Goal: Task Accomplishment & Management: Complete application form

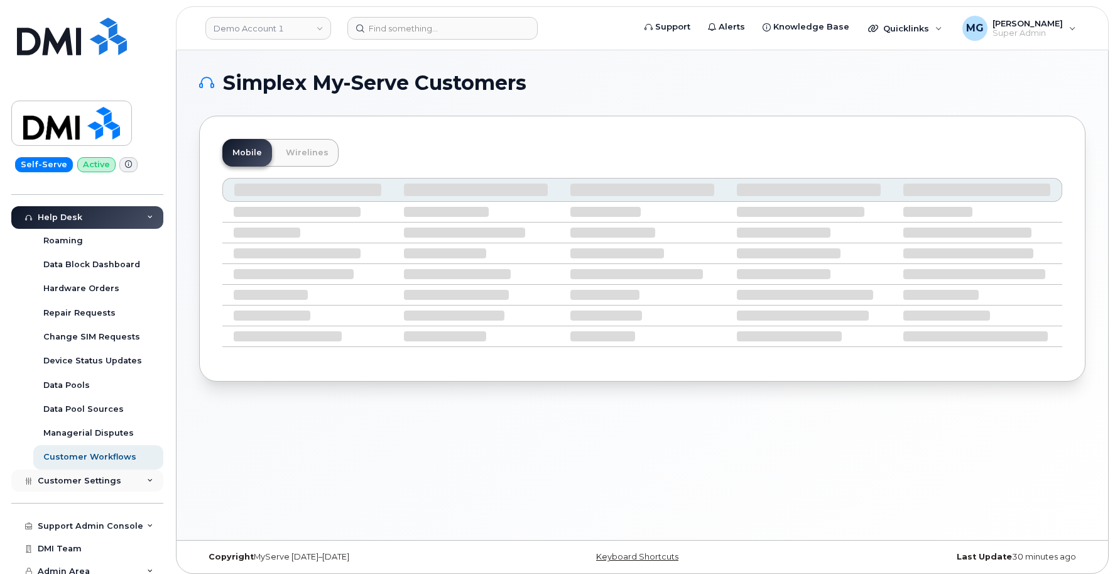
scroll to position [264, 0]
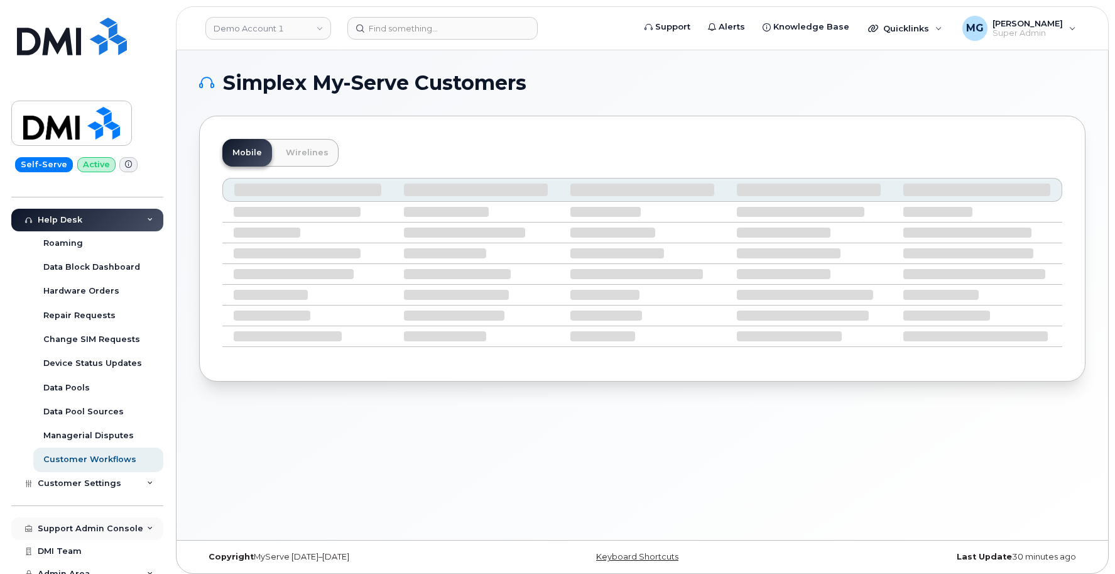
click at [96, 523] on div "Support Admin Console" at bounding box center [91, 528] width 106 height 10
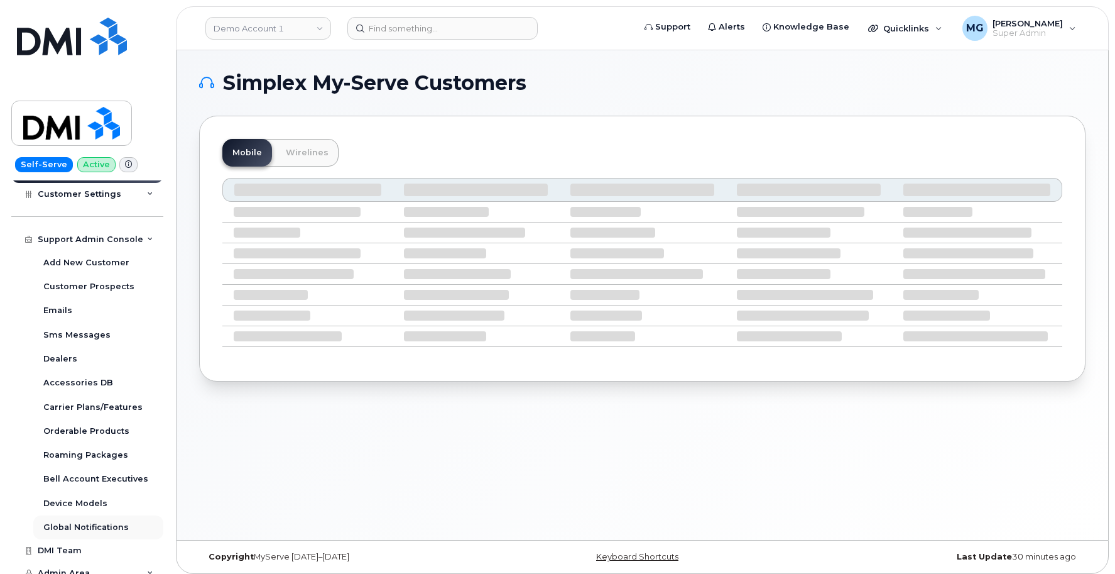
click at [96, 521] on div "Global Notifications" at bounding box center [85, 526] width 85 height 11
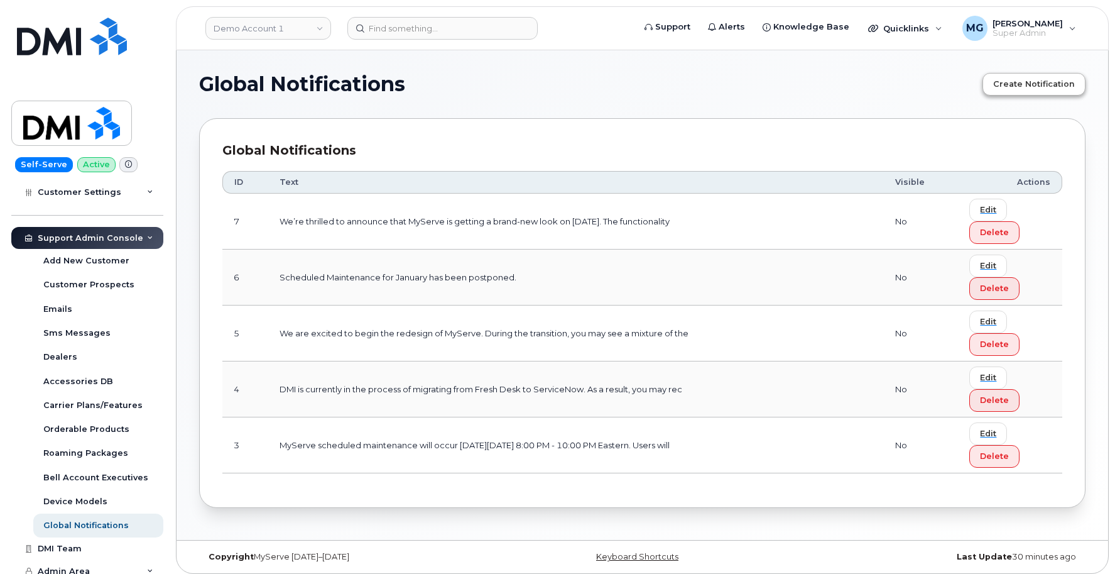
click at [1011, 84] on span "Create Notification" at bounding box center [1034, 84] width 82 height 12
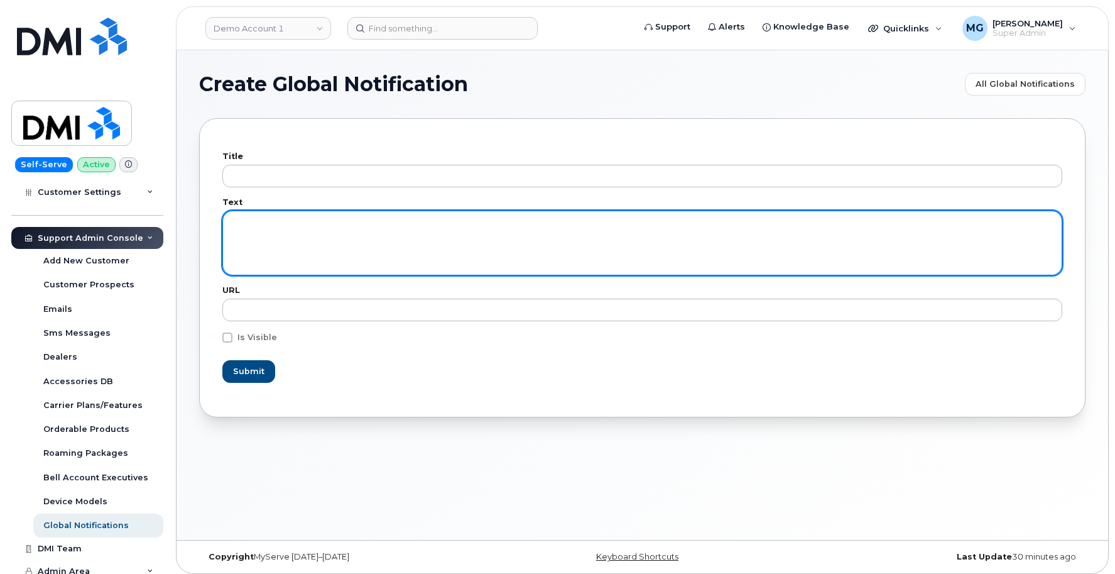
click at [249, 221] on textarea at bounding box center [642, 242] width 840 height 64
type textarea "C"
type textarea "T"
type textarea "U"
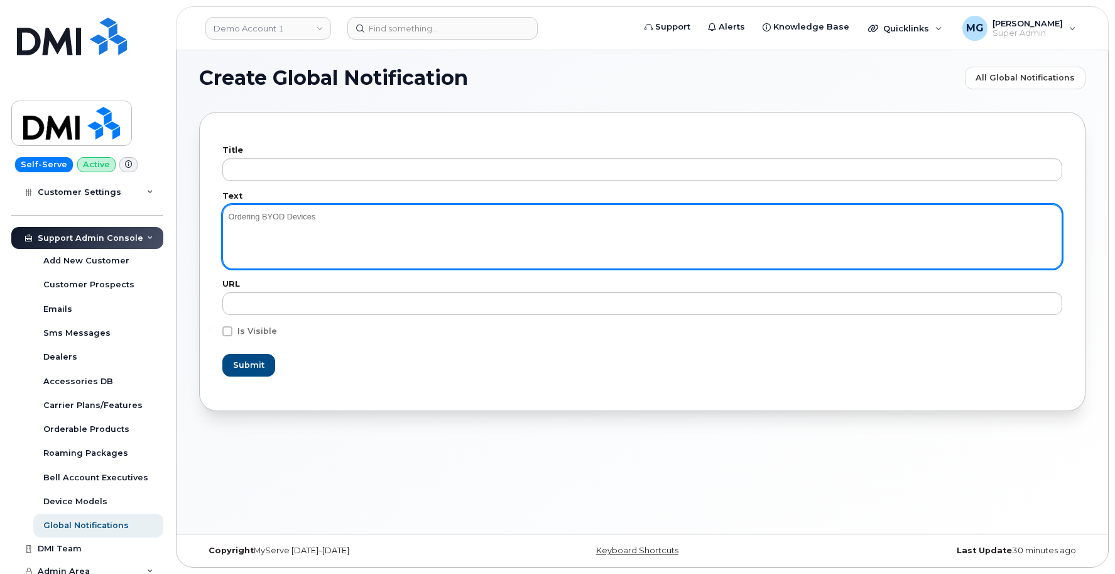
scroll to position [6, 0]
click at [230, 215] on textarea "Ordering BYOD Devices" at bounding box center [642, 236] width 840 height 64
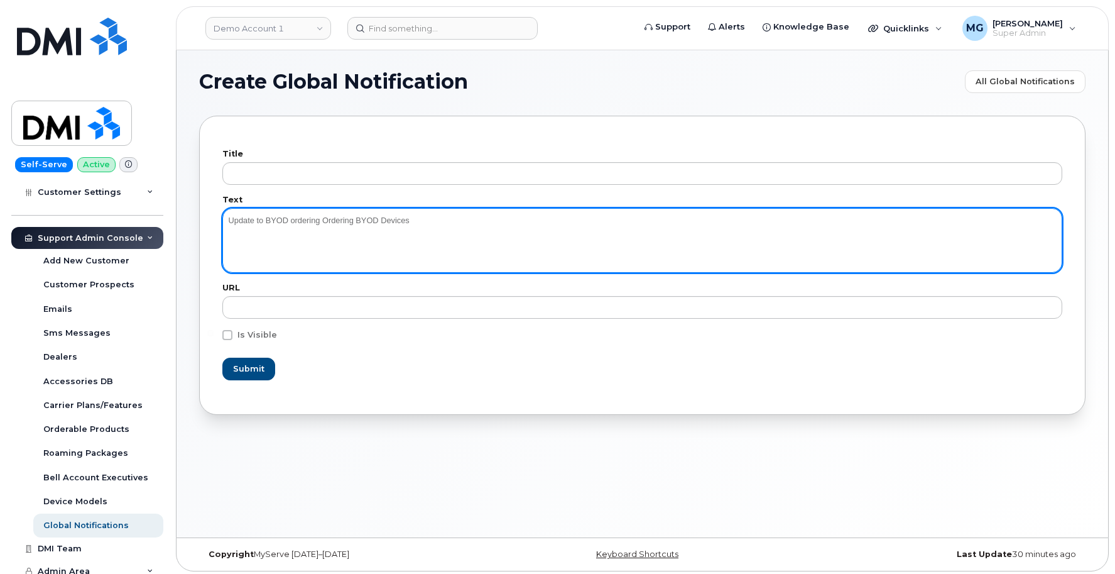
drag, startPoint x: 380, startPoint y: 219, endPoint x: 322, endPoint y: 218, distance: 57.8
click at [322, 218] on textarea "Update to BYOD ordering Ordering BYOD Devices" at bounding box center [642, 240] width 840 height 64
click at [236, 243] on textarea "Update to BYOD ordering The process for ordering BYOD devices" at bounding box center [642, 240] width 840 height 64
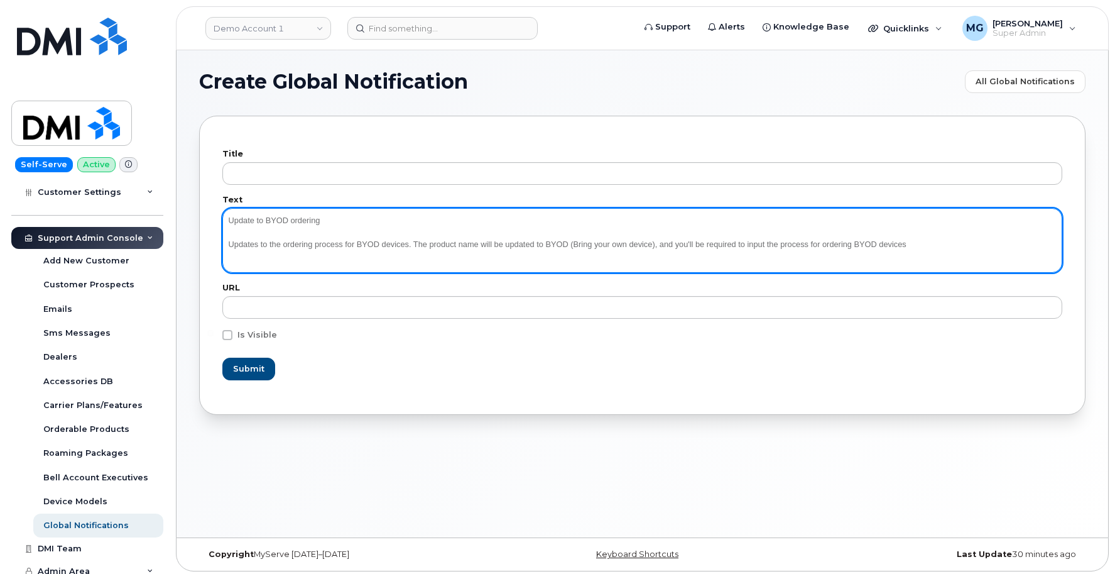
click at [365, 242] on textarea "Update to BYOD ordering Updates to the ordering process for BYOD devices. The p…" at bounding box center [642, 240] width 840 height 64
drag, startPoint x: 814, startPoint y: 243, endPoint x: 991, endPoint y: 242, distance: 176.5
click at [991, 242] on textarea "Update to BYOD ordering Updates to the ordering process for activating BYOD dev…" at bounding box center [642, 240] width 840 height 64
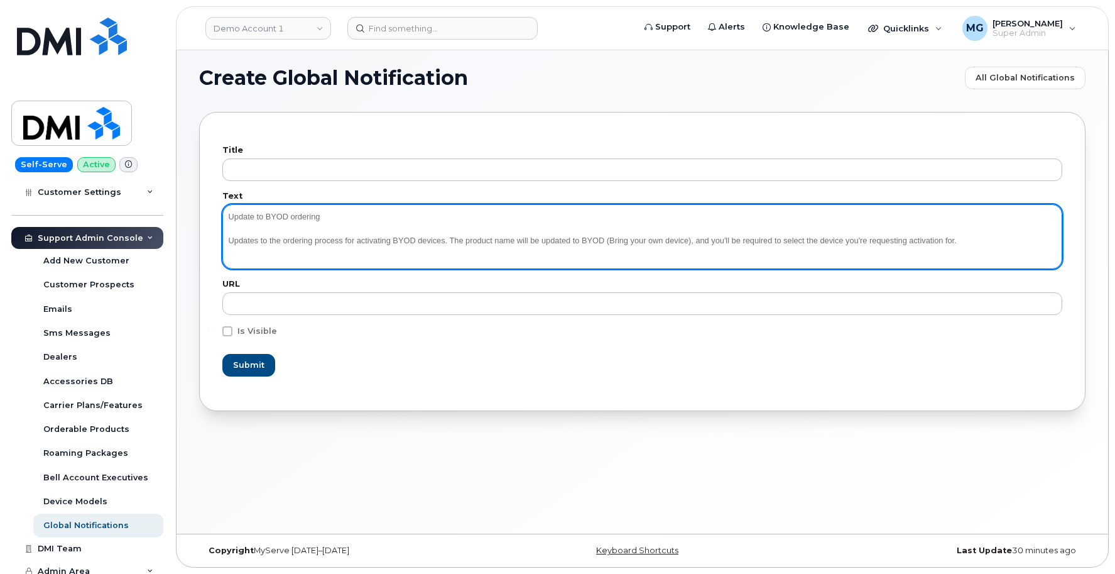
scroll to position [6, 0]
drag, startPoint x: 738, startPoint y: 240, endPoint x: 999, endPoint y: 237, distance: 262.0
click at [999, 236] on textarea "Update to BYOD ordering Updates to the ordering process for activating BYOD dev…" at bounding box center [642, 236] width 840 height 64
click at [715, 242] on textarea "Update to BYOD ordering Updates to the ordering process for activating BYOD dev…" at bounding box center [642, 236] width 840 height 64
drag, startPoint x: 547, startPoint y: 250, endPoint x: 249, endPoint y: 253, distance: 297.8
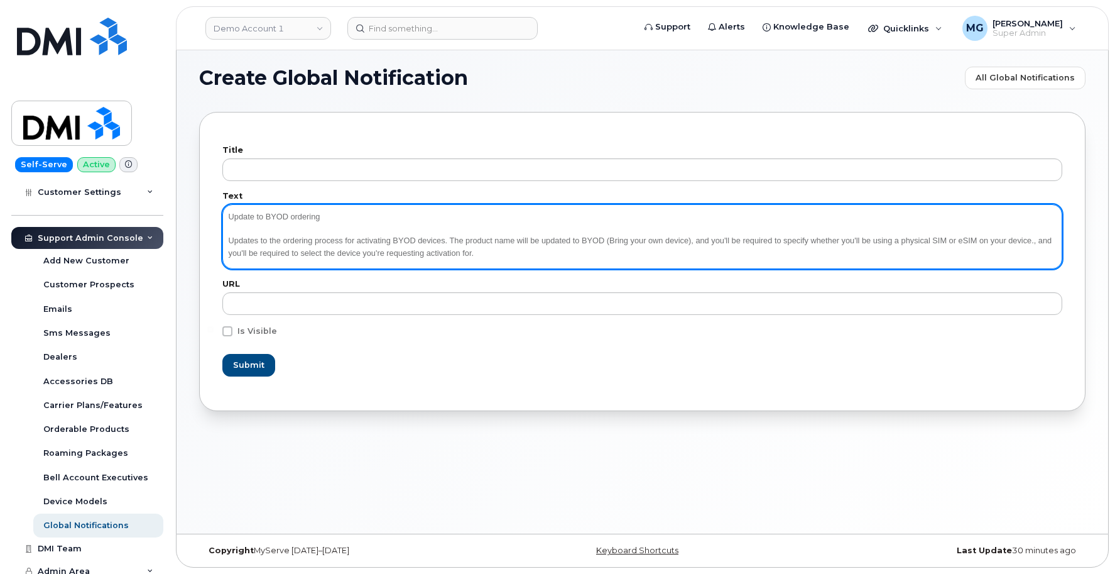
click at [249, 253] on textarea "Update to BYOD ordering Updates to the ordering process for activating BYOD dev…" at bounding box center [642, 236] width 840 height 64
drag, startPoint x: 262, startPoint y: 246, endPoint x: 210, endPoint y: 236, distance: 52.5
click at [212, 238] on div "Title Text Update to BYOD ordering Updates to the ordering process for activati…" at bounding box center [642, 261] width 886 height 299
click at [229, 237] on textarea "Update to BYOD ordering Updates to the ordering process for activating BYOD dev…" at bounding box center [642, 236] width 840 height 64
paste textarea "The BYOD product name has changed. When placing an order, you’ll now need to se…"
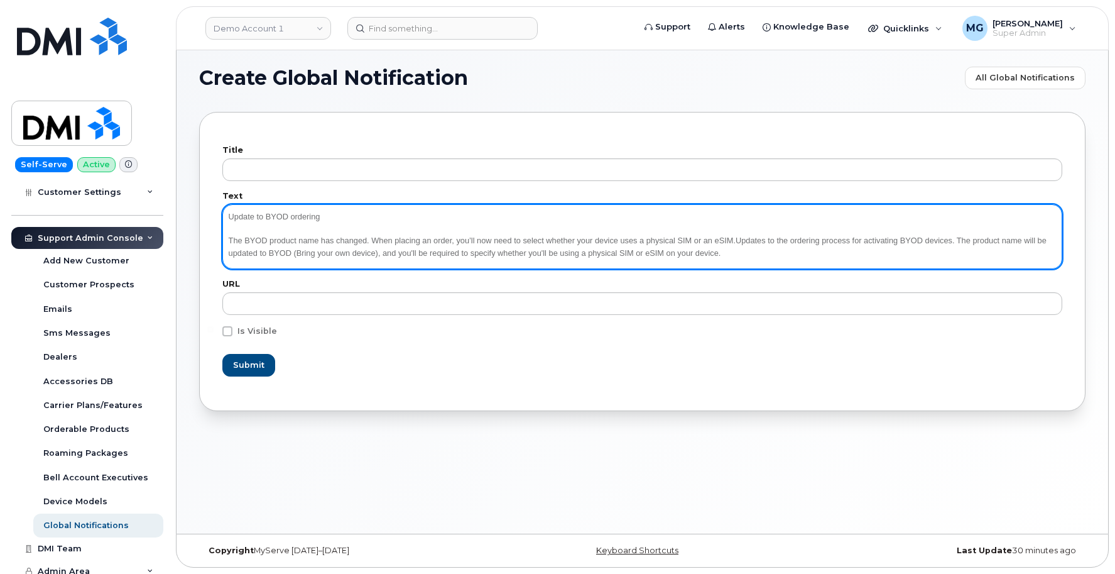
click at [325, 215] on textarea "Update to BYOD ordering The BYOD product name has changed. When placing an orde…" at bounding box center [642, 236] width 840 height 64
drag, startPoint x: 324, startPoint y: 238, endPoint x: 372, endPoint y: 238, distance: 47.7
click at [372, 238] on textarea "Update to BYOD ordering The BYOD product name has changed. When placing an orde…" at bounding box center [642, 236] width 840 height 64
click at [466, 240] on textarea "Update to BYOD ordering The BYOD product name has changed. When placing an orde…" at bounding box center [642, 236] width 840 height 64
drag, startPoint x: 644, startPoint y: 238, endPoint x: 605, endPoint y: 239, distance: 39.0
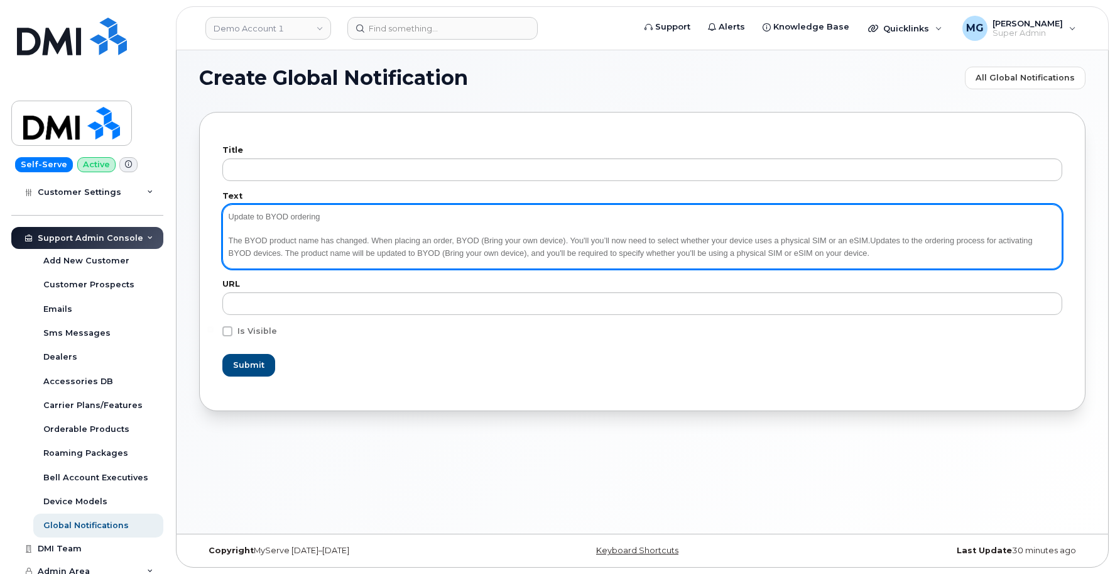
click at [605, 239] on textarea "Update to BYOD ordering The BYOD product name has changed. When placing an orde…" at bounding box center [642, 236] width 840 height 64
click at [465, 239] on textarea "Update to BYOD ordering The BYOD product name has changed. When placing an orde…" at bounding box center [642, 236] width 840 height 64
drag, startPoint x: 877, startPoint y: 240, endPoint x: 919, endPoint y: 256, distance: 45.1
click at [919, 256] on textarea "Update to BYOD ordering The BYOD product name has changed. When placing an orde…" at bounding box center [642, 236] width 840 height 64
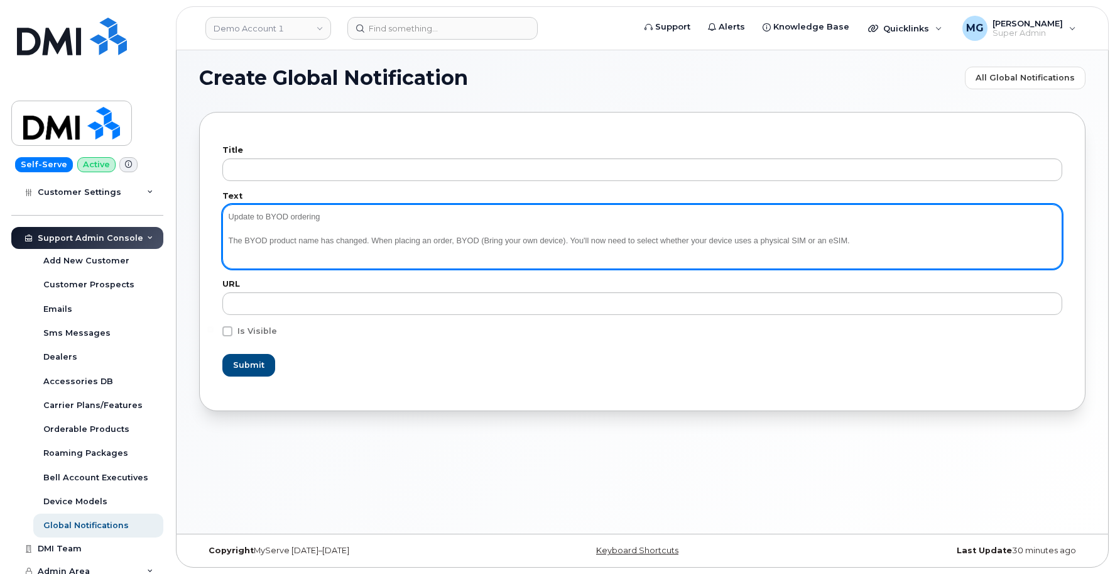
click at [373, 240] on textarea "Update to BYOD ordering The BYOD product name has changed. When placing an orde…" at bounding box center [642, 236] width 840 height 64
drag, startPoint x: 476, startPoint y: 239, endPoint x: 361, endPoint y: 240, distance: 115.6
click at [361, 240] on textarea "Update to BYOD ordering The BYOD product in your catalog will be . When placing…" at bounding box center [642, 236] width 840 height 64
click at [484, 239] on textarea "Update to BYOD ordering The BYOD product in your catalog be BYOD (Bring your ow…" at bounding box center [642, 236] width 840 height 64
click at [520, 239] on textarea "Update to BYOD ordering The BYOD product in your catalog be BYOD (Bring your ow…" at bounding box center [642, 236] width 840 height 64
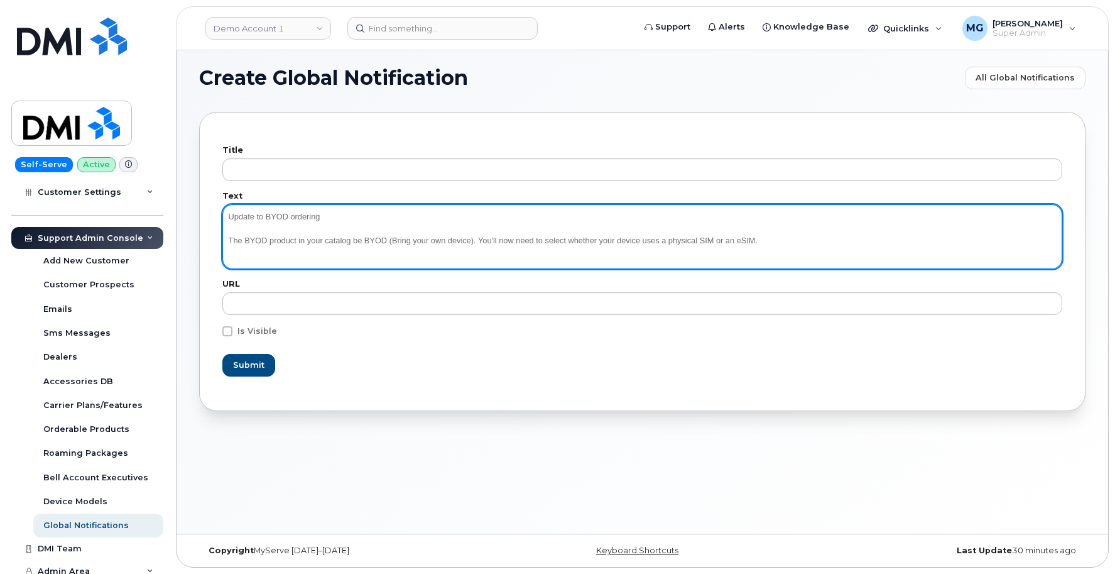
click at [788, 240] on textarea "Update to BYOD ordering The BYOD product in your catalog be BYOD (Bring your ow…" at bounding box center [642, 236] width 840 height 64
drag, startPoint x: 228, startPoint y: 237, endPoint x: 225, endPoint y: 229, distance: 8.7
click at [228, 237] on textarea "Update to BYOD ordering The BYOD product in your catalog be BYOD (Bring your ow…" at bounding box center [642, 236] width 840 height 64
click at [359, 238] on textarea "Update to BYOD ordering The BYOD product in your catalog be BYOD (Bring your ow…" at bounding box center [642, 236] width 840 height 64
drag, startPoint x: 530, startPoint y: 241, endPoint x: 524, endPoint y: 239, distance: 6.6
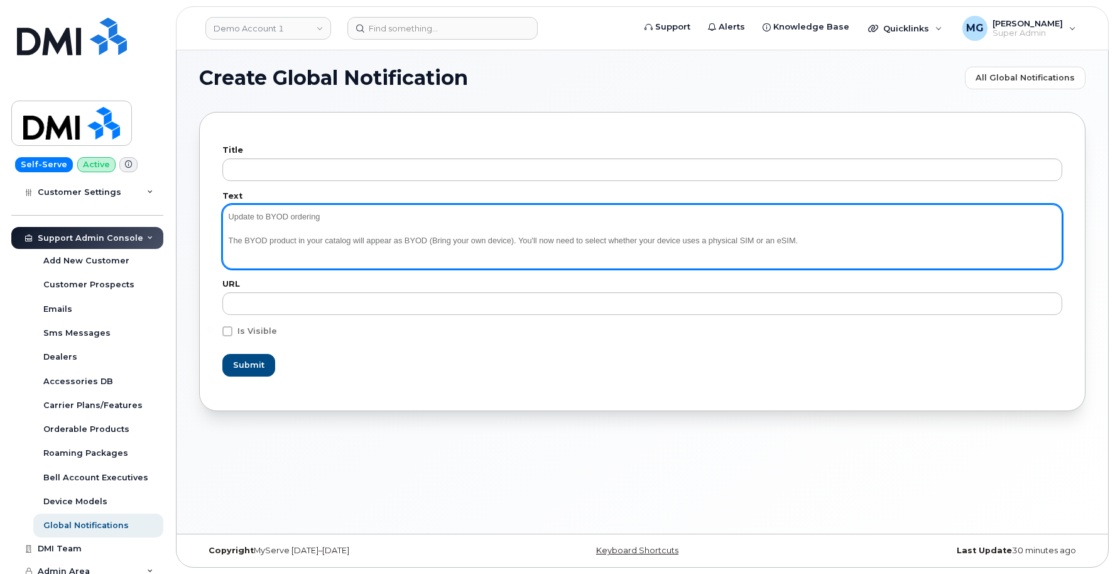
click at [524, 242] on textarea "Update to BYOD ordering The BYOD product in your catalog will appear as BYOD (B…" at bounding box center [642, 236] width 840 height 64
click at [623, 240] on textarea "Update to BYOD ordering The BYOD product in your catalog will appear as BYOD (B…" at bounding box center [642, 236] width 840 height 64
click at [324, 215] on textarea "Update to BYOD ordering The BYOD product in your catalog will appear as BYOD (B…" at bounding box center [642, 236] width 840 height 64
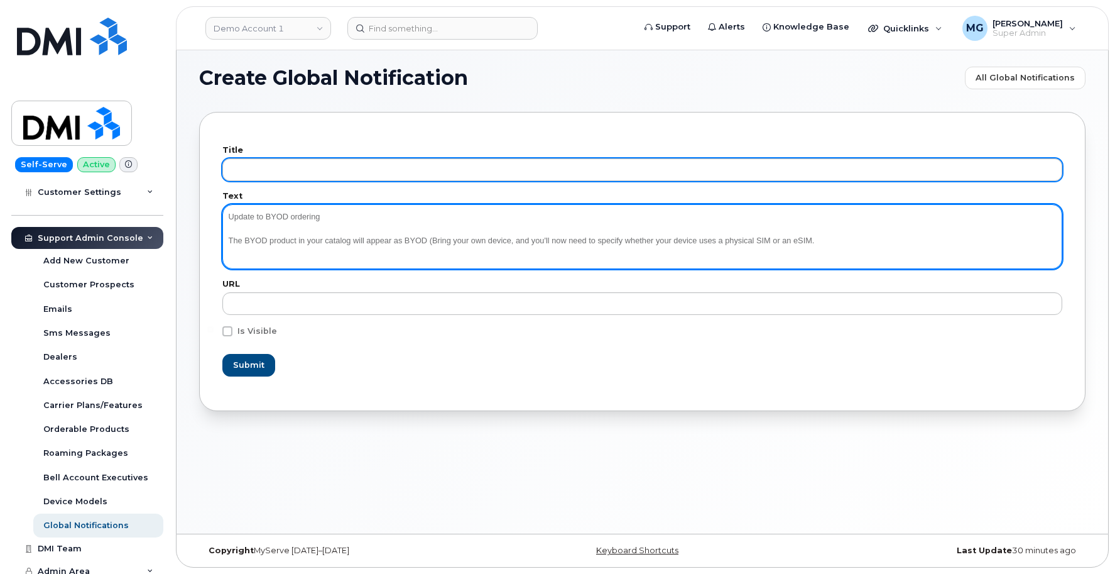
type textarea "Update to BYOD ordering The BYOD product in your catalog will appear as BYOD (B…"
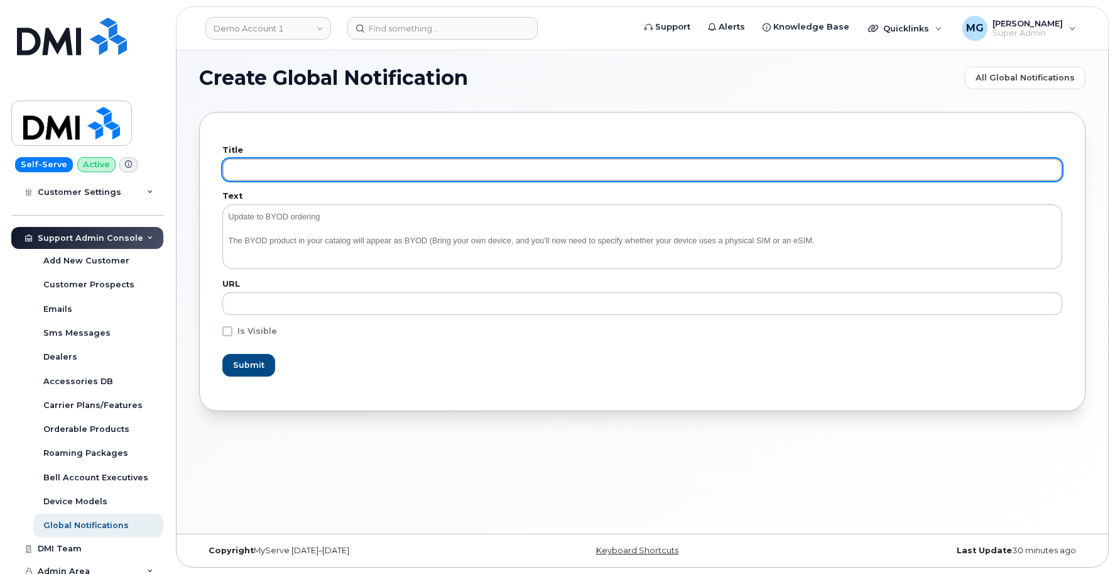
click at [248, 170] on input "text" at bounding box center [642, 169] width 840 height 23
paste input "BYOD Ordering Update:"
type input "BYOD Ordering Update:"
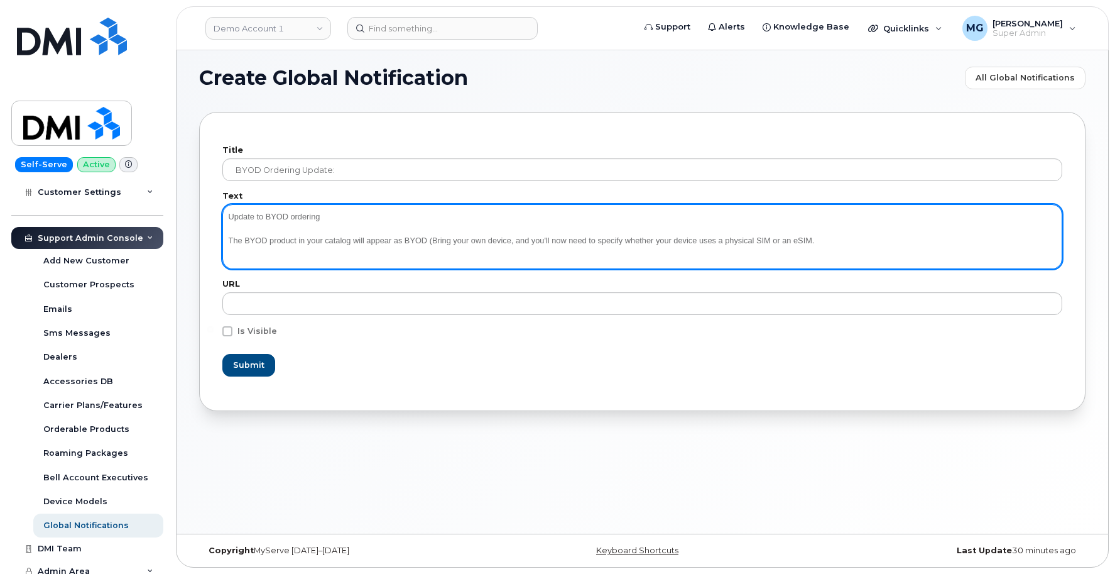
drag, startPoint x: 329, startPoint y: 216, endPoint x: 216, endPoint y: 215, distance: 113.1
click at [216, 215] on div "Title BYOD Ordering Update: Text Update to BYOD ordering The BYOD product in yo…" at bounding box center [642, 261] width 886 height 299
drag, startPoint x: 270, startPoint y: 226, endPoint x: 281, endPoint y: 221, distance: 13.0
click at [270, 226] on textarea "Update to BYOD ordering The BYOD product in your catalog will appear as BYOD (B…" at bounding box center [642, 236] width 840 height 64
drag, startPoint x: 328, startPoint y: 214, endPoint x: 204, endPoint y: 212, distance: 124.4
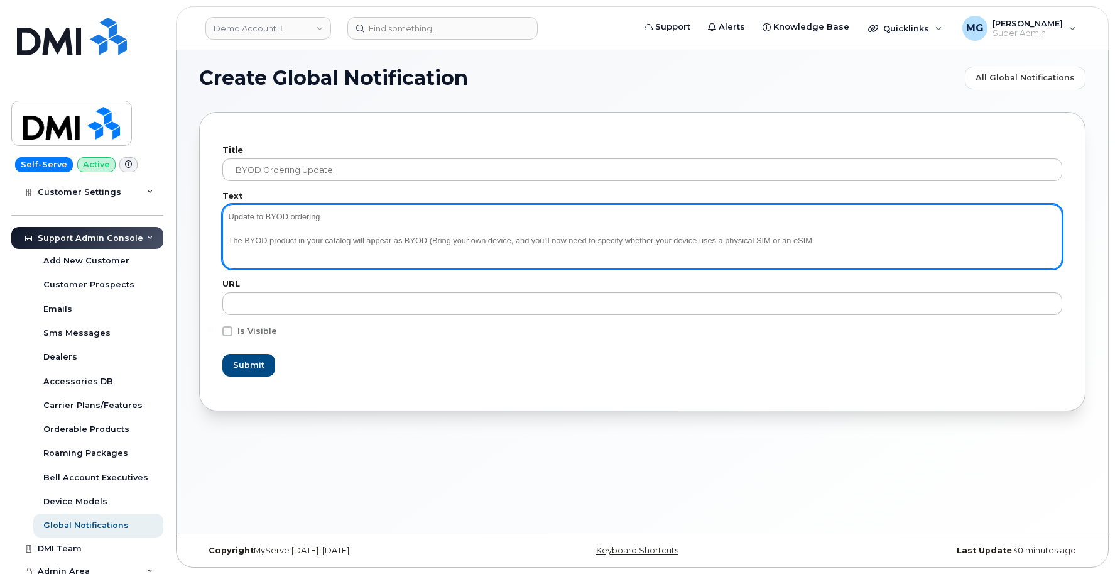
click at [203, 211] on div "Title BYOD Ordering Update: Text Update to BYOD ordering The BYOD product in yo…" at bounding box center [642, 261] width 886 height 299
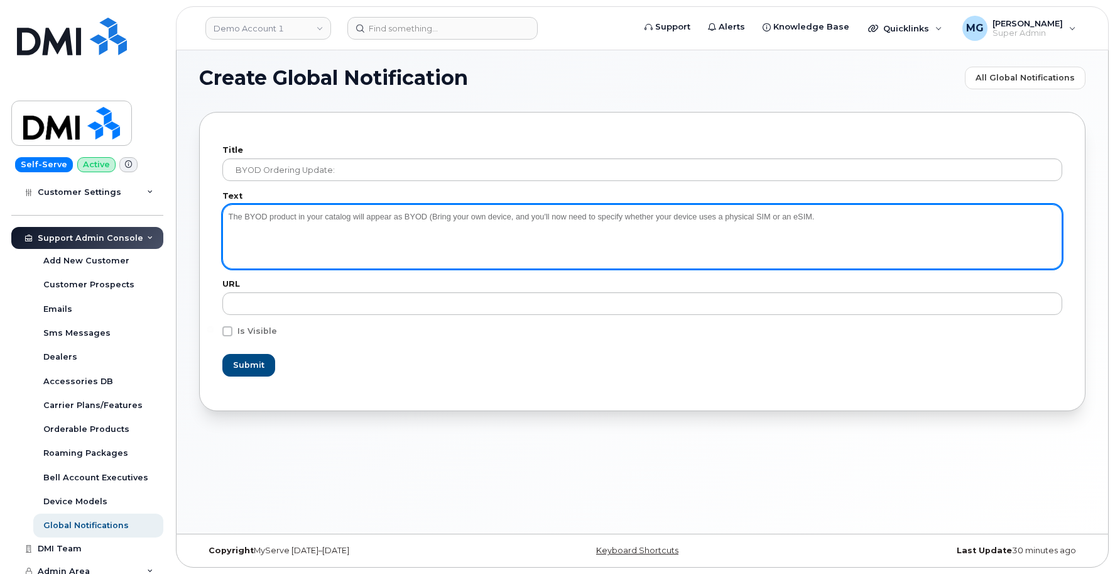
click at [229, 239] on textarea "The BYOD product in your catalog will appear as BYOD (Bring your own device, an…" at bounding box center [642, 236] width 840 height 64
click at [855, 213] on textarea "The BYOD product in your catalog will appear as BYOD (Bring your own device, an…" at bounding box center [642, 236] width 840 height 64
type textarea "The BYOD product in your catalog will appear as BYOD (Bring your own device, an…"
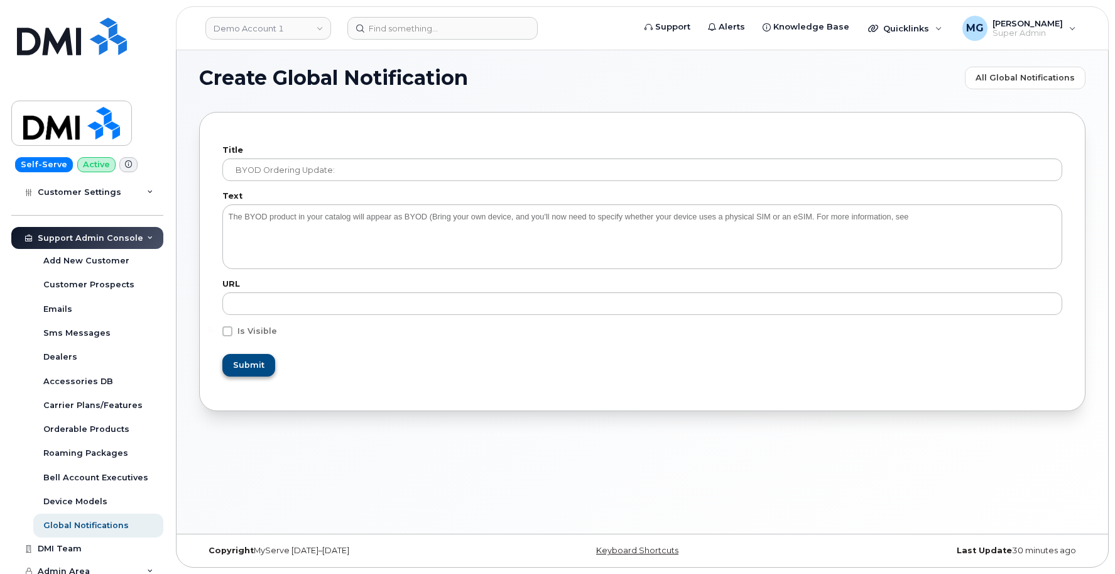
click at [244, 369] on span "Submit" at bounding box center [248, 365] width 31 height 12
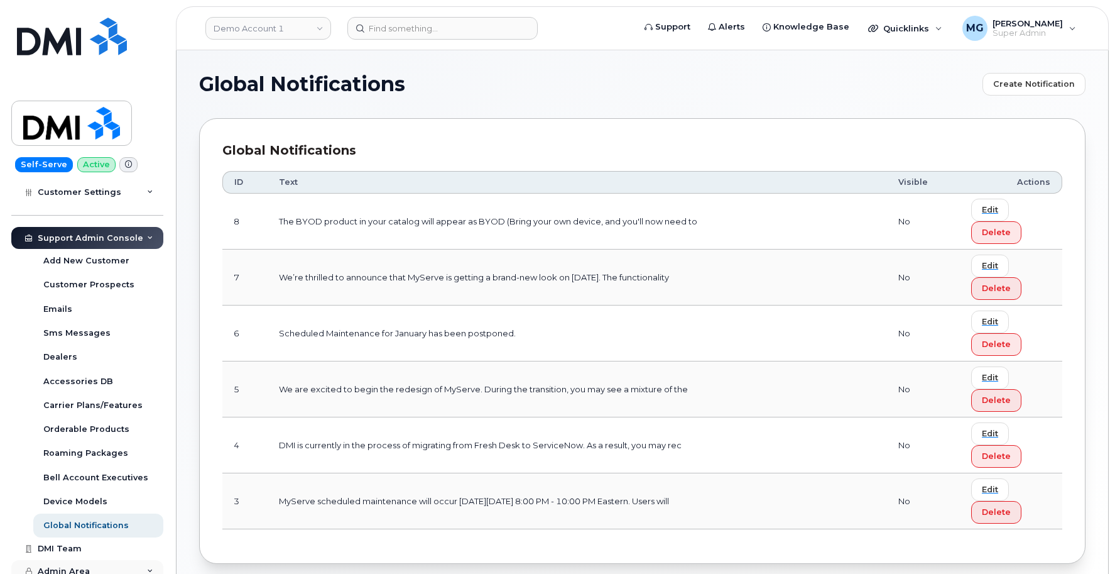
scroll to position [0, 1]
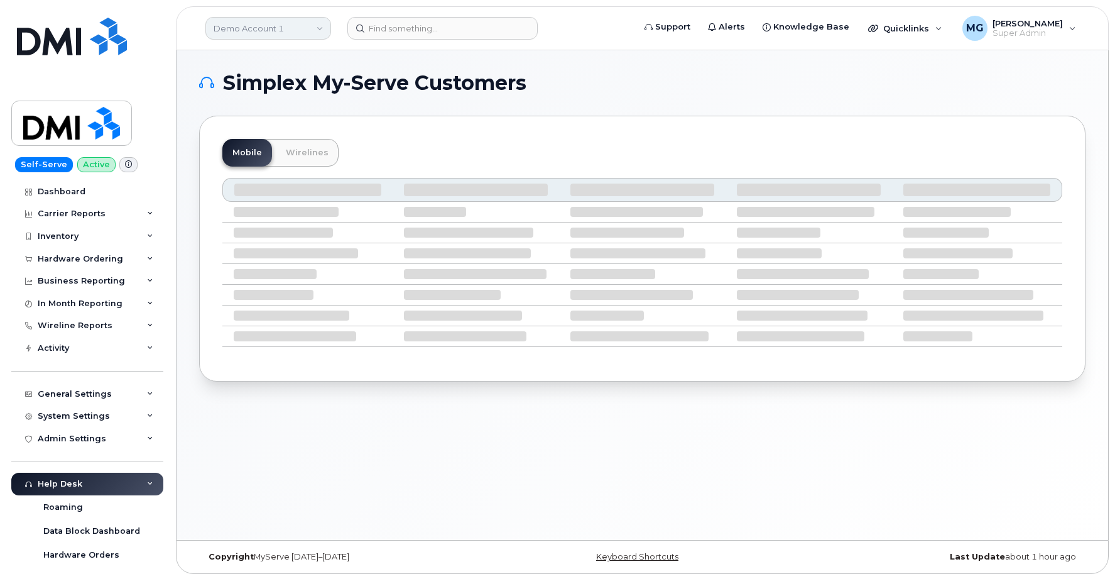
click at [315, 29] on link "Demo Account 1" at bounding box center [268, 28] width 126 height 23
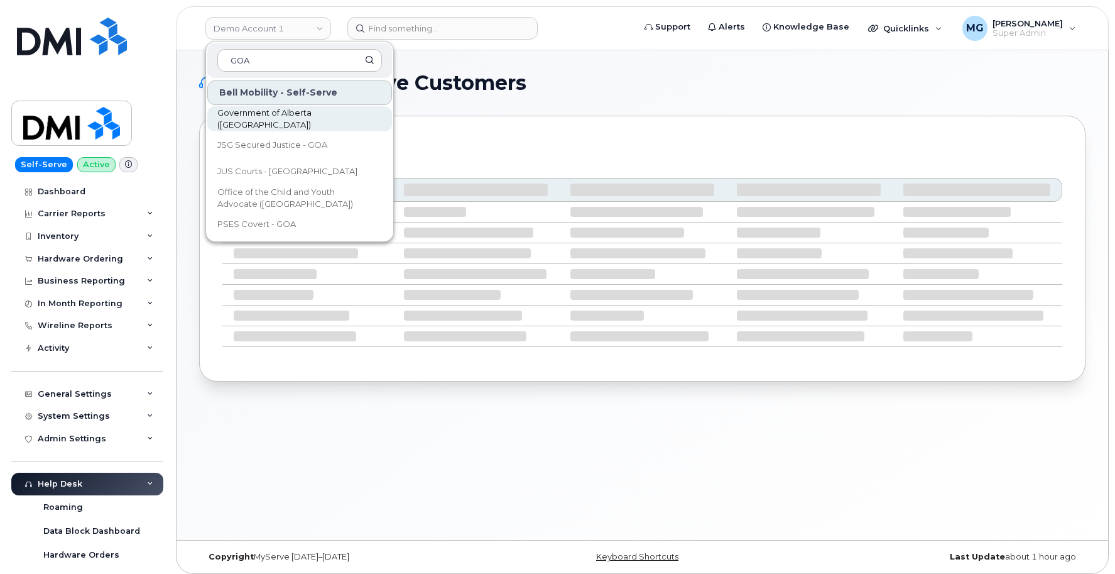
type input "GOA"
click at [270, 117] on span "Government of Alberta (GOA)" at bounding box center [289, 119] width 144 height 25
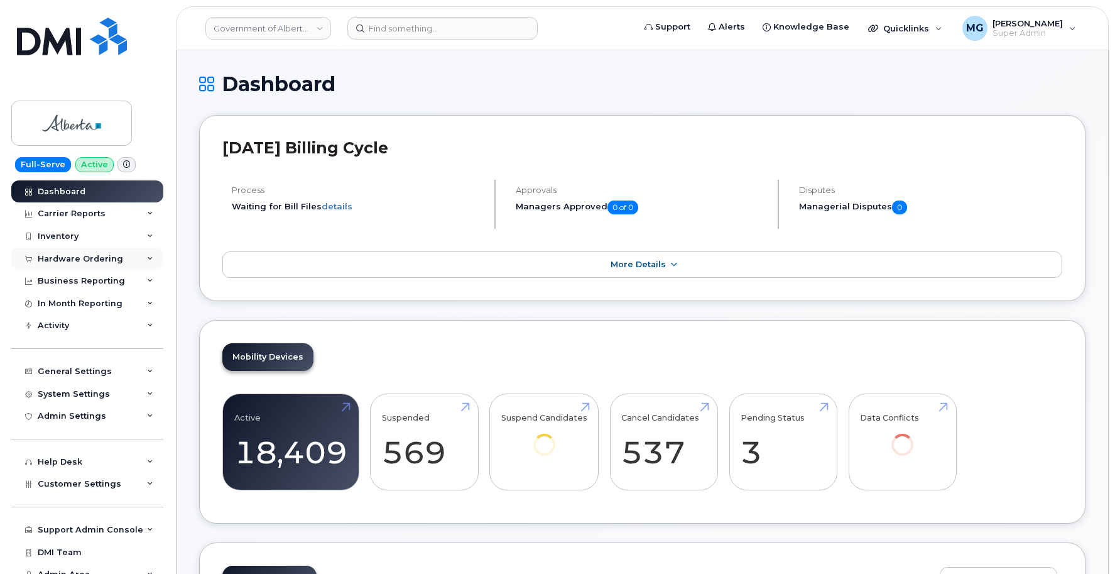
click at [68, 255] on div "Hardware Ordering" at bounding box center [80, 259] width 85 height 10
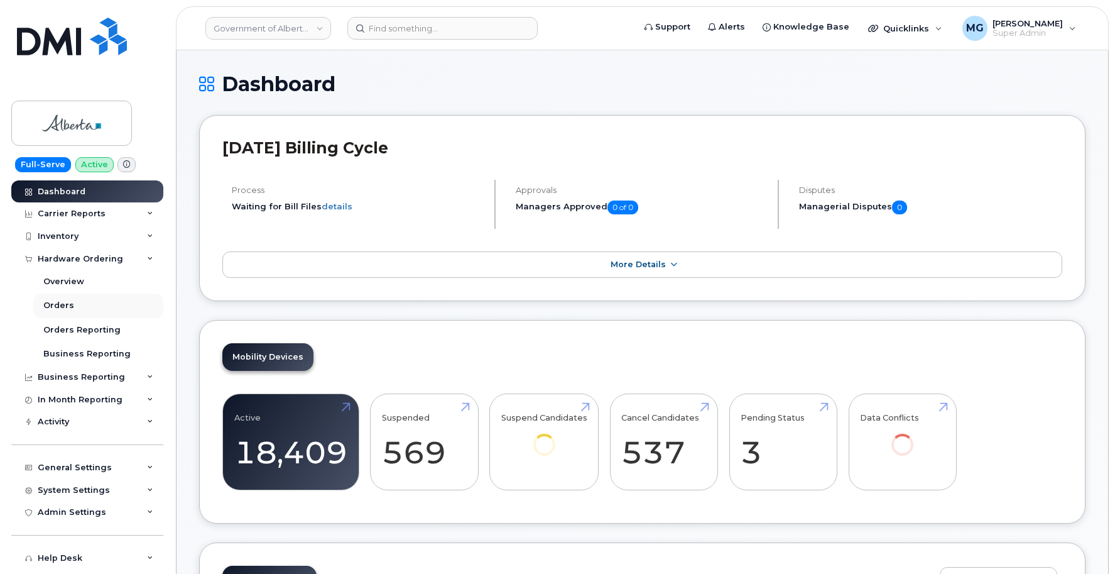
click at [60, 303] on div "Orders" at bounding box center [58, 305] width 31 height 11
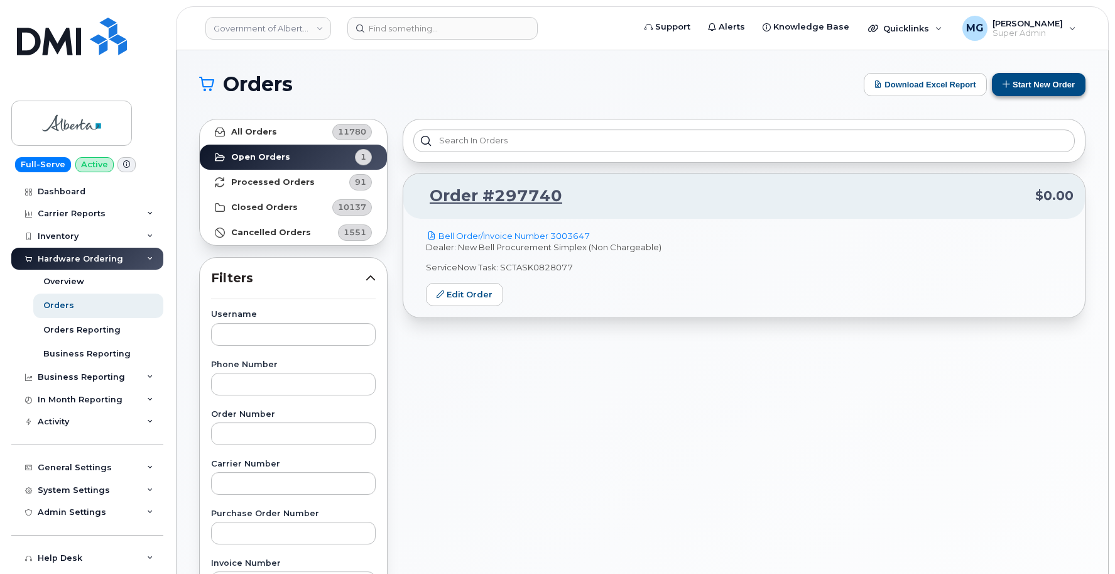
click at [1016, 82] on button "Start New Order" at bounding box center [1039, 84] width 94 height 23
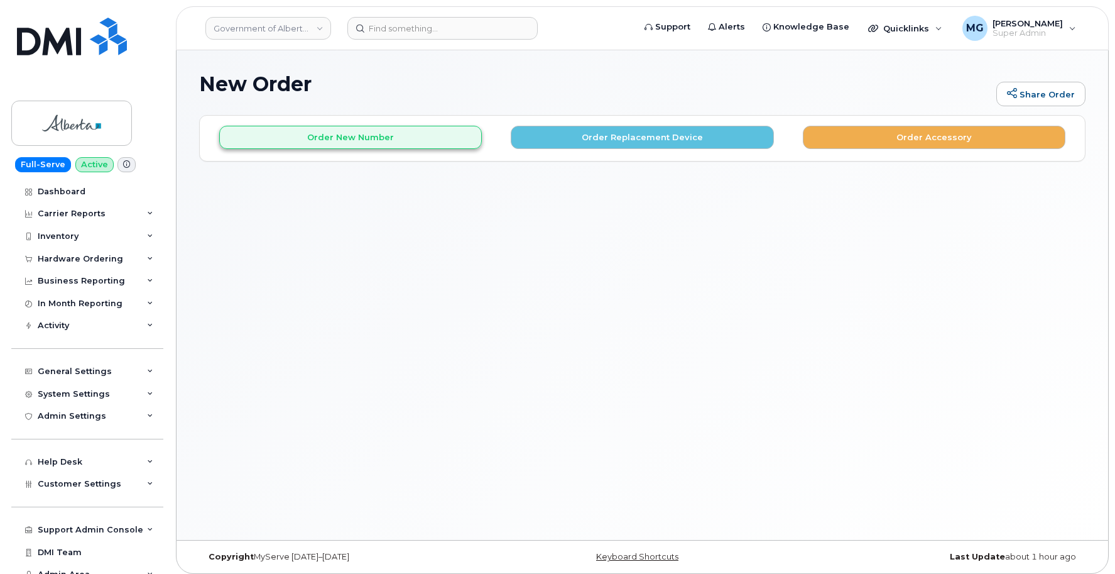
click at [419, 141] on button "Order New Number" at bounding box center [350, 137] width 263 height 23
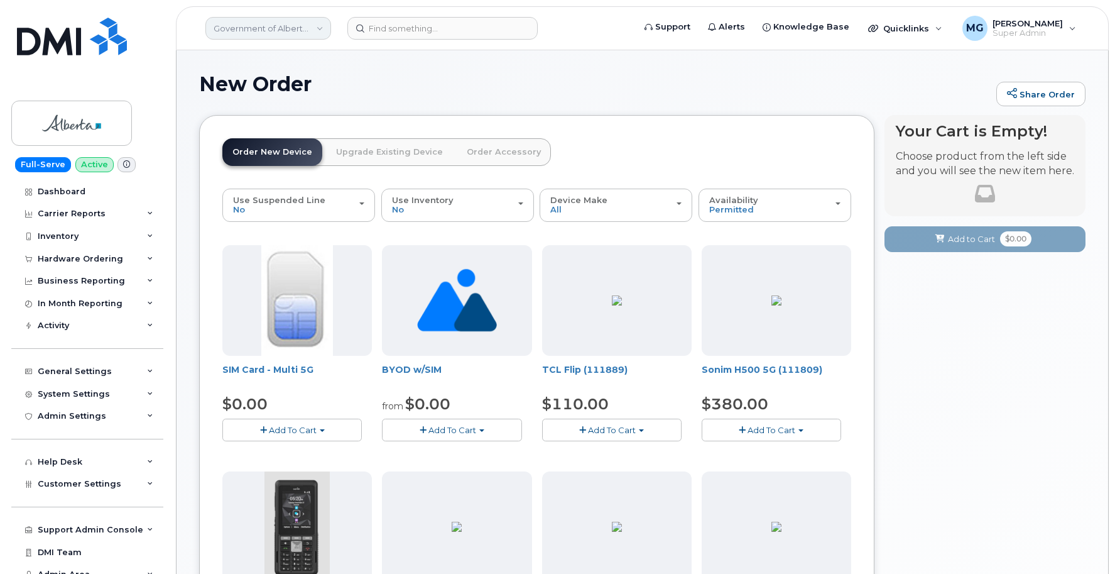
click at [248, 32] on link "Government of Alberta ([GEOGRAPHIC_DATA])" at bounding box center [268, 28] width 126 height 23
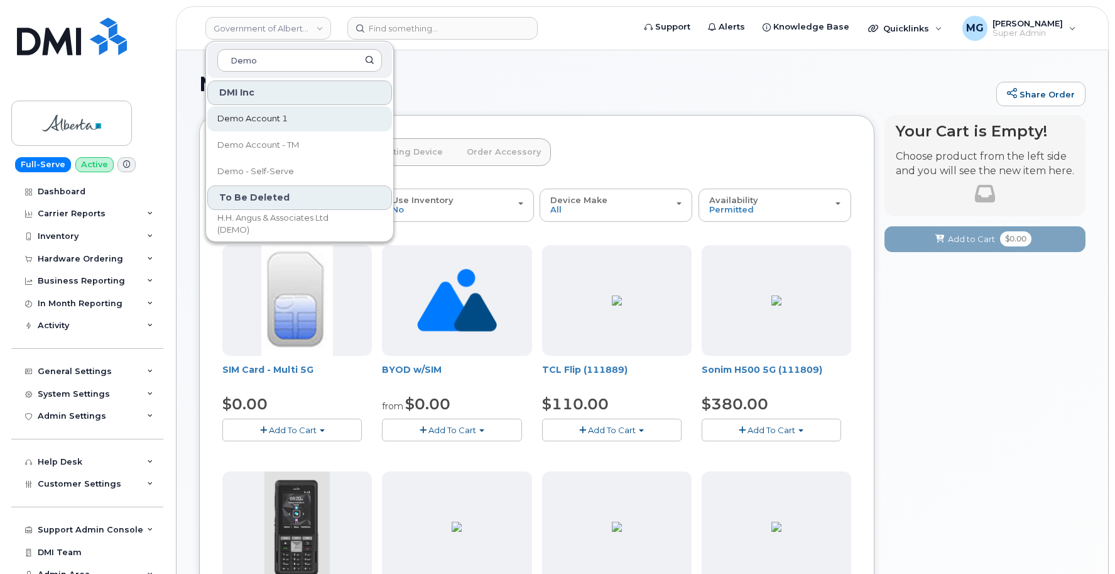
type input "Demo"
click at [241, 117] on span "Demo Account 1" at bounding box center [252, 118] width 70 height 13
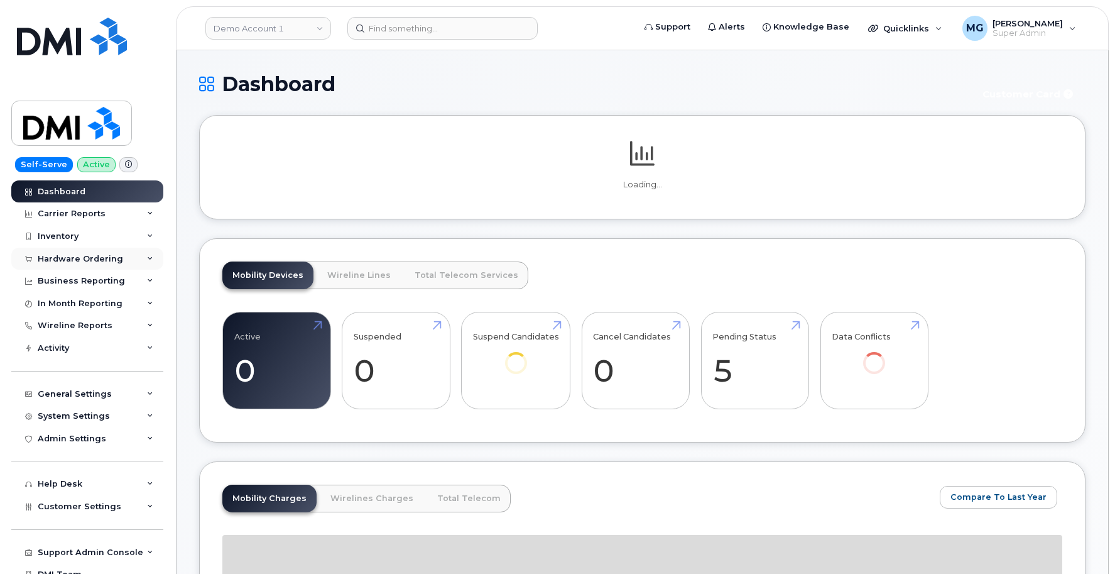
click at [64, 258] on div "Hardware Ordering" at bounding box center [80, 259] width 85 height 10
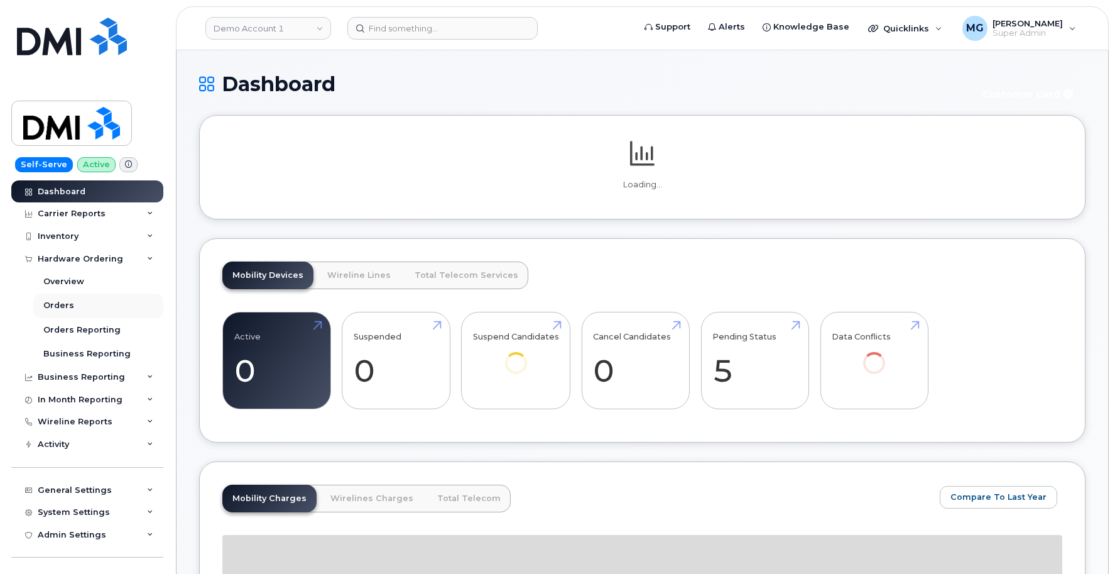
click at [63, 305] on div "Orders" at bounding box center [58, 305] width 31 height 11
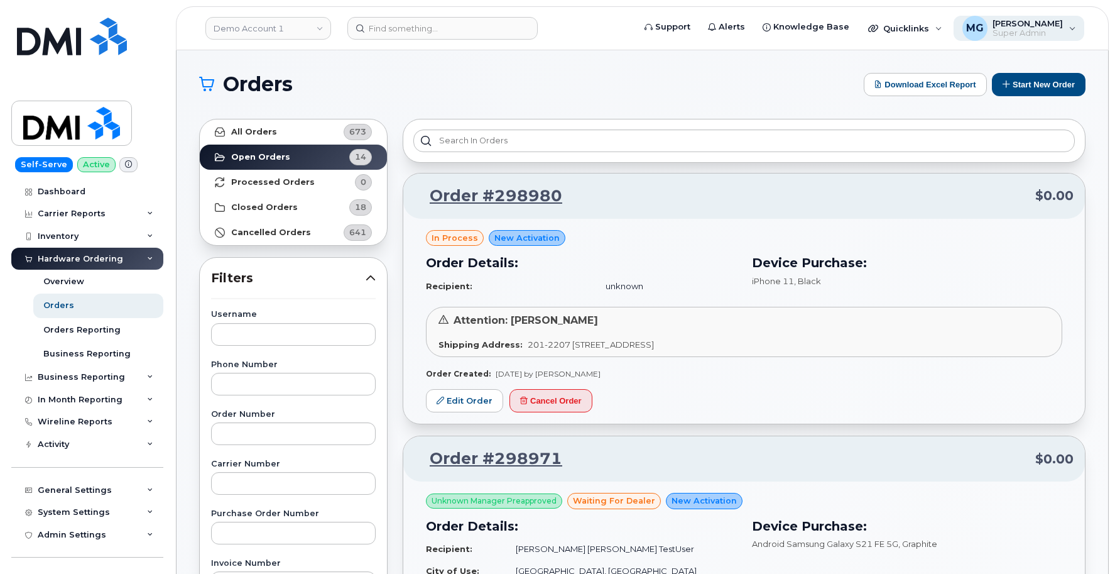
click at [1072, 26] on div "MG Monique Garlington Super Admin" at bounding box center [1019, 28] width 131 height 25
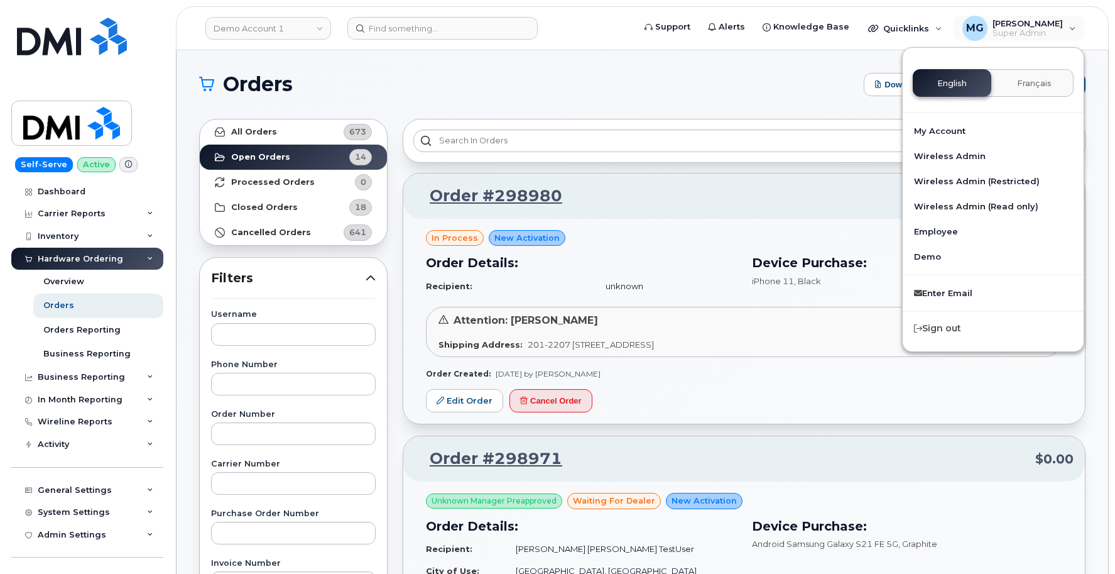
click at [1024, 82] on span "Français" at bounding box center [1034, 84] width 35 height 10
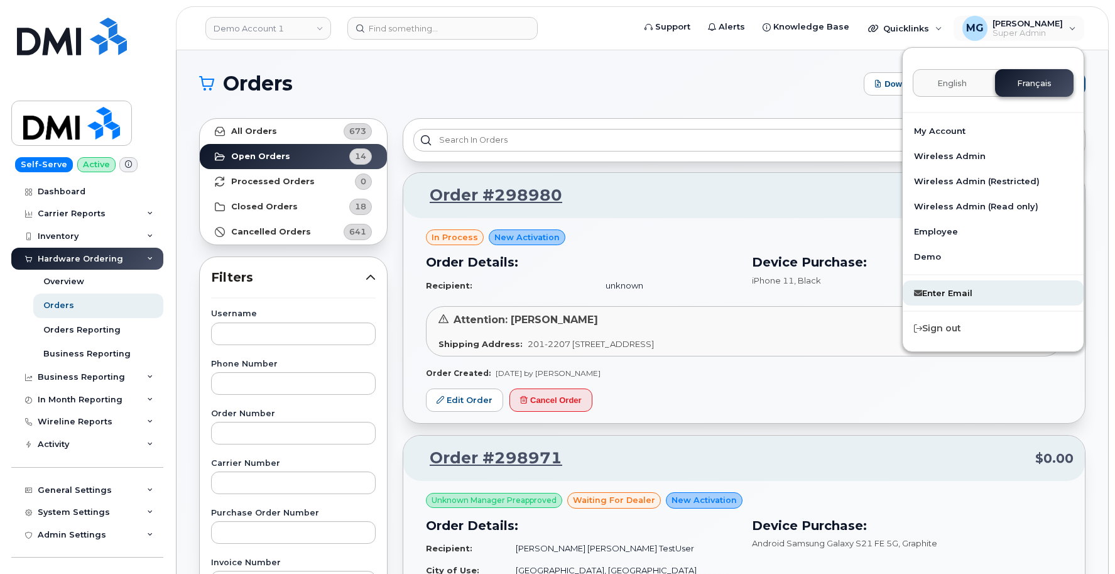
scroll to position [3, 0]
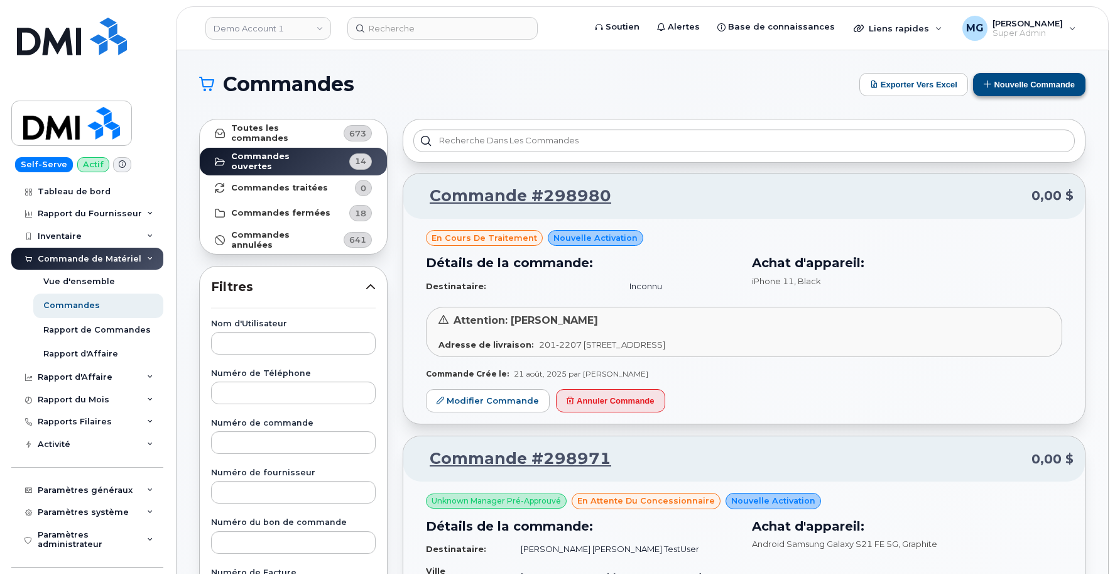
click at [997, 85] on button "Nouvelle commande" at bounding box center [1029, 84] width 112 height 23
click at [1008, 84] on button "Nouvelle commande" at bounding box center [1029, 84] width 112 height 23
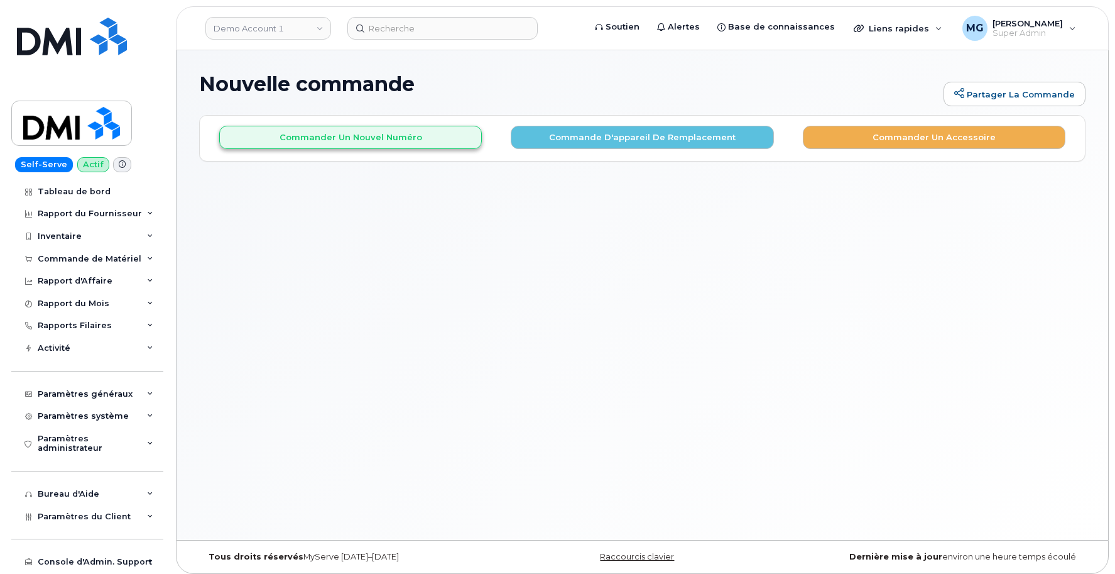
click at [368, 137] on button "Commander un nouvel numéro" at bounding box center [350, 137] width 263 height 23
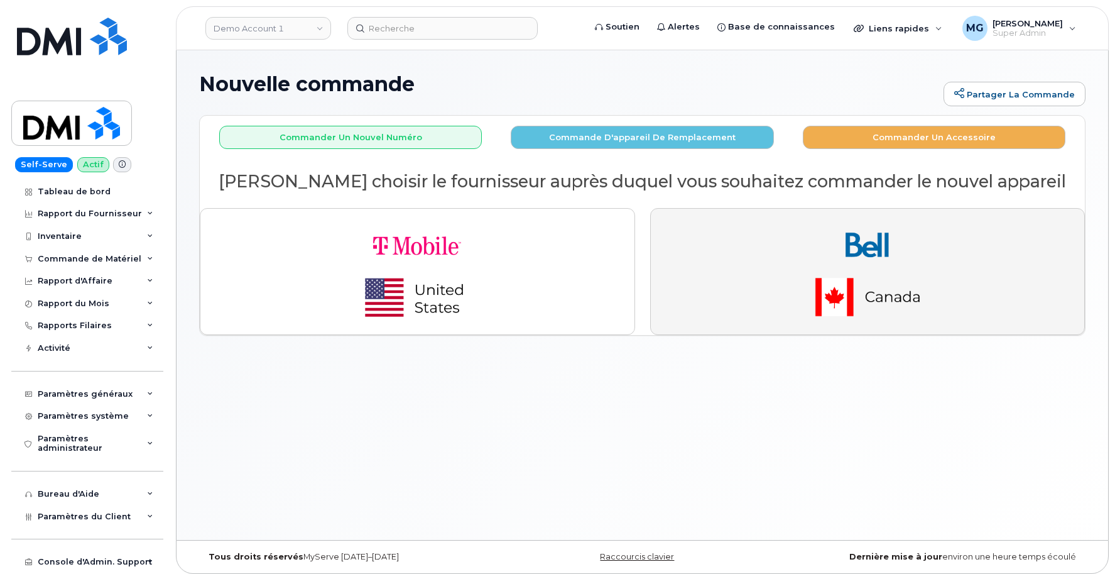
click at [773, 250] on button "button" at bounding box center [867, 271] width 435 height 127
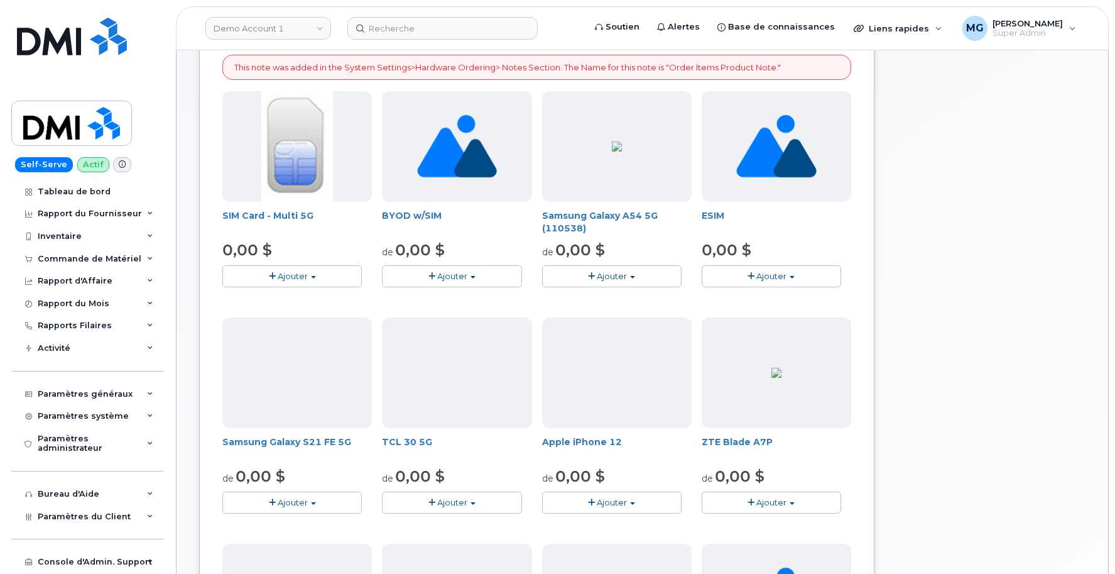
scroll to position [192, 0]
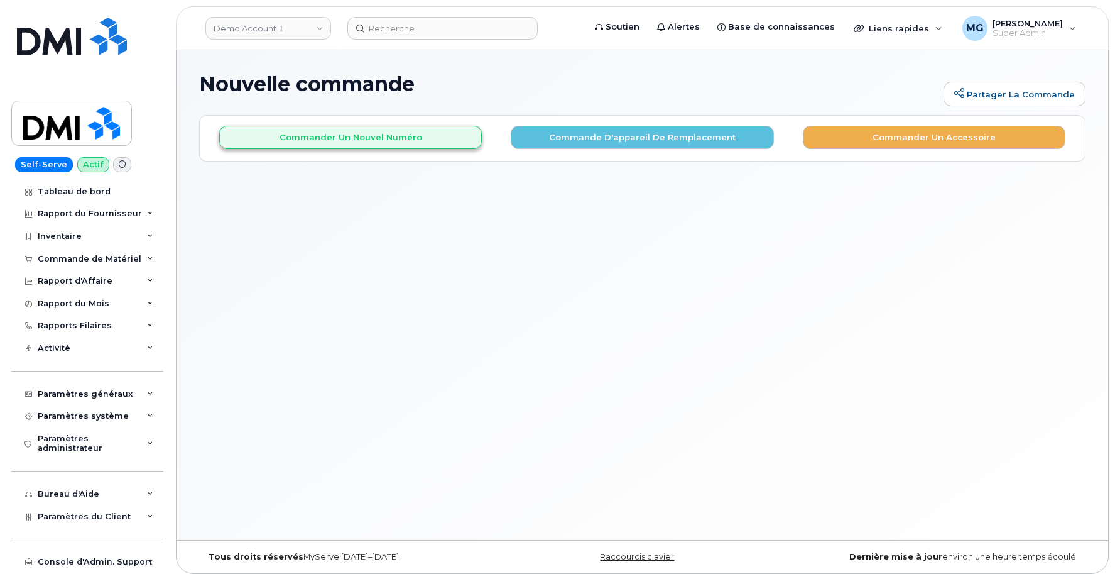
click at [369, 137] on button "Commander un nouvel numéro" at bounding box center [350, 137] width 263 height 23
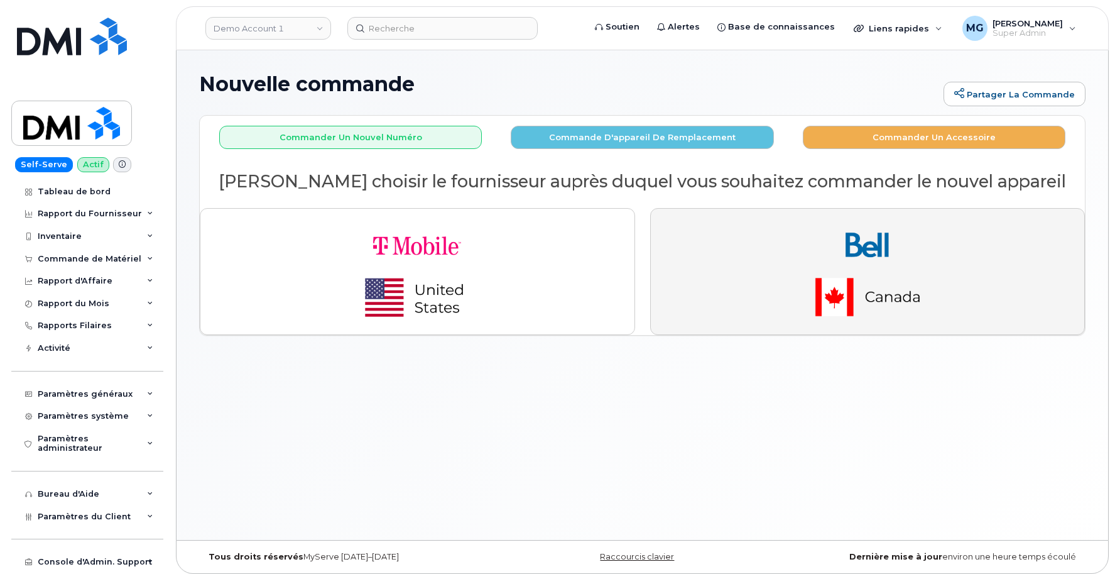
click at [799, 254] on img "button" at bounding box center [868, 272] width 176 height 106
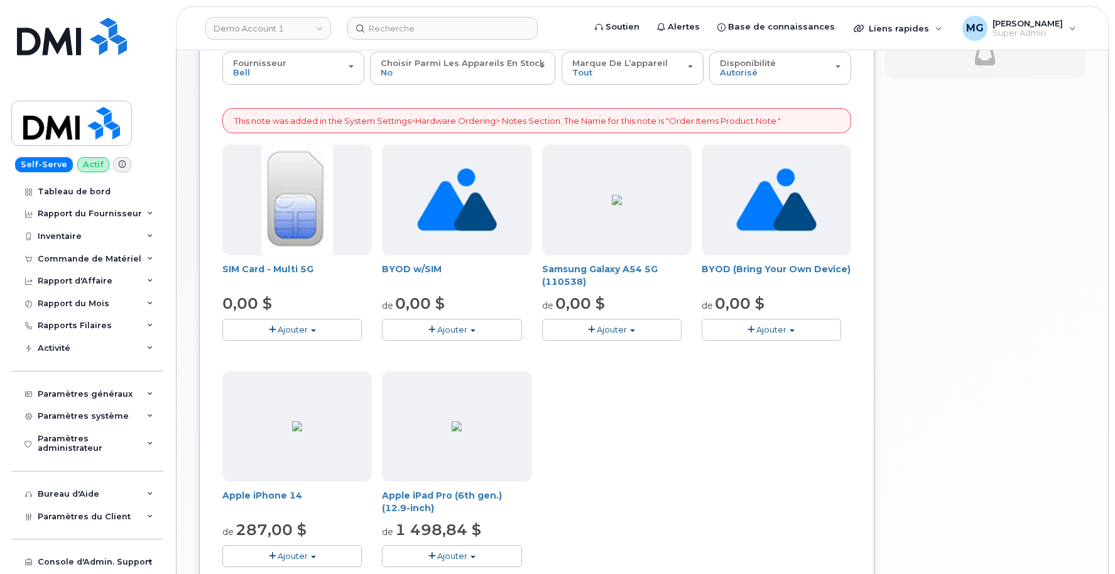
scroll to position [123, 0]
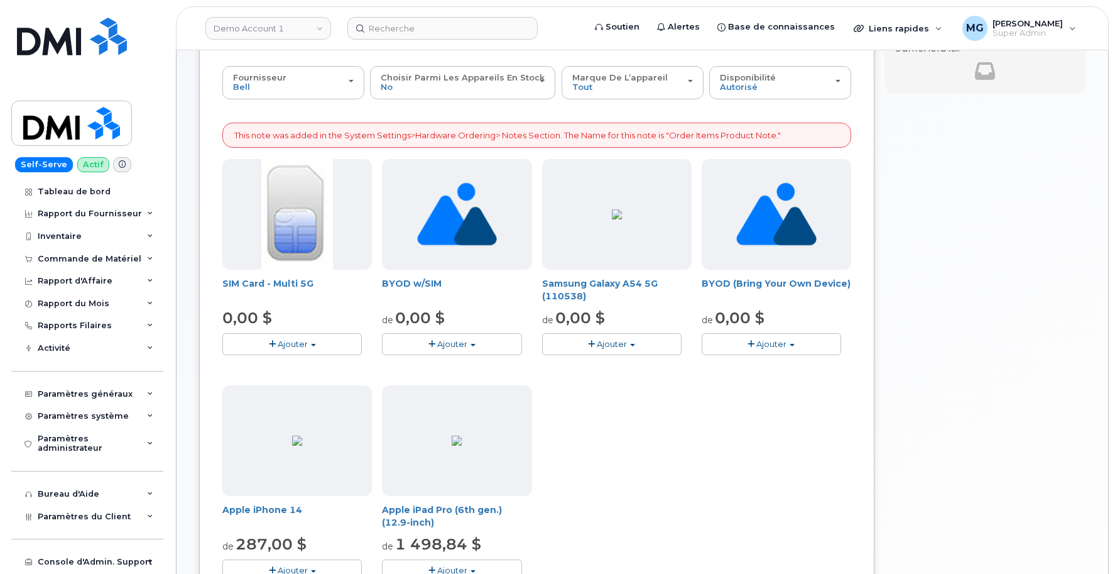
click at [783, 340] on span "Ajouter" at bounding box center [771, 344] width 30 height 10
click at [751, 365] on link "$0.00 - Activation" at bounding box center [764, 367] width 119 height 16
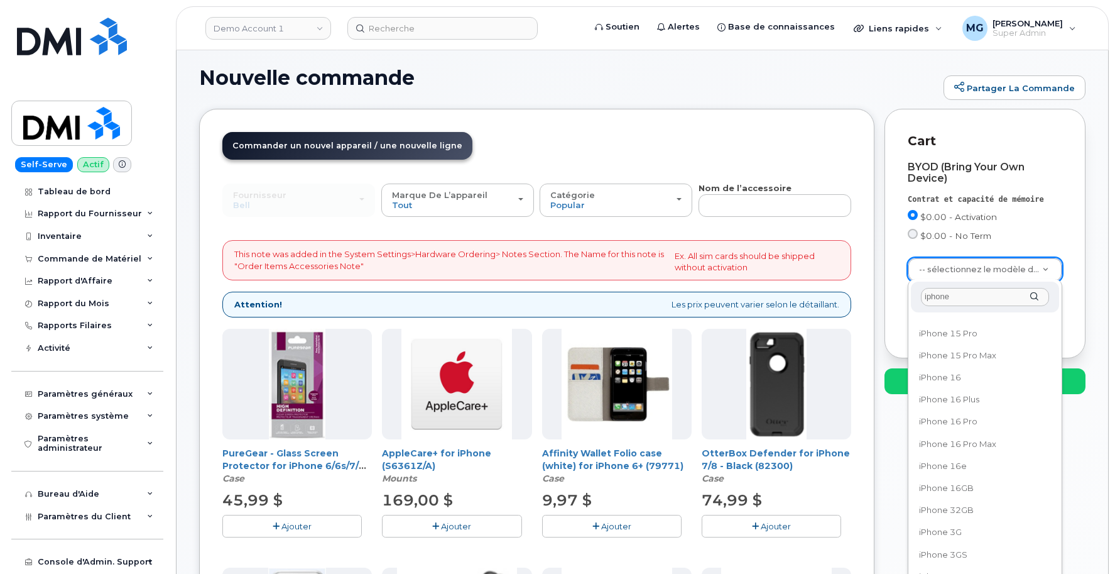
scroll to position [391, 0]
type input "iphone"
select select "3304"
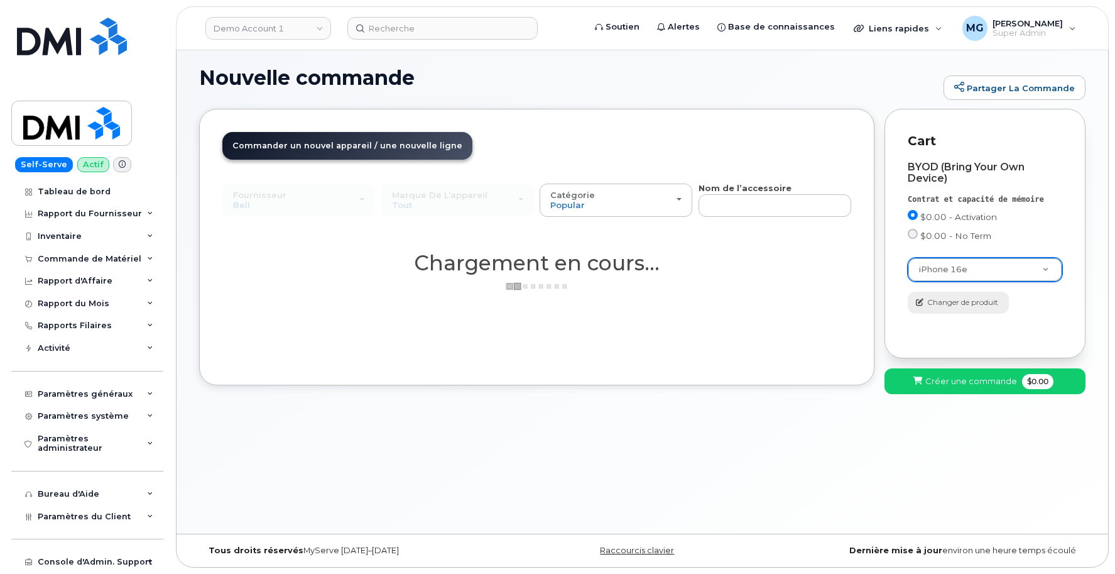
click at [956, 300] on span "Changer de produit" at bounding box center [962, 302] width 71 height 11
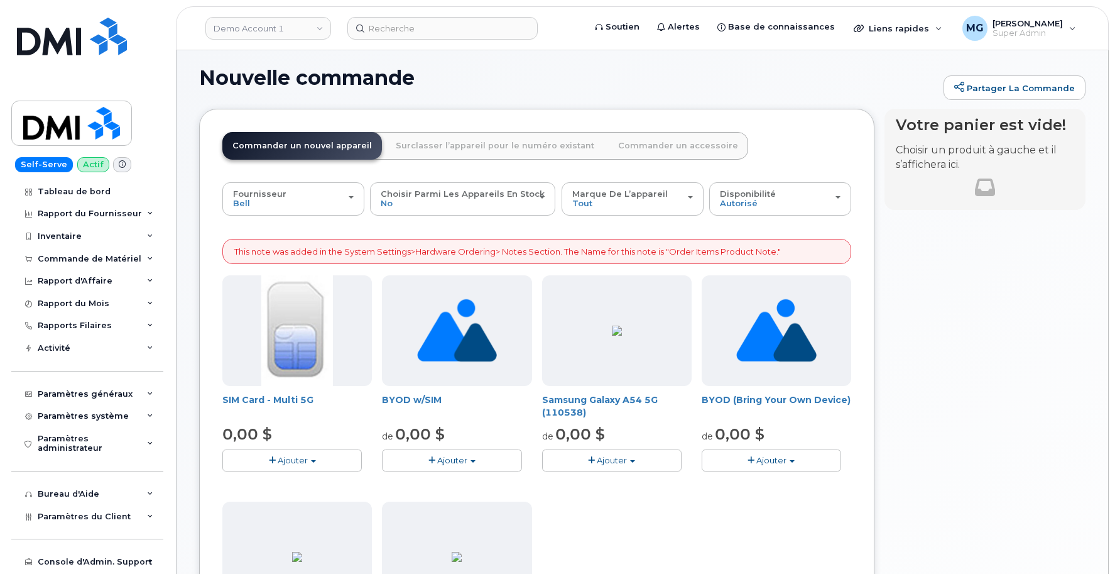
click at [771, 341] on img at bounding box center [776, 330] width 80 height 111
click at [760, 457] on span "Ajouter" at bounding box center [771, 460] width 30 height 10
click at [753, 479] on link "$0.00 - Activation" at bounding box center [764, 484] width 119 height 16
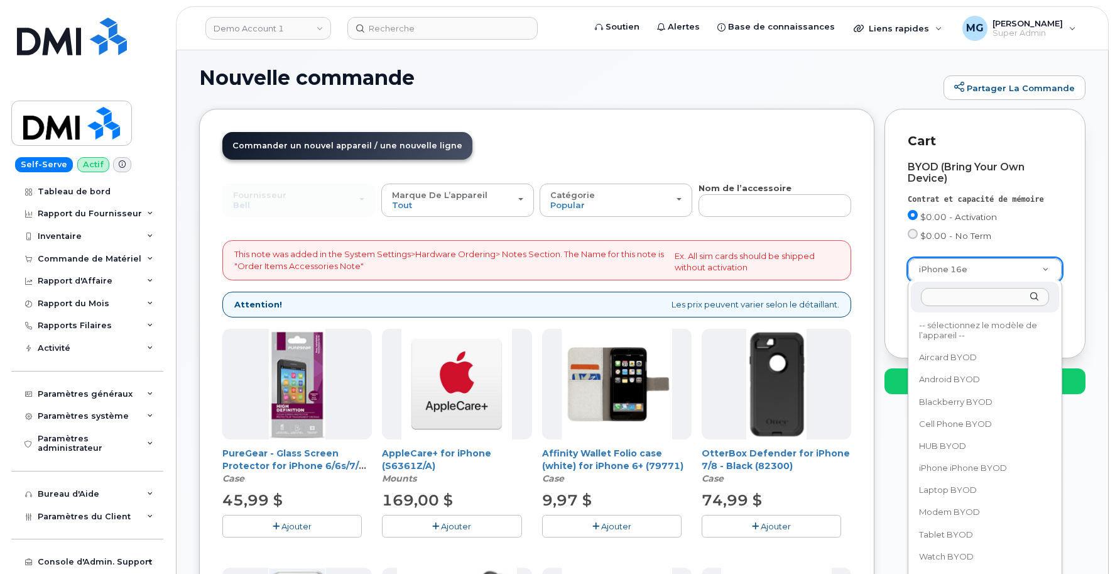
drag, startPoint x: 1005, startPoint y: 265, endPoint x: 1059, endPoint y: 266, distance: 54.0
drag, startPoint x: 964, startPoint y: 266, endPoint x: 956, endPoint y: 273, distance: 10.7
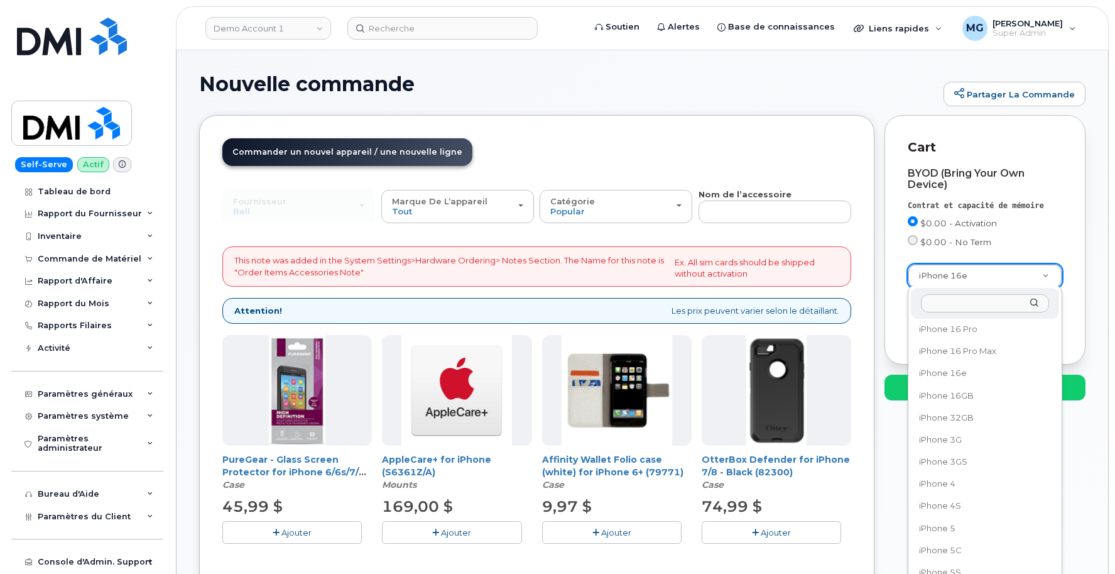
scroll to position [0, 0]
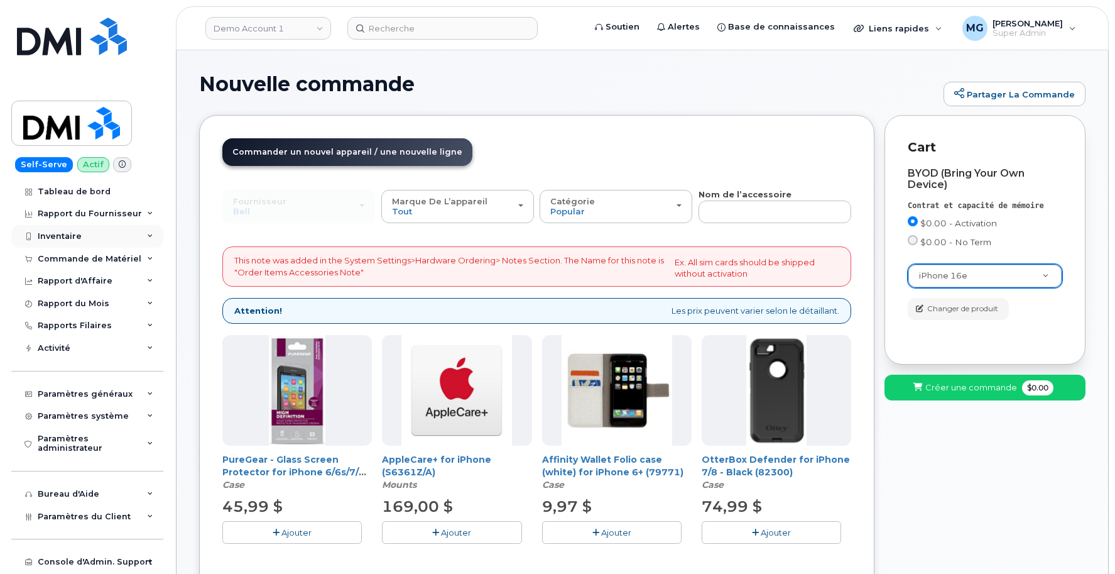
click at [59, 236] on div "Inventaire" at bounding box center [60, 236] width 44 height 10
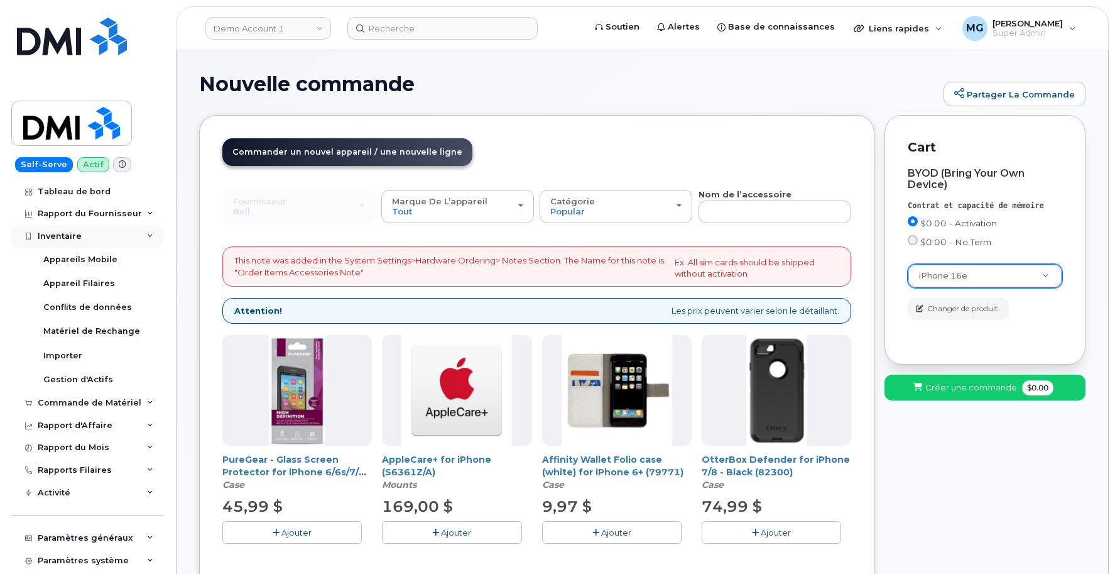
click at [59, 236] on div "Inventaire" at bounding box center [60, 236] width 44 height 10
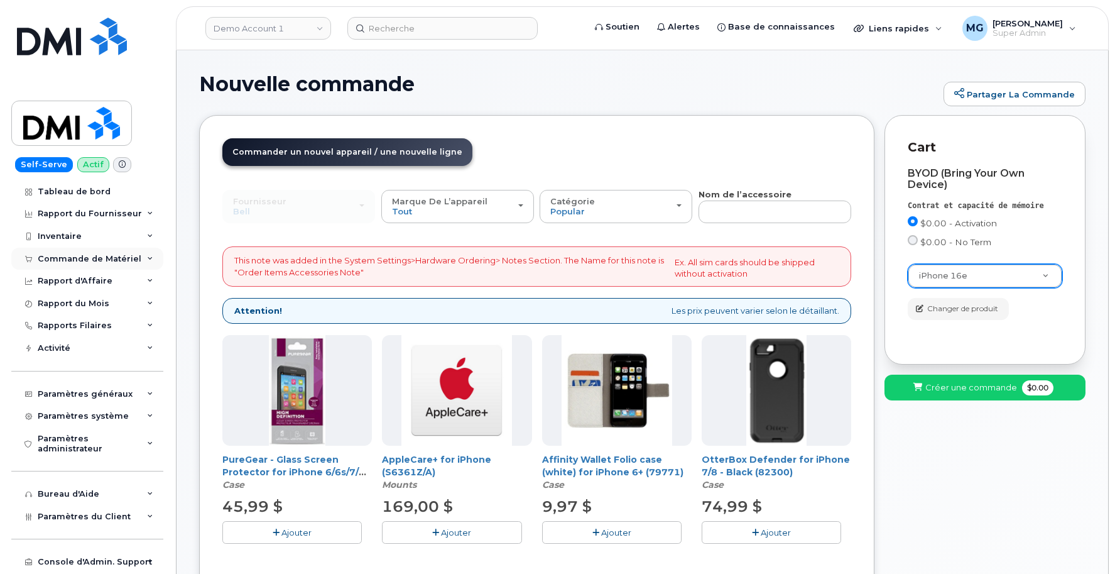
click at [61, 259] on div "Commande de Matériel" at bounding box center [90, 259] width 104 height 10
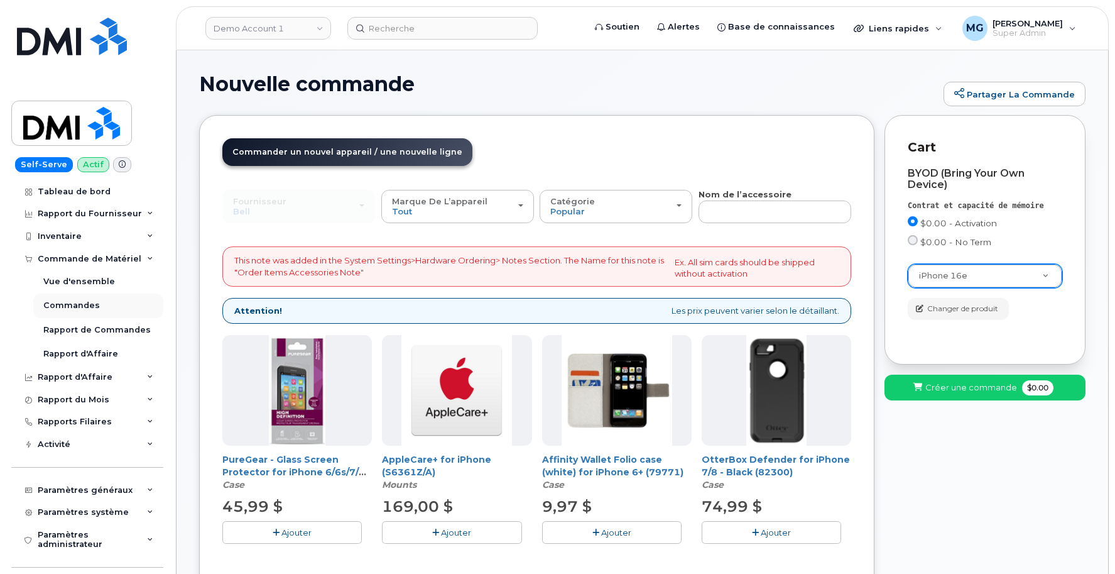
click at [66, 306] on div "Commandes" at bounding box center [71, 305] width 57 height 11
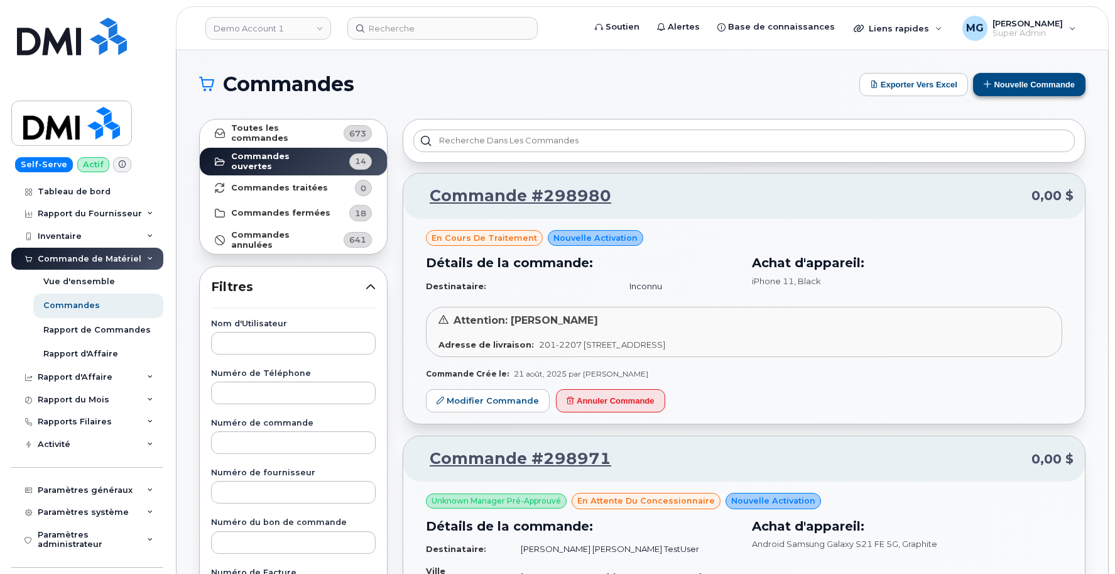
click at [1025, 81] on button "Nouvelle commande" at bounding box center [1029, 84] width 112 height 23
click at [1023, 82] on button "Nouvelle commande" at bounding box center [1029, 84] width 112 height 23
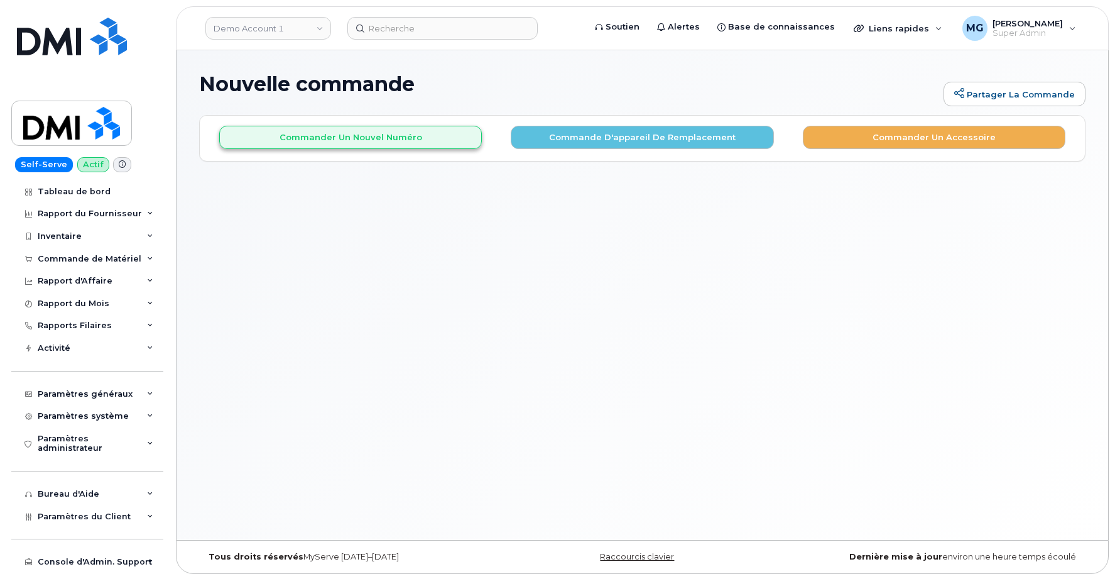
click at [349, 142] on button "Commander un nouvel numéro" at bounding box center [350, 137] width 263 height 23
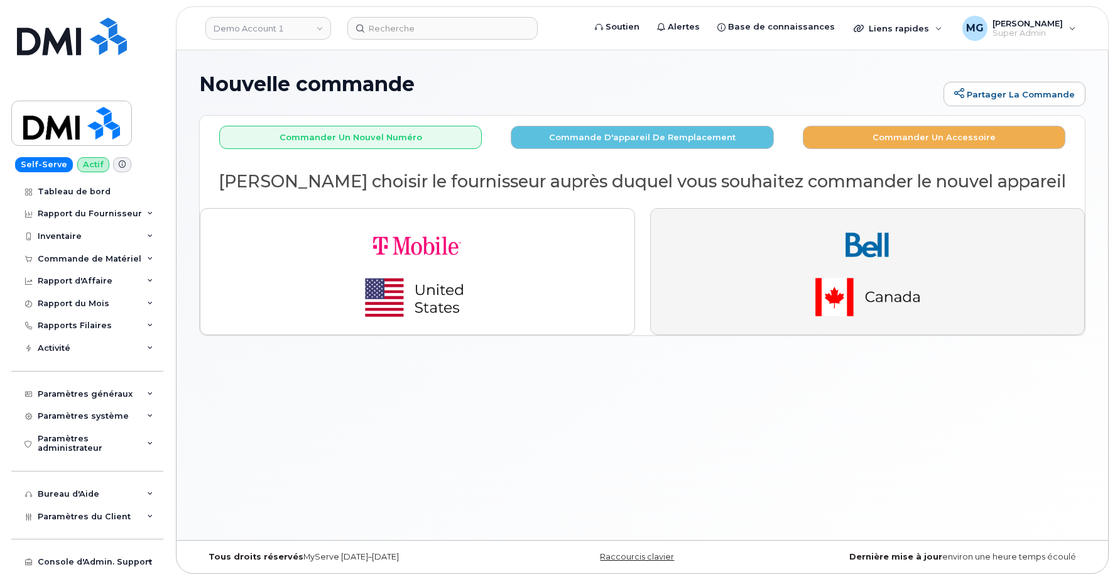
click at [881, 252] on img "button" at bounding box center [868, 272] width 176 height 106
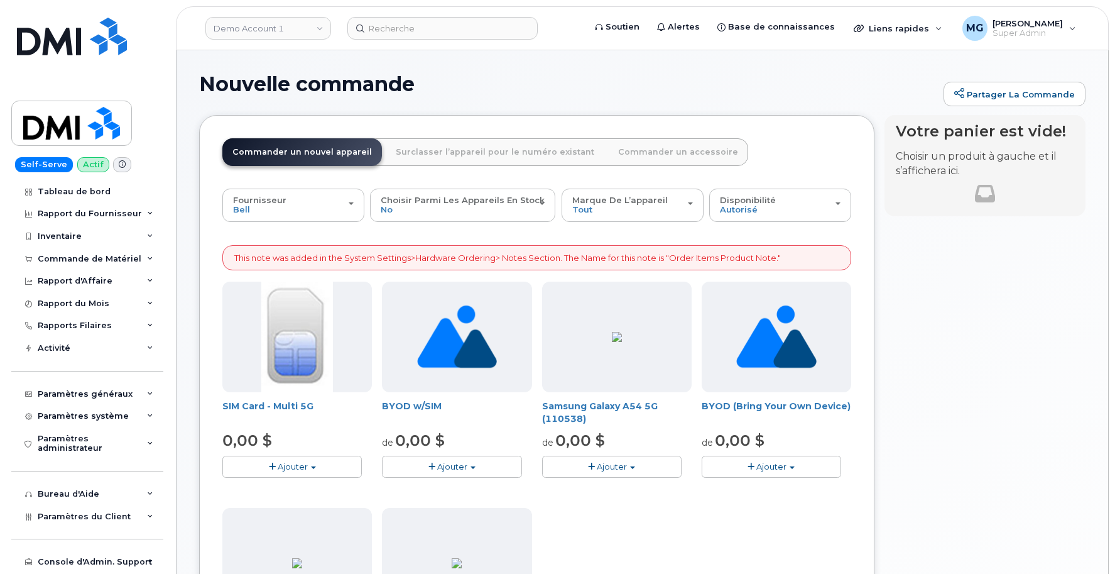
click at [773, 464] on span "Ajouter" at bounding box center [771, 466] width 30 height 10
click at [758, 486] on link "$0.00 - Activation" at bounding box center [764, 490] width 119 height 16
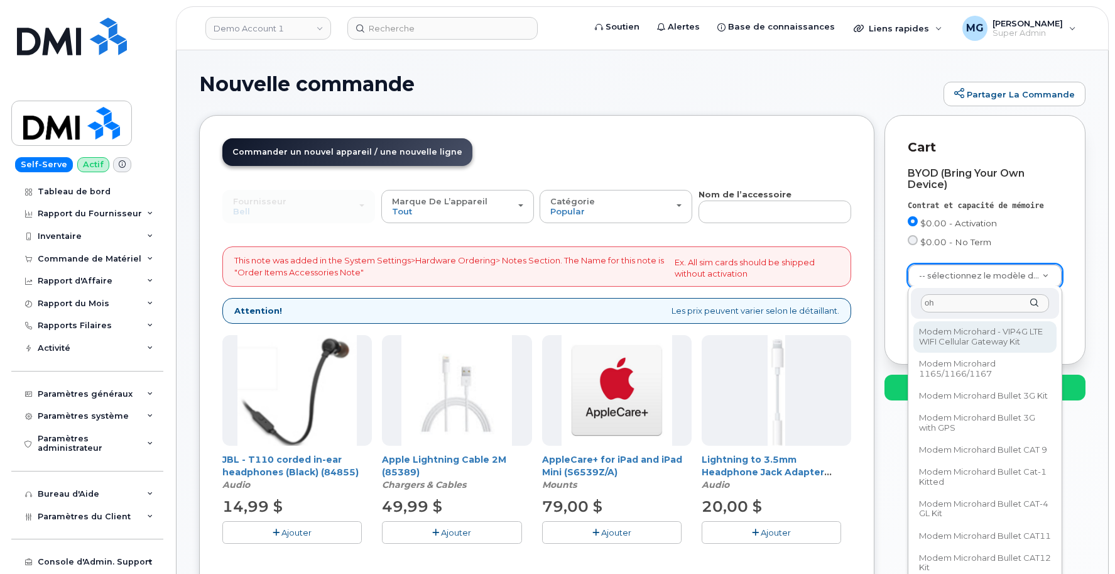
type input "o"
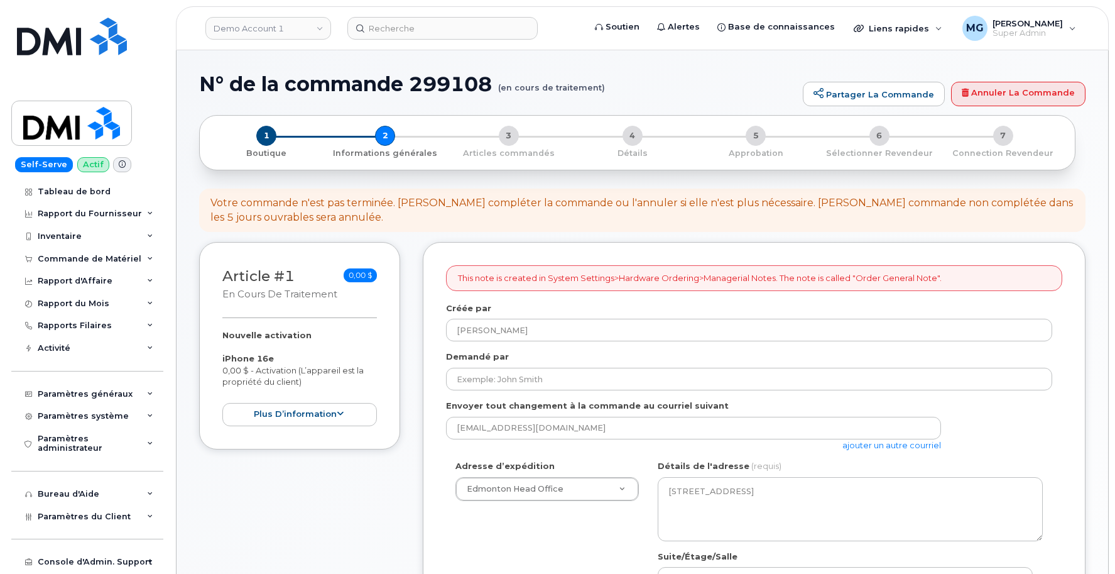
select select
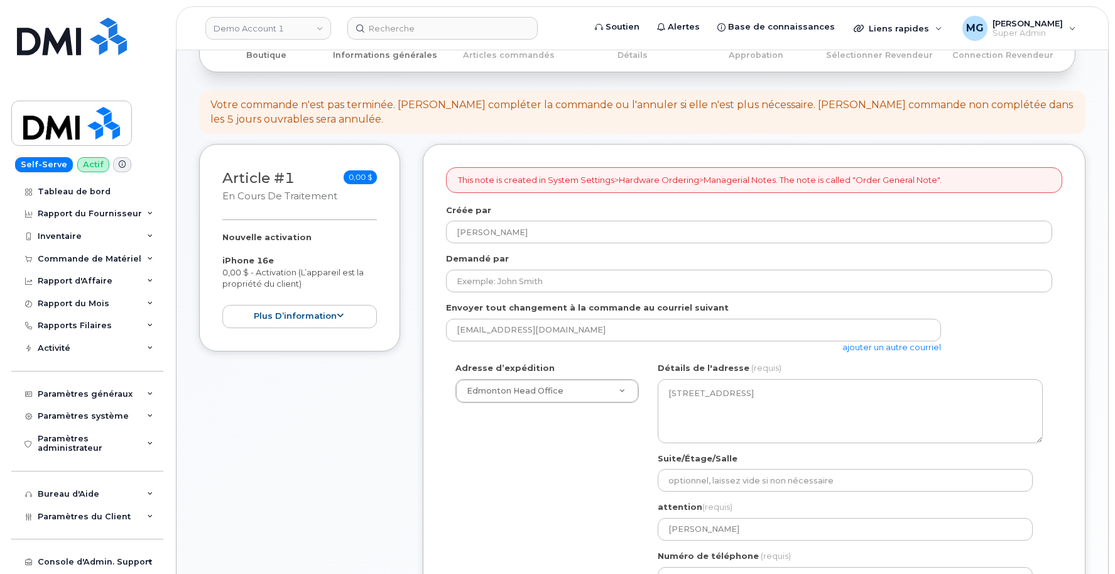
scroll to position [109, 0]
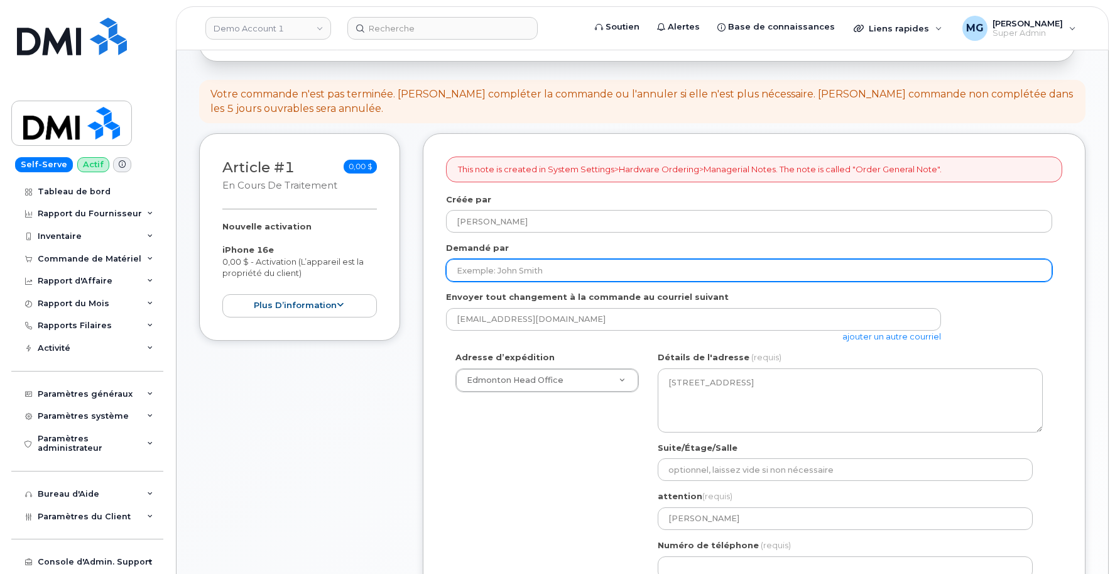
click at [473, 263] on input "Demandé par" at bounding box center [749, 270] width 606 height 23
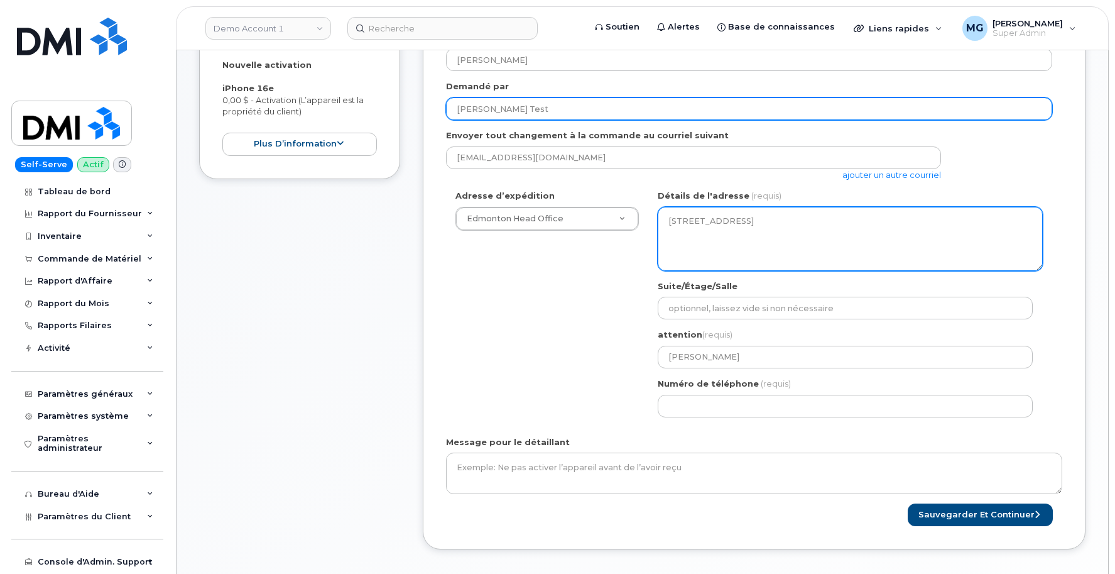
scroll to position [273, 0]
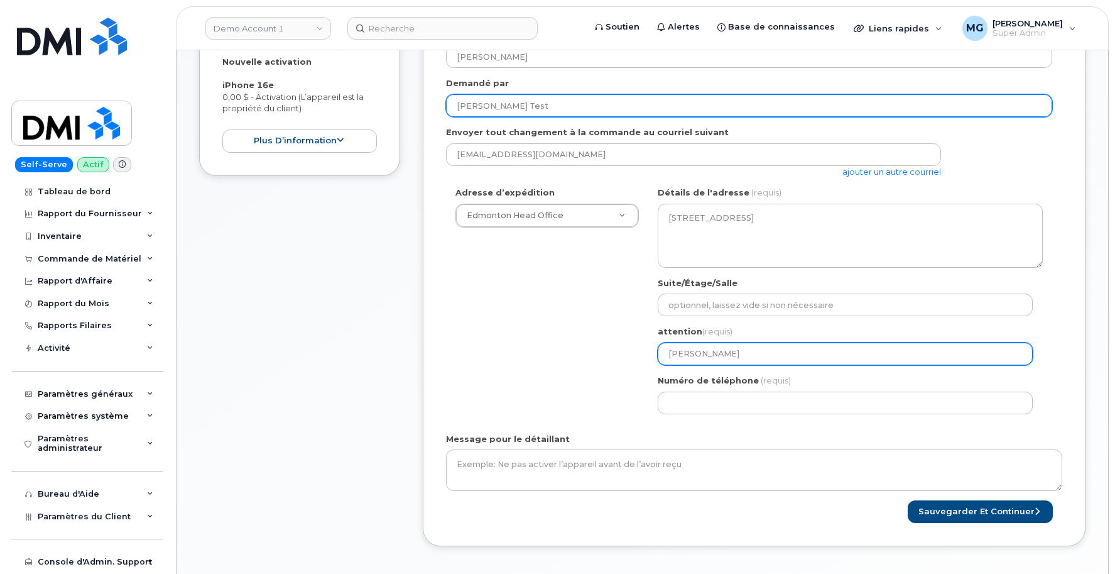
type input "[PERSON_NAME] Test"
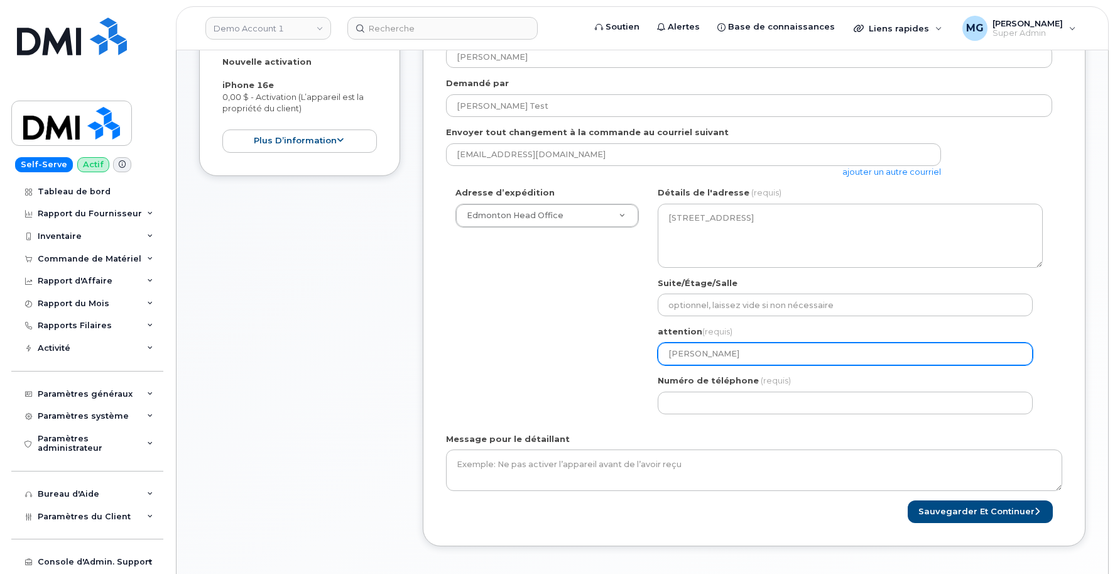
click at [648, 344] on div "AB [GEOGRAPHIC_DATA] Recherchez votre adresse... Modifier manuellement votre ad…" at bounding box center [850, 305] width 404 height 236
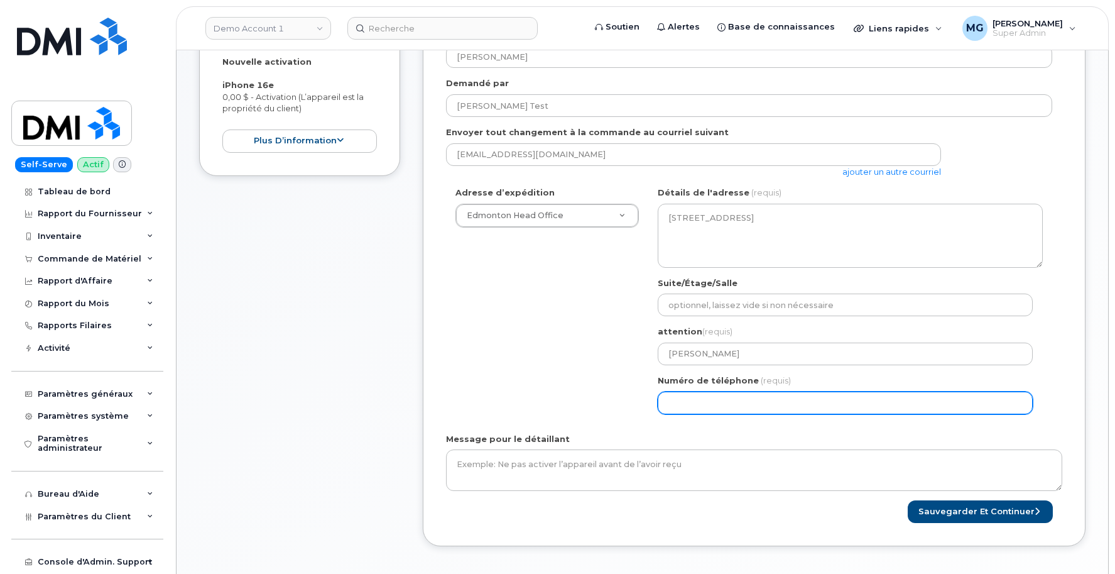
click at [678, 395] on input "Numéro de téléphone" at bounding box center [845, 402] width 375 height 23
select select
type input "888555121"
select select
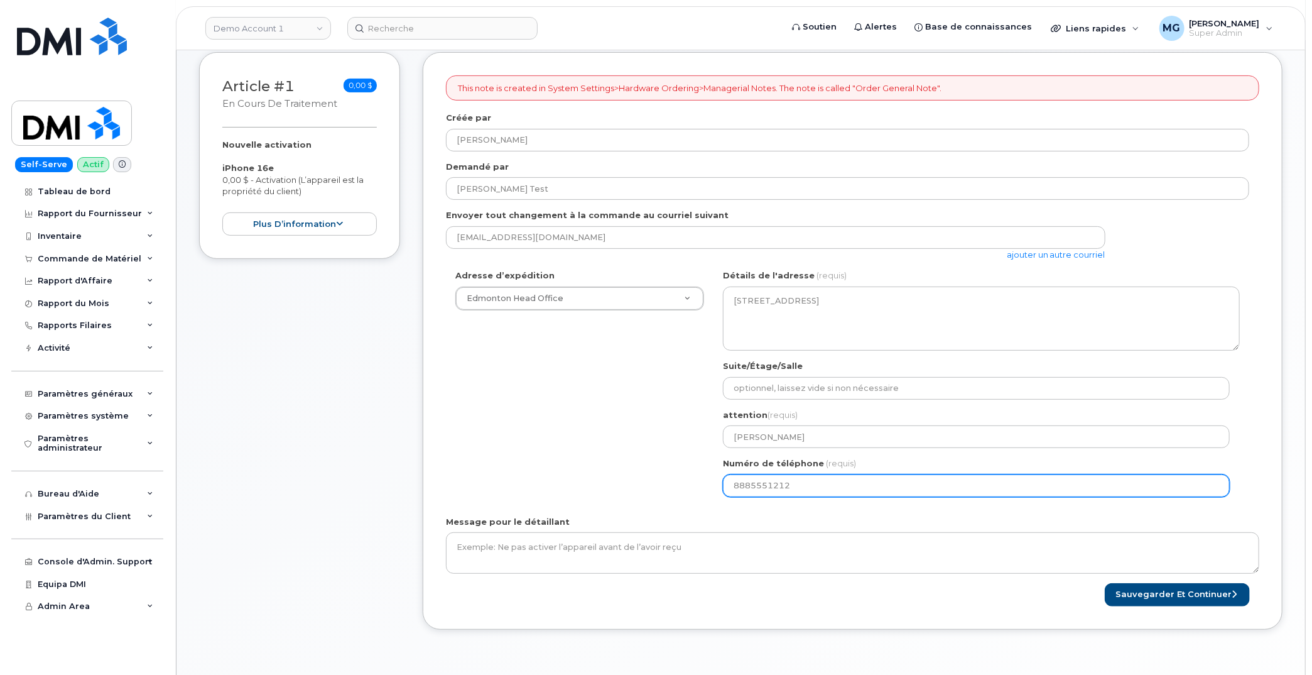
scroll to position [166, 0]
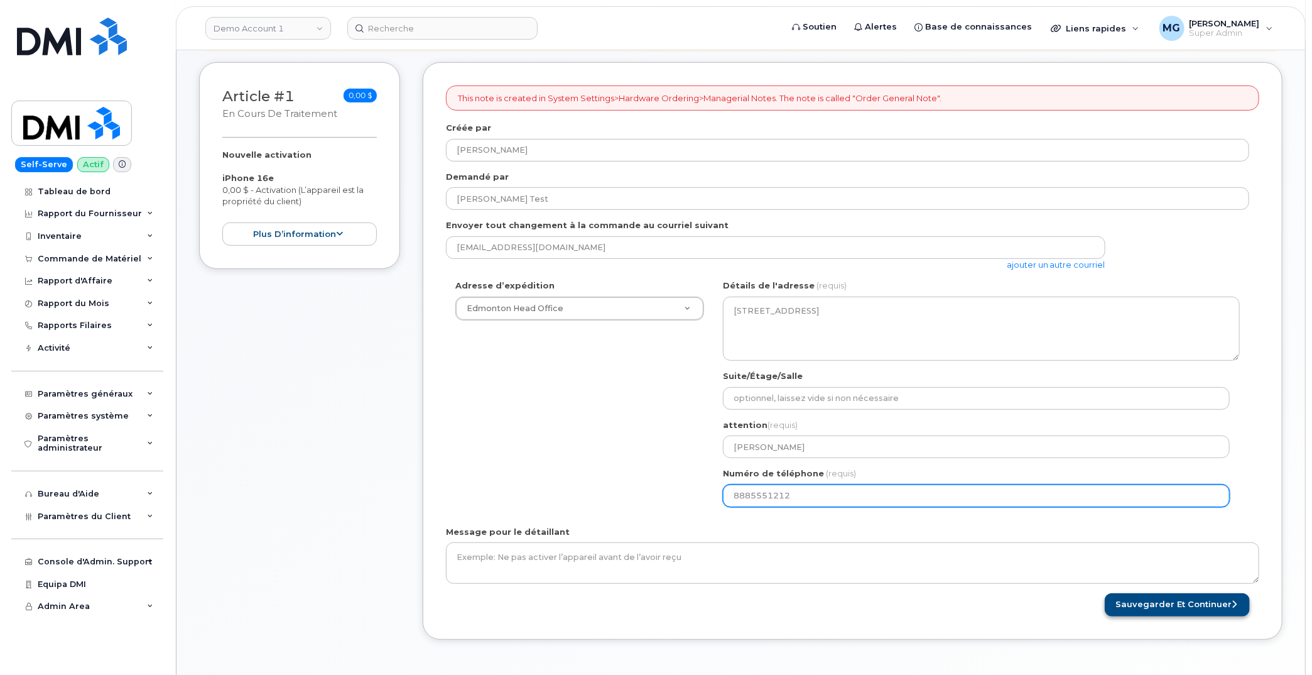
type input "8885551212"
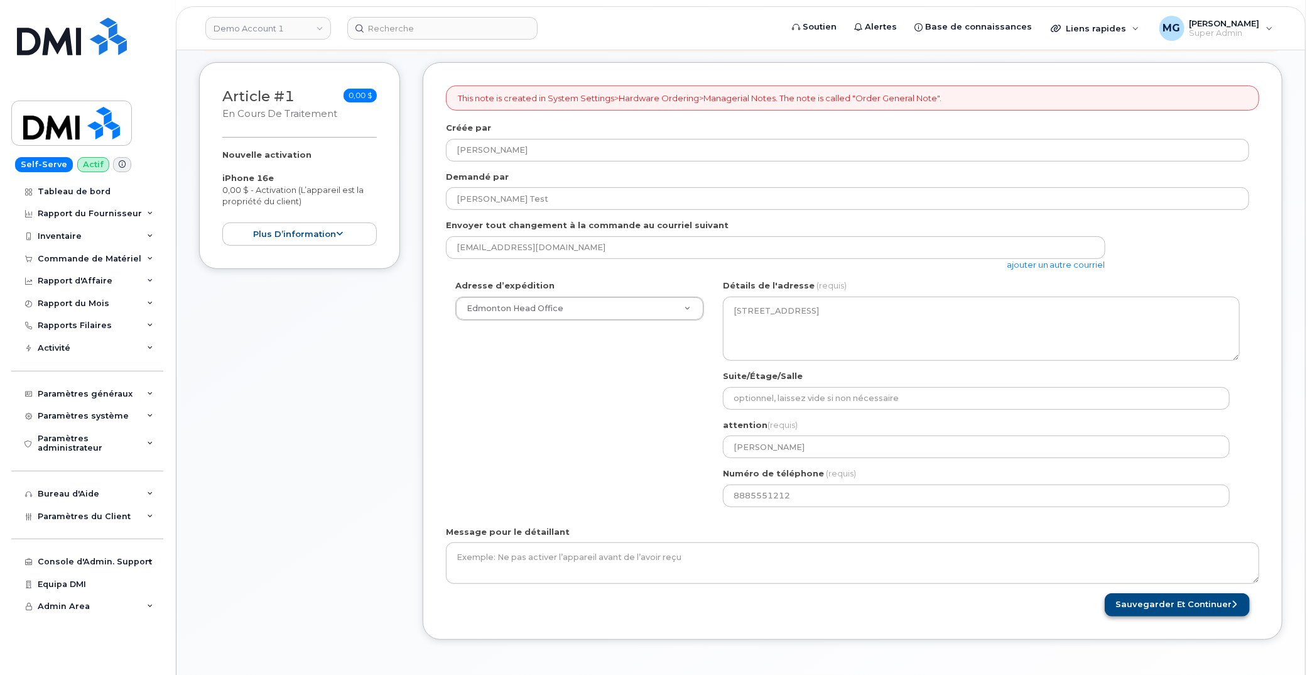
click at [1105, 573] on button "Sauvegarder et continuer" at bounding box center [1177, 604] width 145 height 23
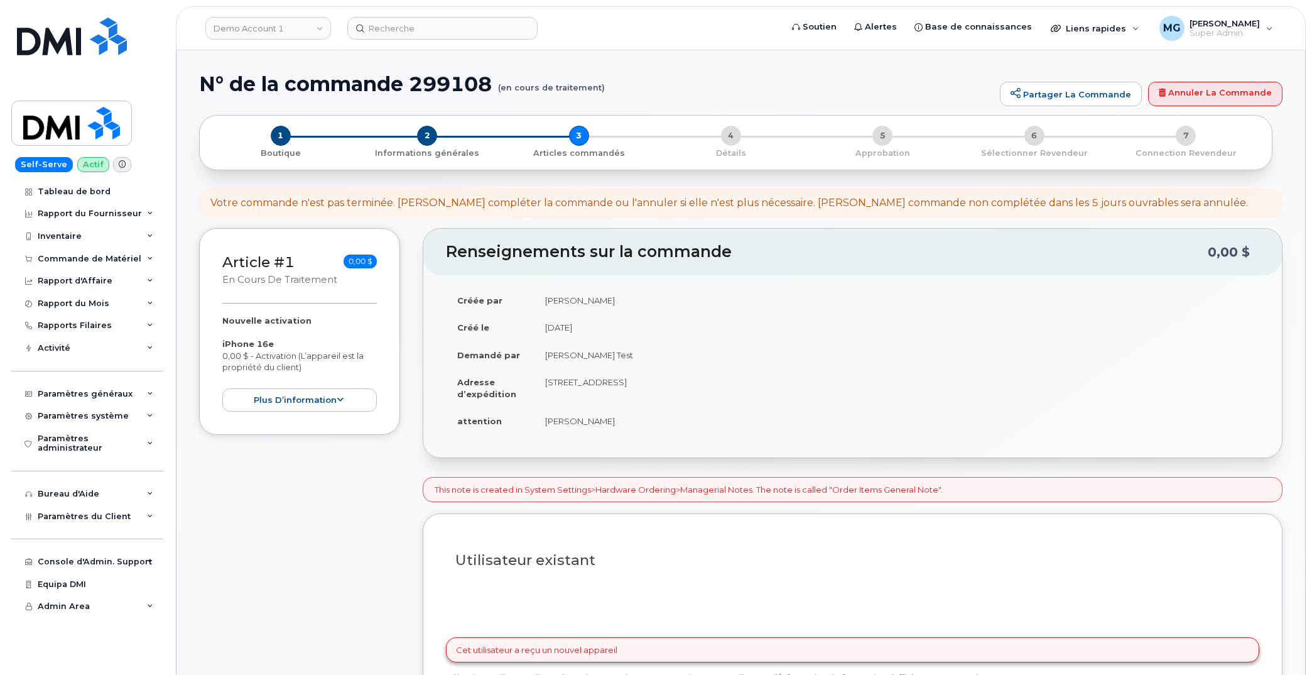
select select
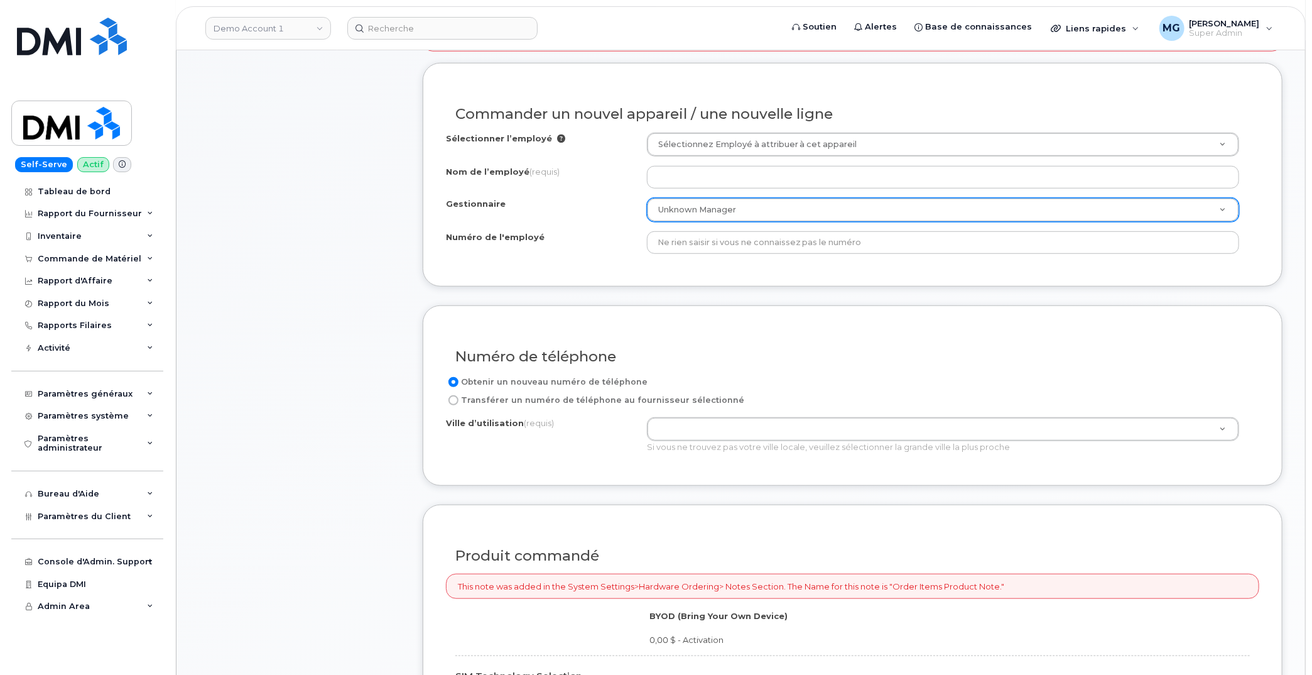
scroll to position [455, 0]
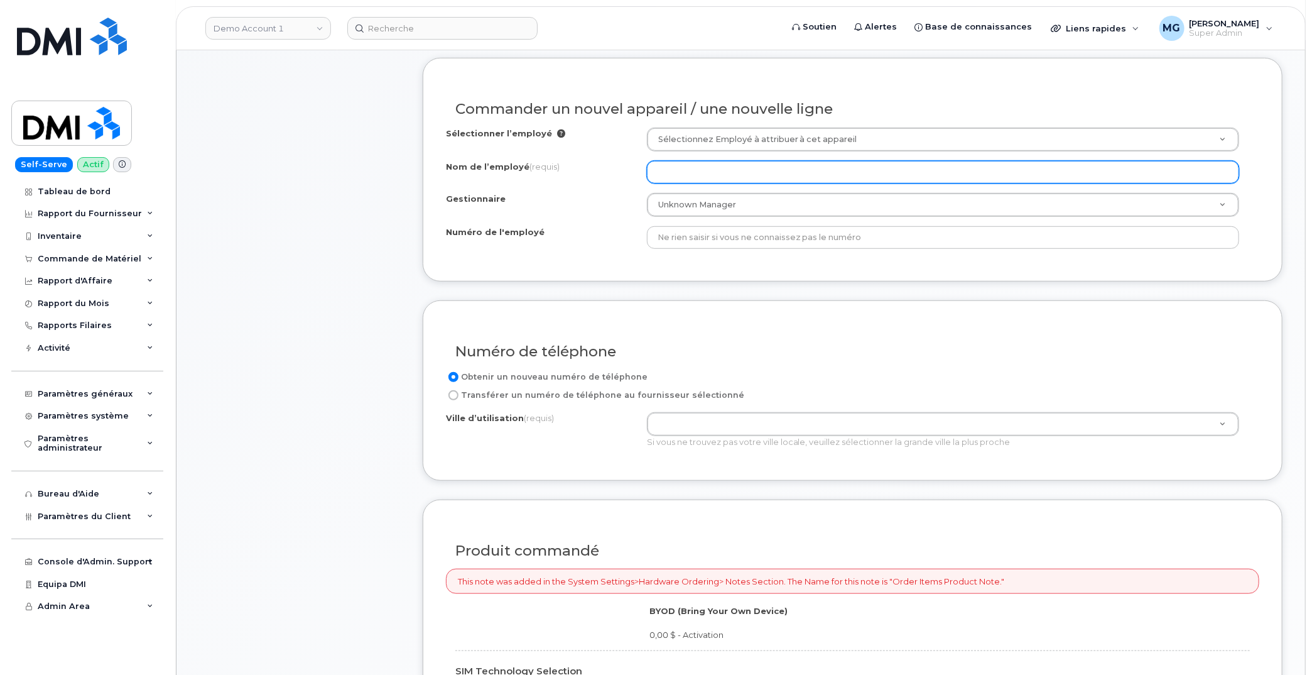
click at [689, 169] on input "Nom de l’employé (requis)" at bounding box center [943, 172] width 592 height 23
type input "M"
type input "N"
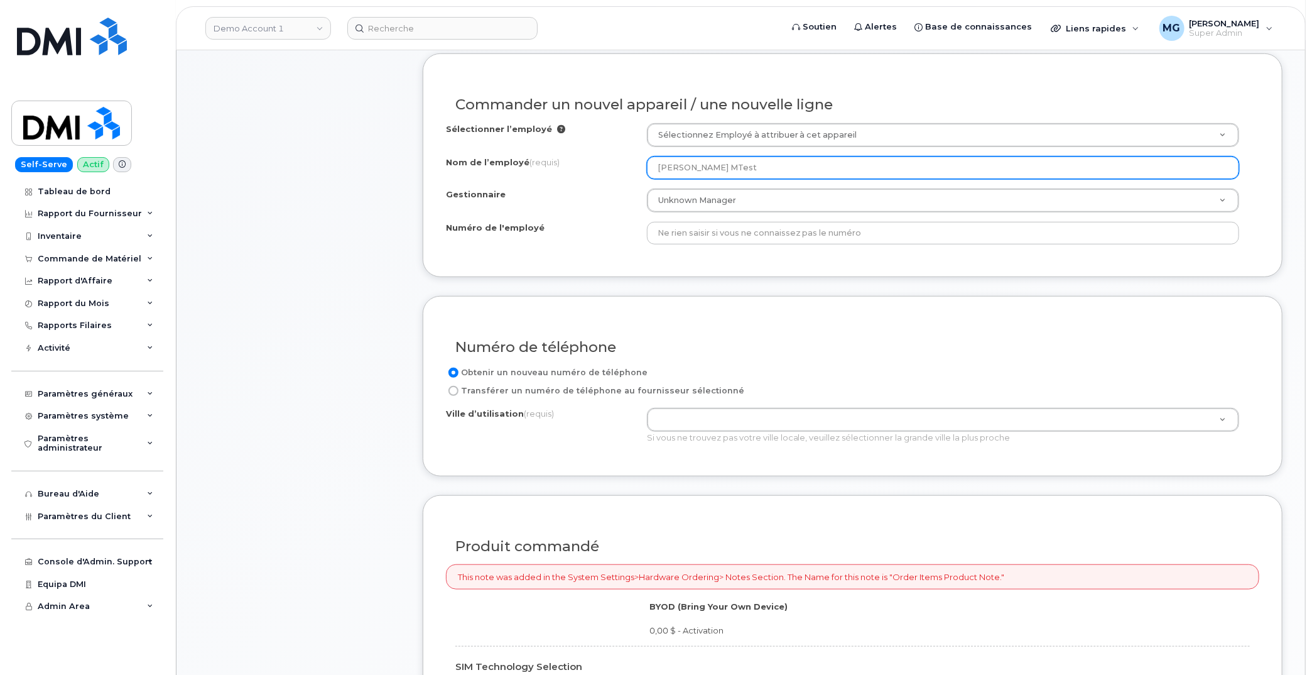
scroll to position [459, 1]
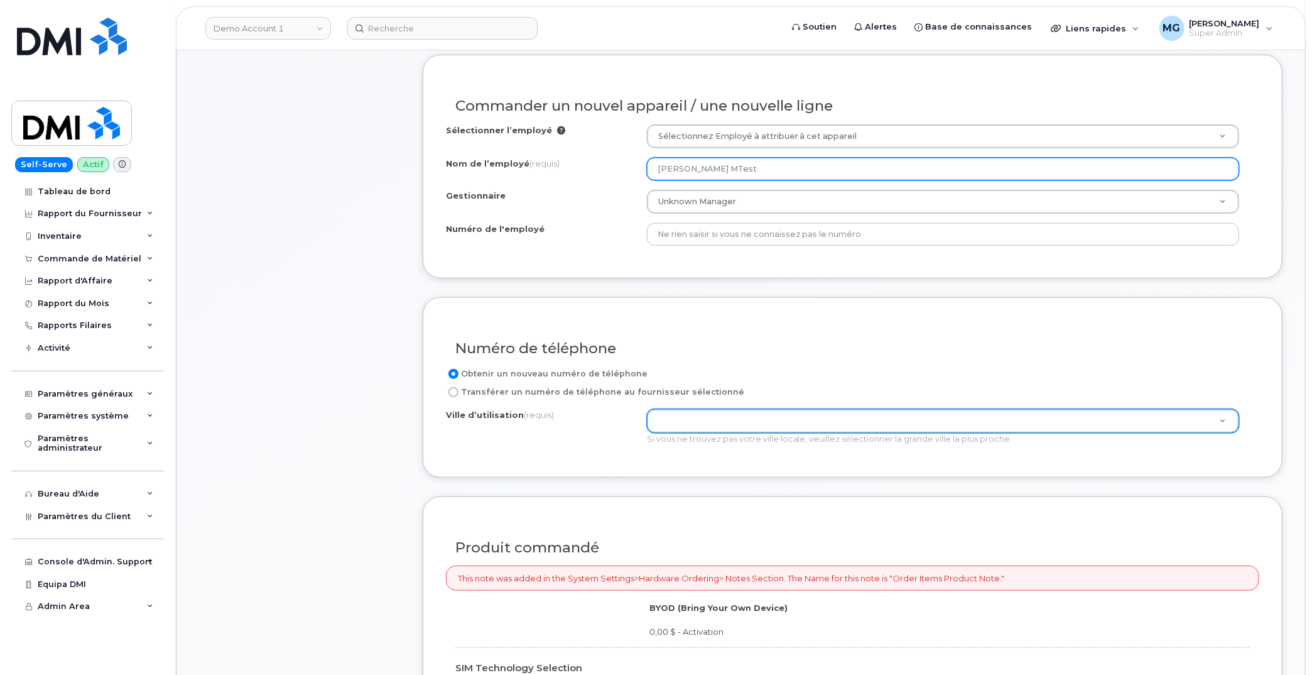
type input "[PERSON_NAME] MTest"
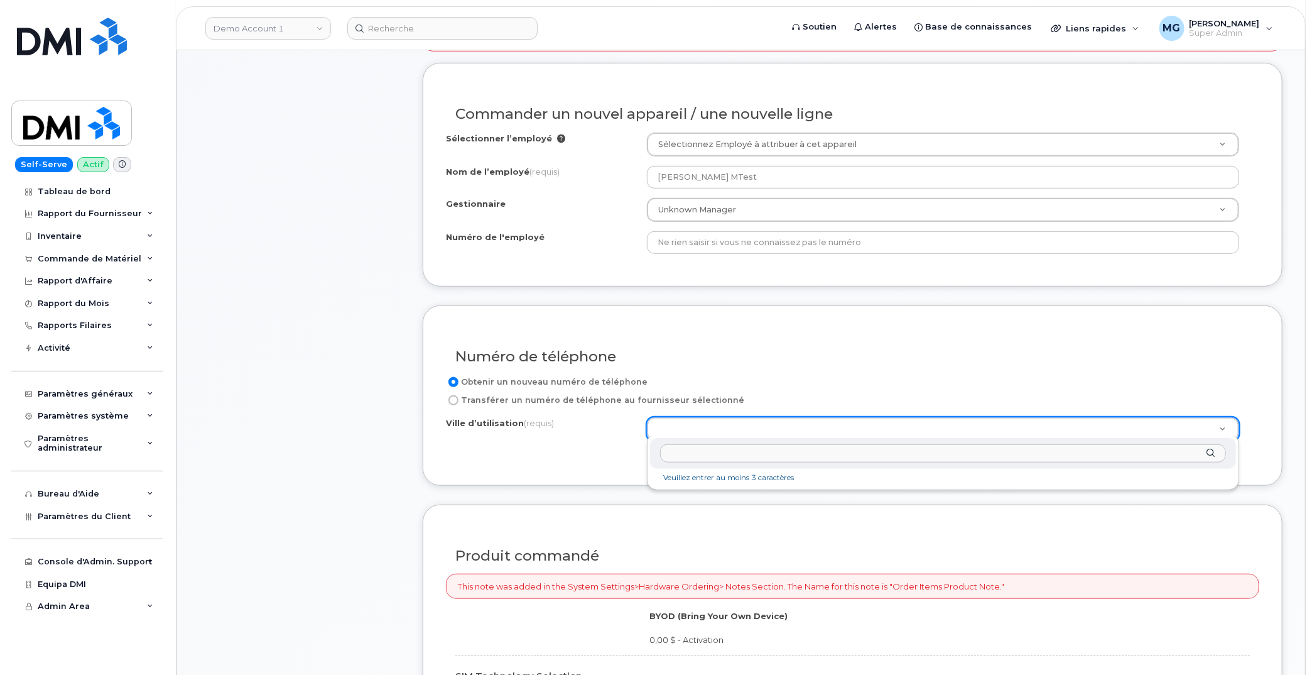
scroll to position [450, 0]
type input "Edmon"
type input "182"
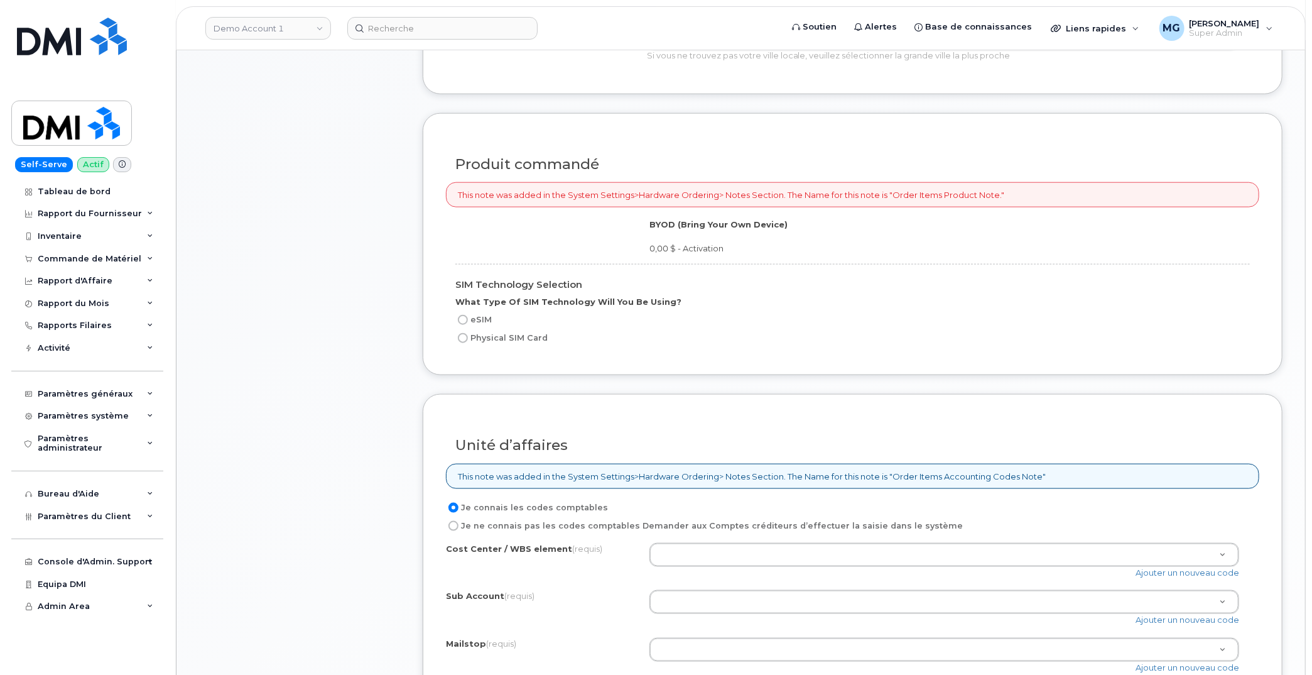
scroll to position [825, 0]
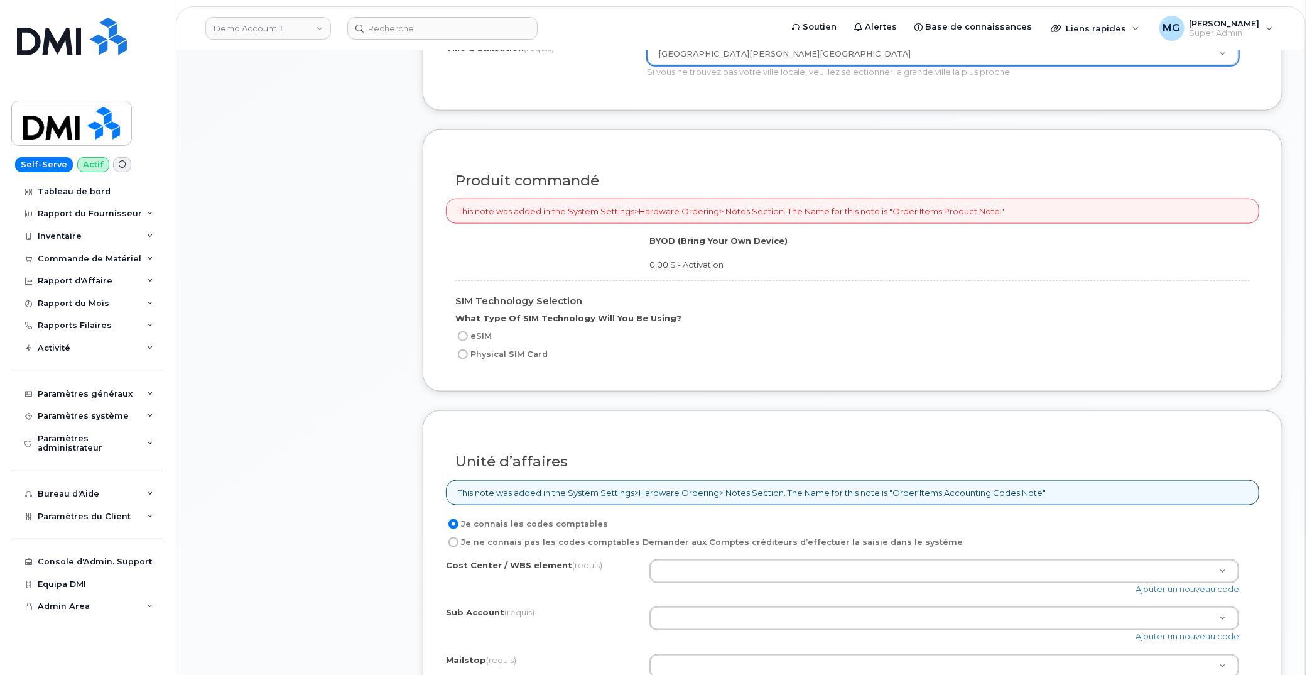
click at [463, 331] on input "eSIM" at bounding box center [463, 336] width 10 height 10
radio input "true"
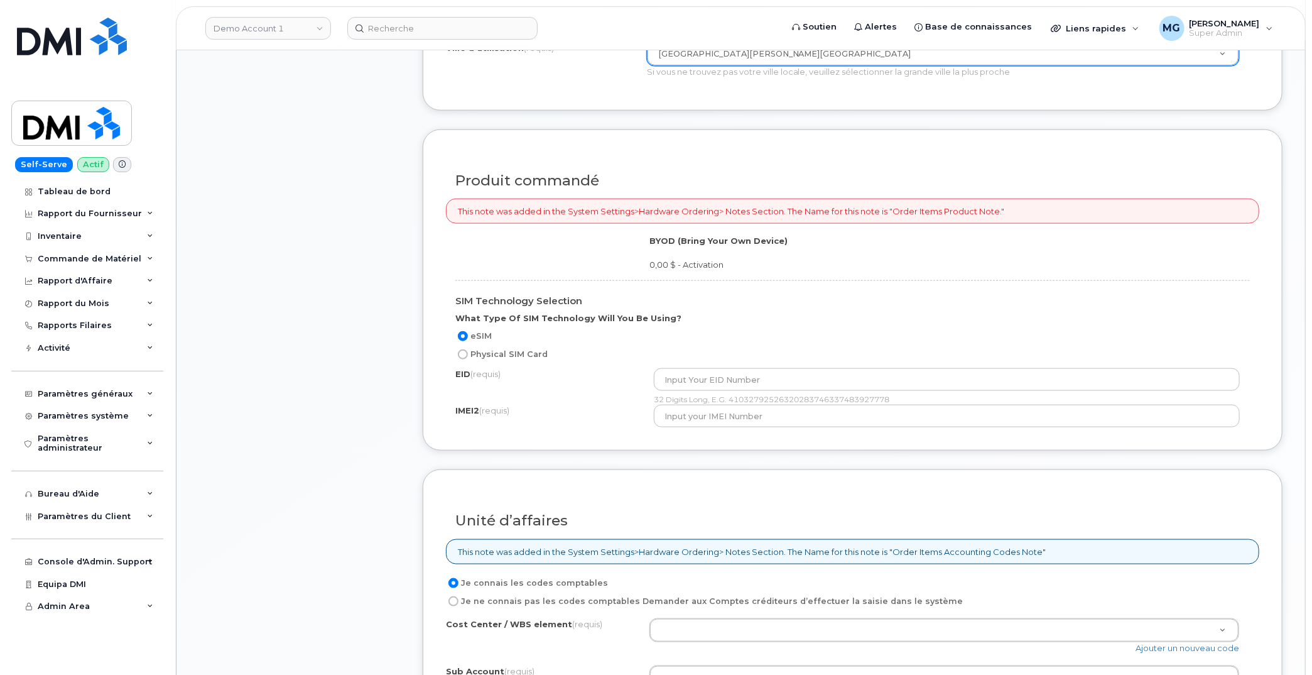
click at [463, 349] on input "Physical SIM Card" at bounding box center [463, 354] width 10 height 10
radio input "true"
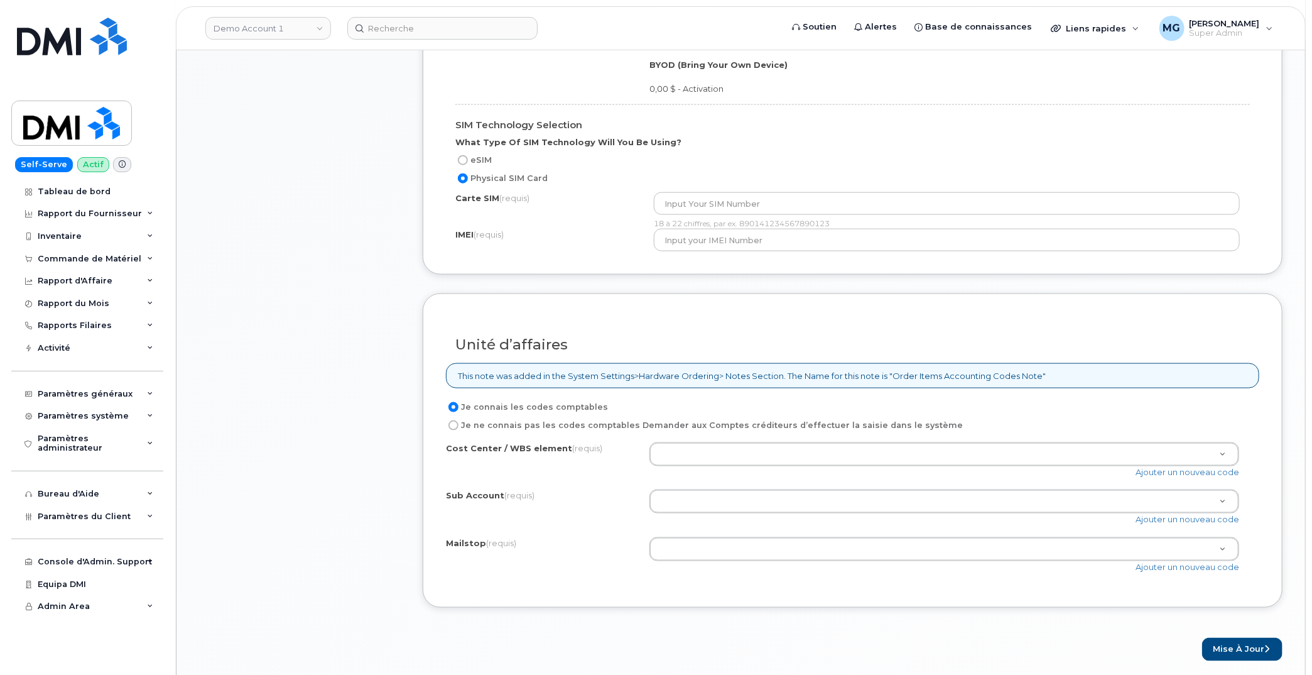
scroll to position [1003, 0]
click at [778, 216] on div "18 à 22 chiffres, par ex. 890141234567890123" at bounding box center [947, 221] width 586 height 11
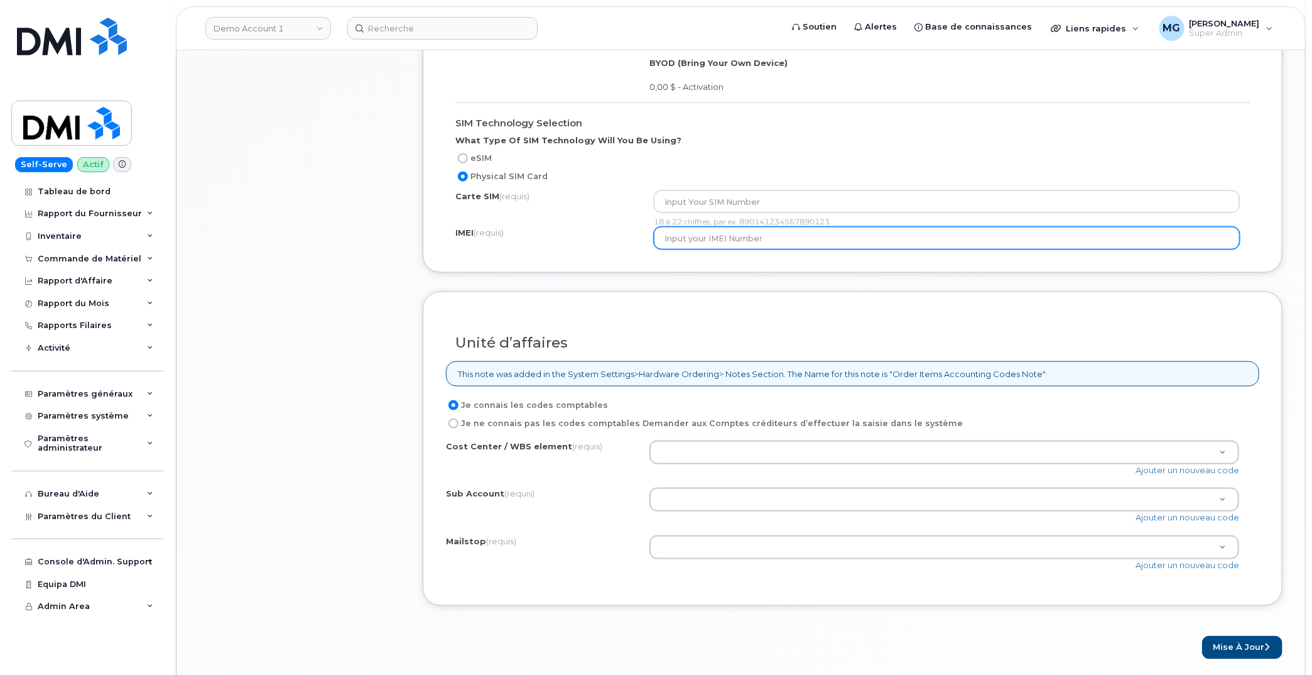
click at [667, 232] on input "text" at bounding box center [947, 238] width 586 height 23
paste input "[URL][DOMAIN_NAME]"
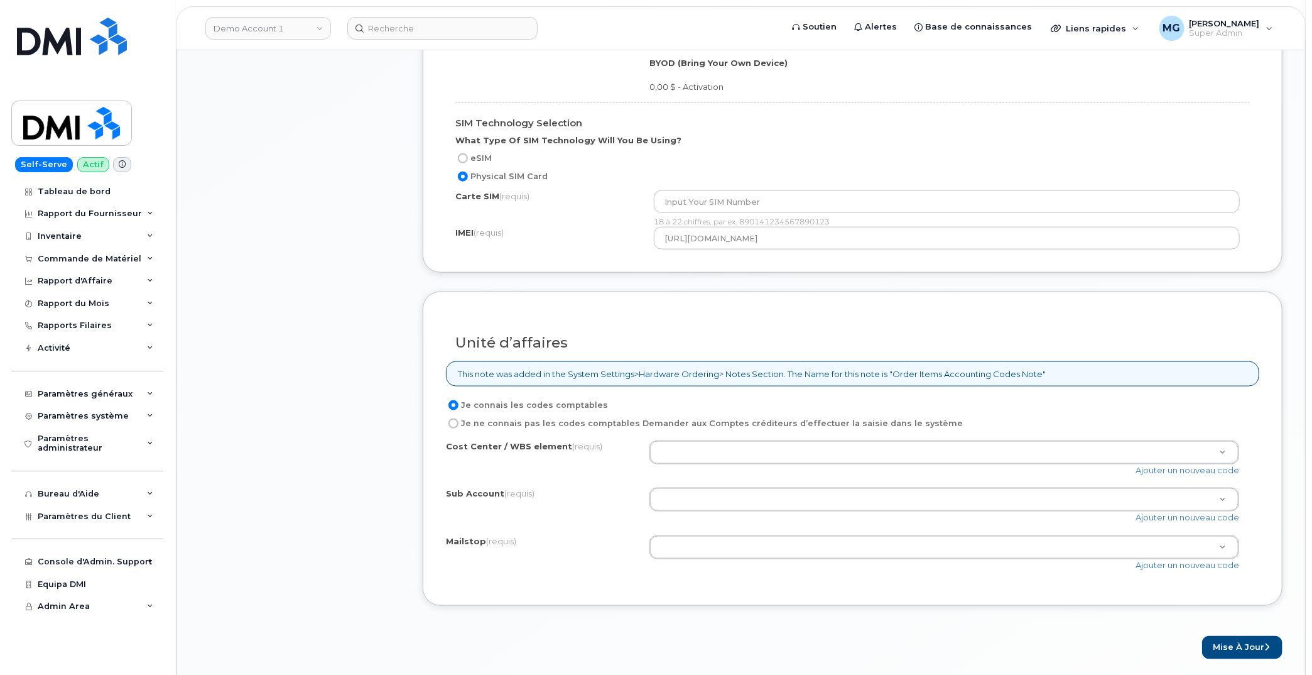
click at [787, 216] on div "18 à 22 chiffres, par ex. 890141234567890123" at bounding box center [947, 221] width 586 height 11
copy div "890141234567890123"
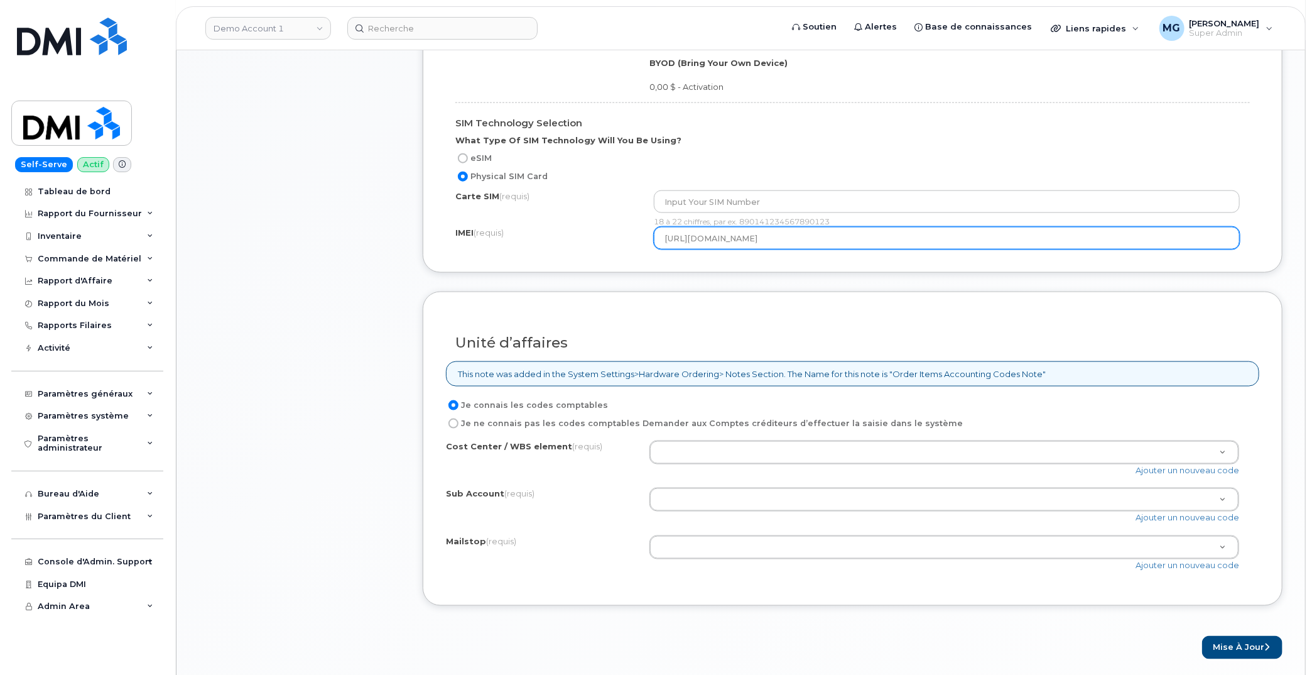
click at [830, 227] on input "[URL][DOMAIN_NAME]" at bounding box center [947, 238] width 586 height 23
paste input "890141234567890123"
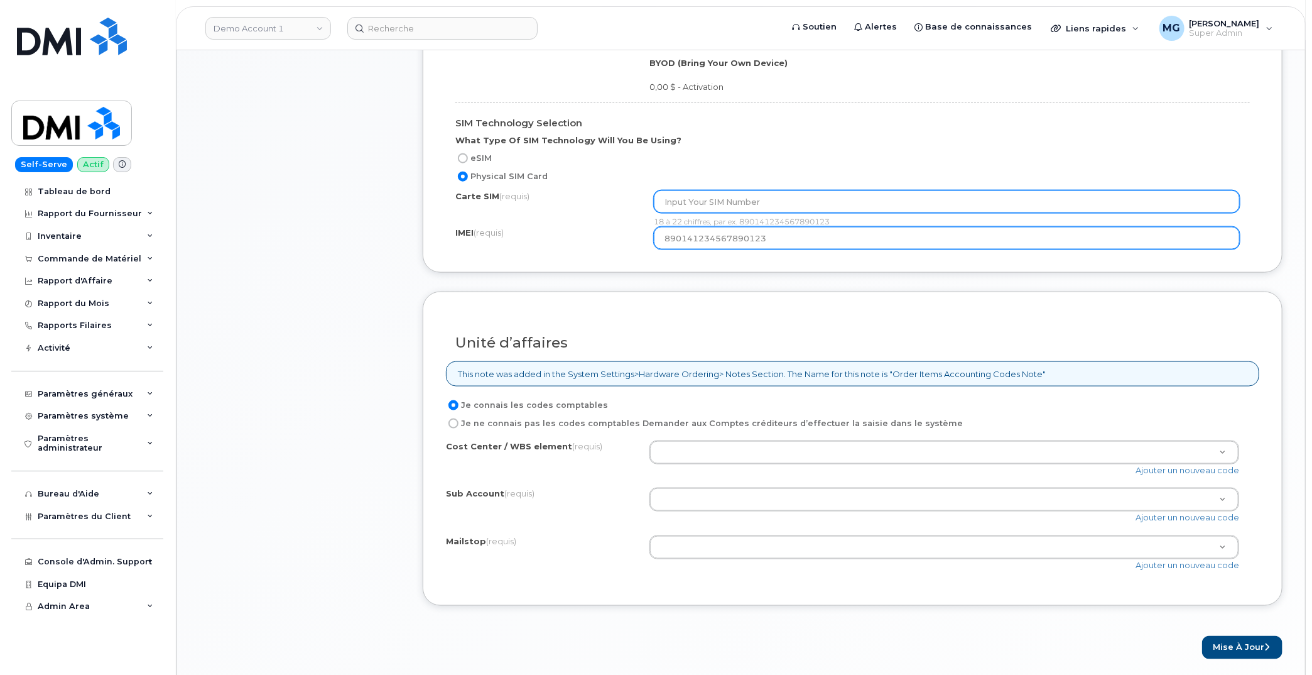
type input "890141234567890123"
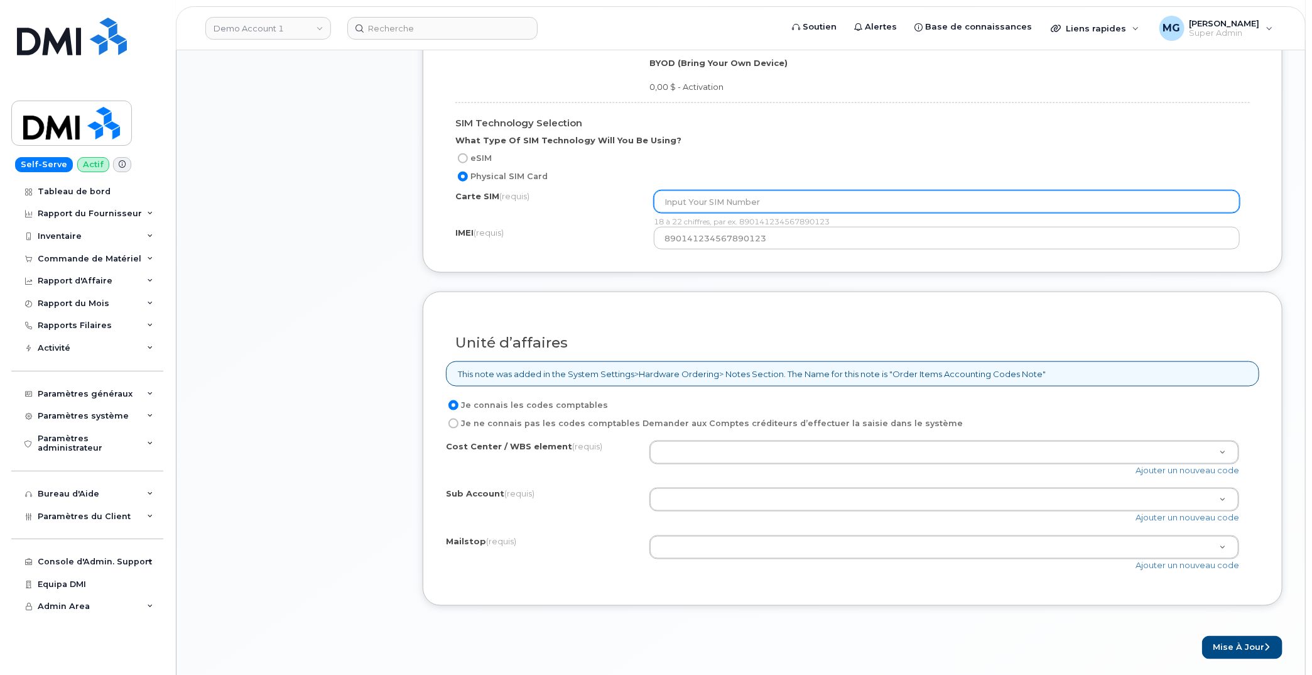
click at [684, 190] on input "text" at bounding box center [947, 201] width 586 height 23
type input "123456789012345"
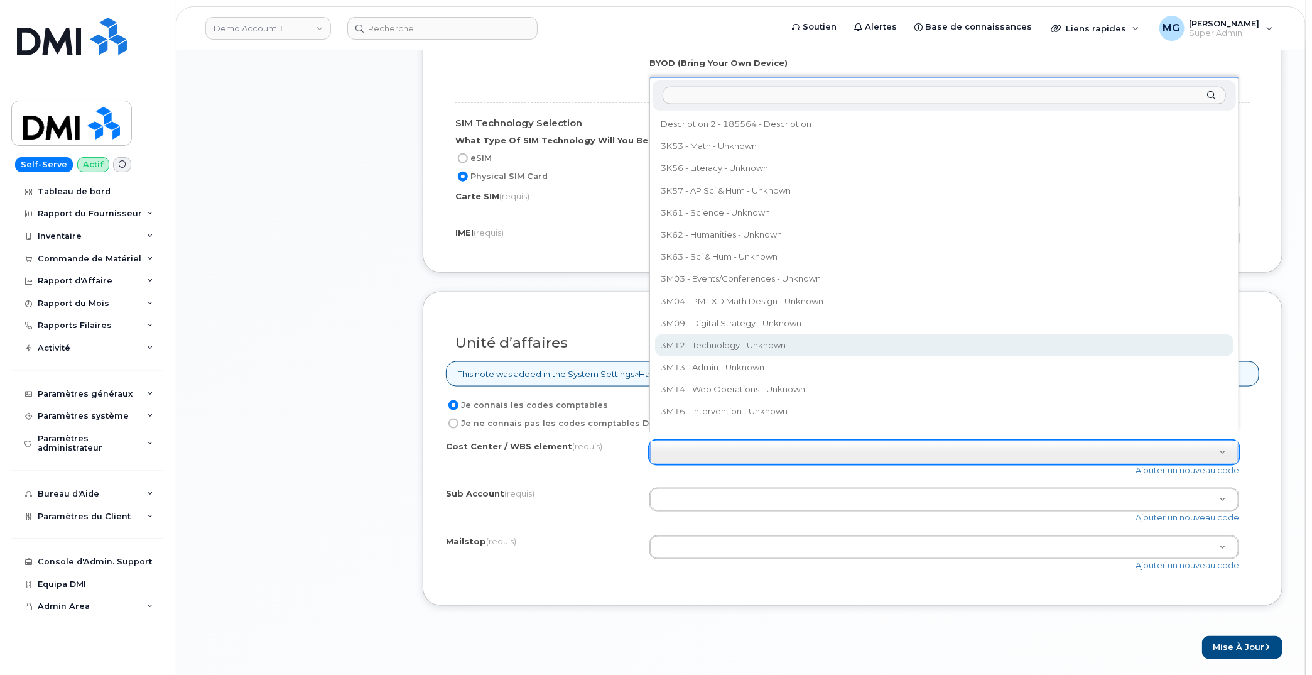
select select "3M12 - Technology"
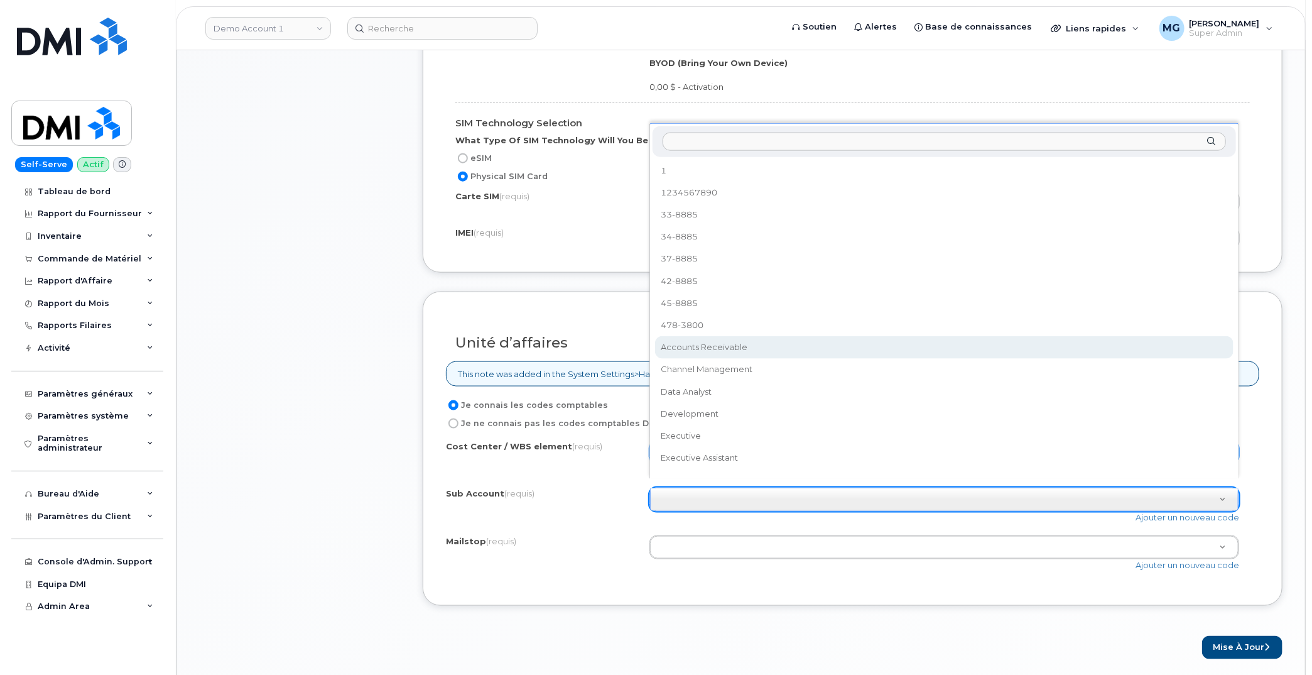
select select "Accounts Receivable"
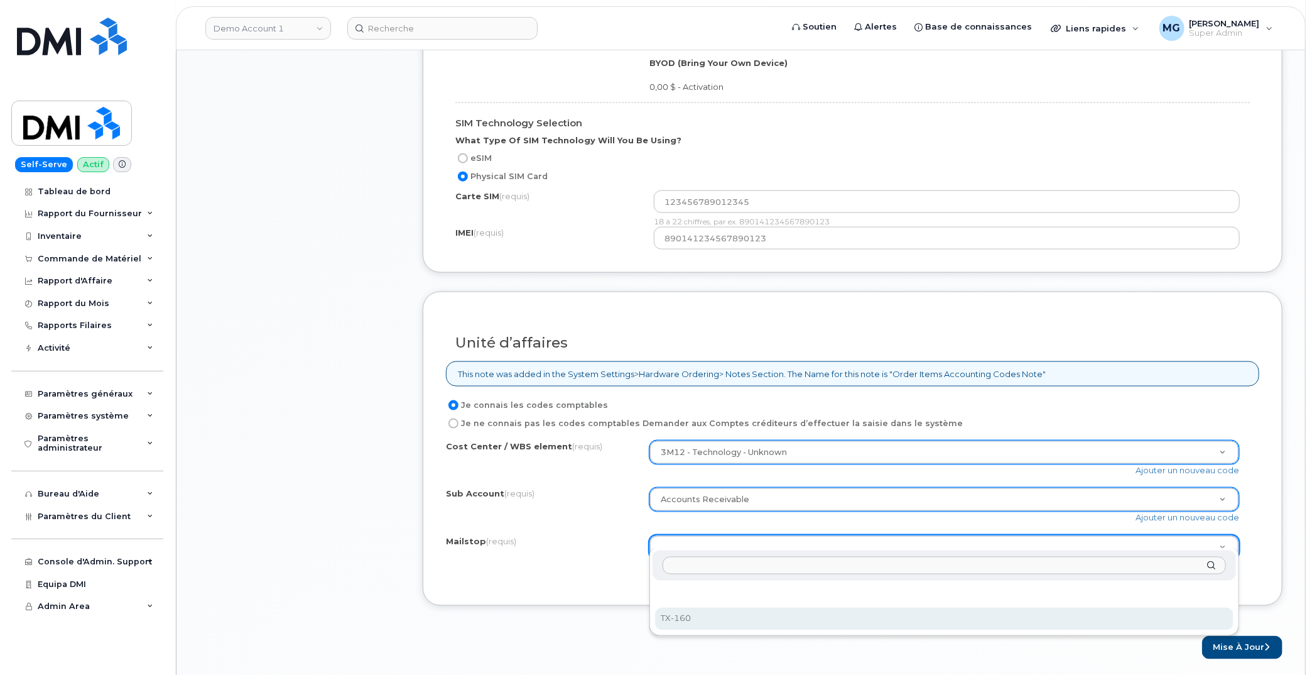
select select "TX-160"
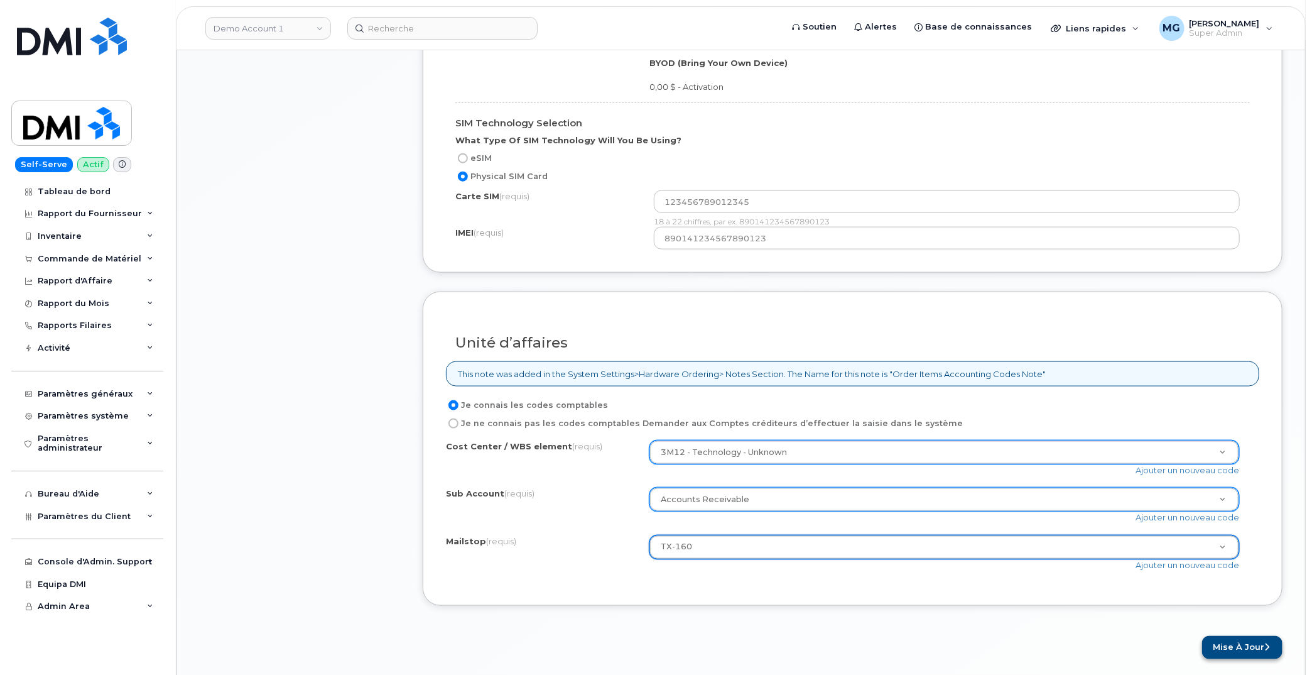
click at [1246, 636] on button "Mise à jour" at bounding box center [1242, 647] width 80 height 23
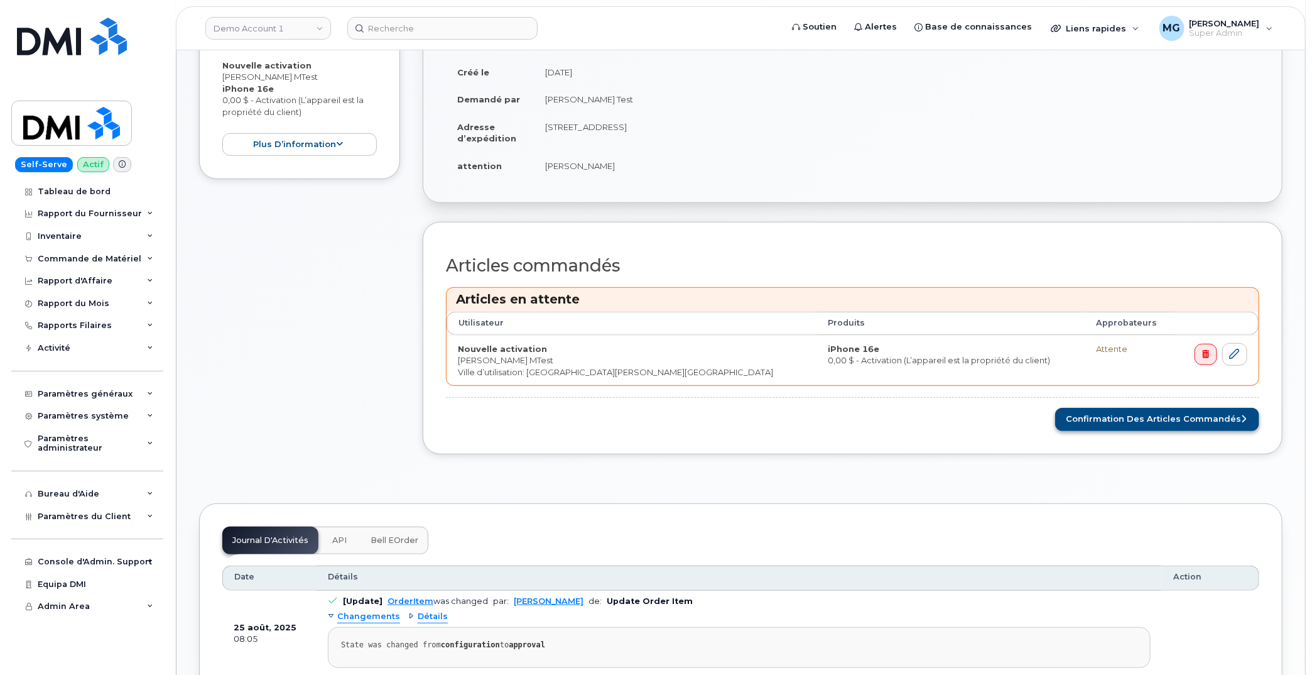
scroll to position [297, 0]
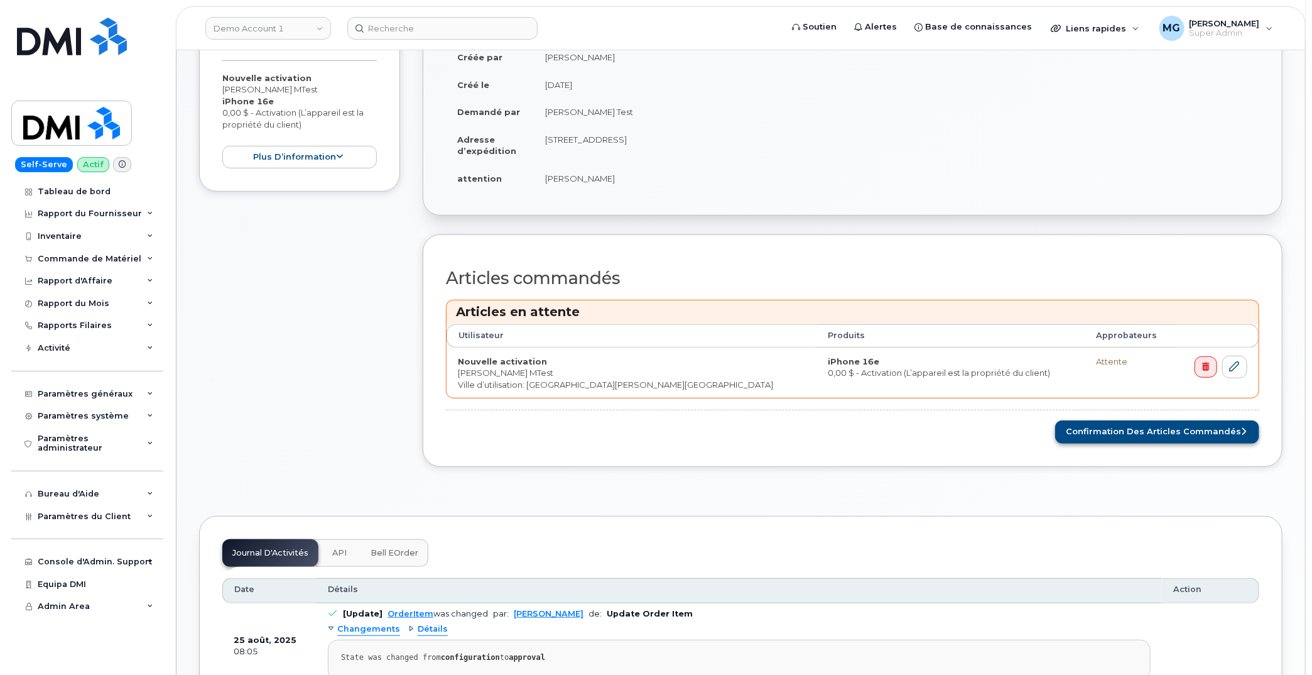
click at [1104, 422] on button "Confirmation des articles commandés" at bounding box center [1157, 431] width 204 height 23
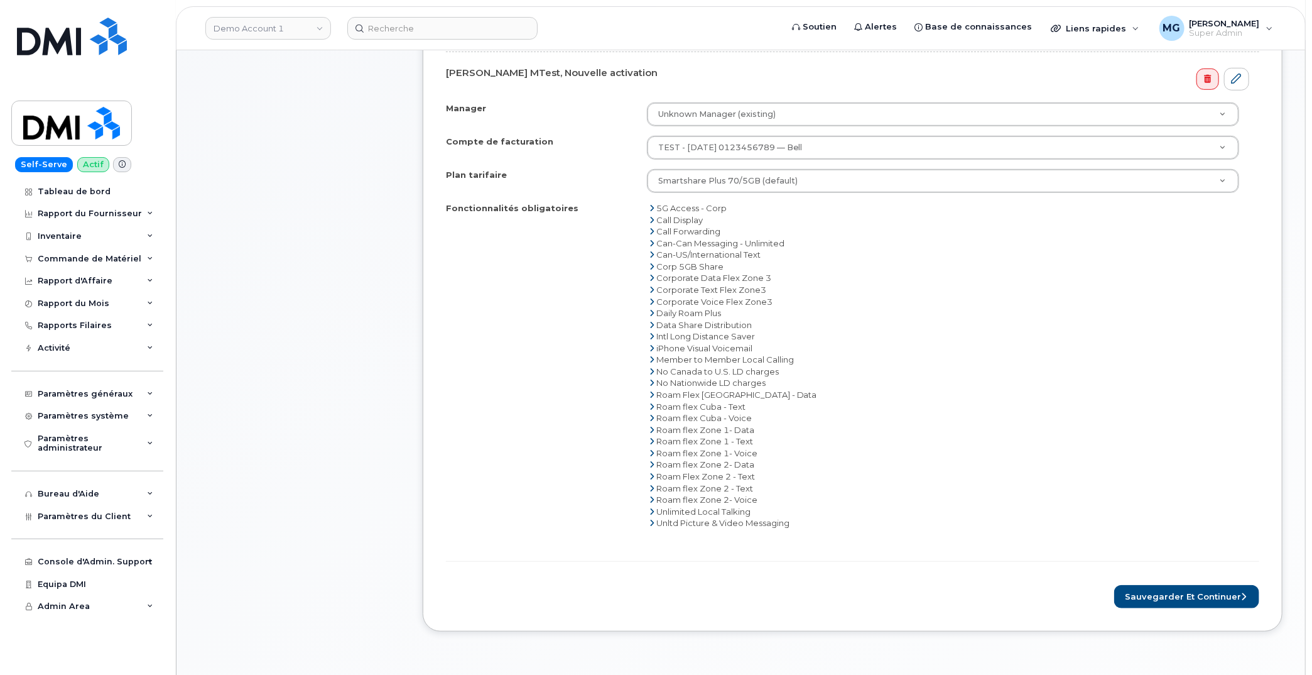
scroll to position [494, 0]
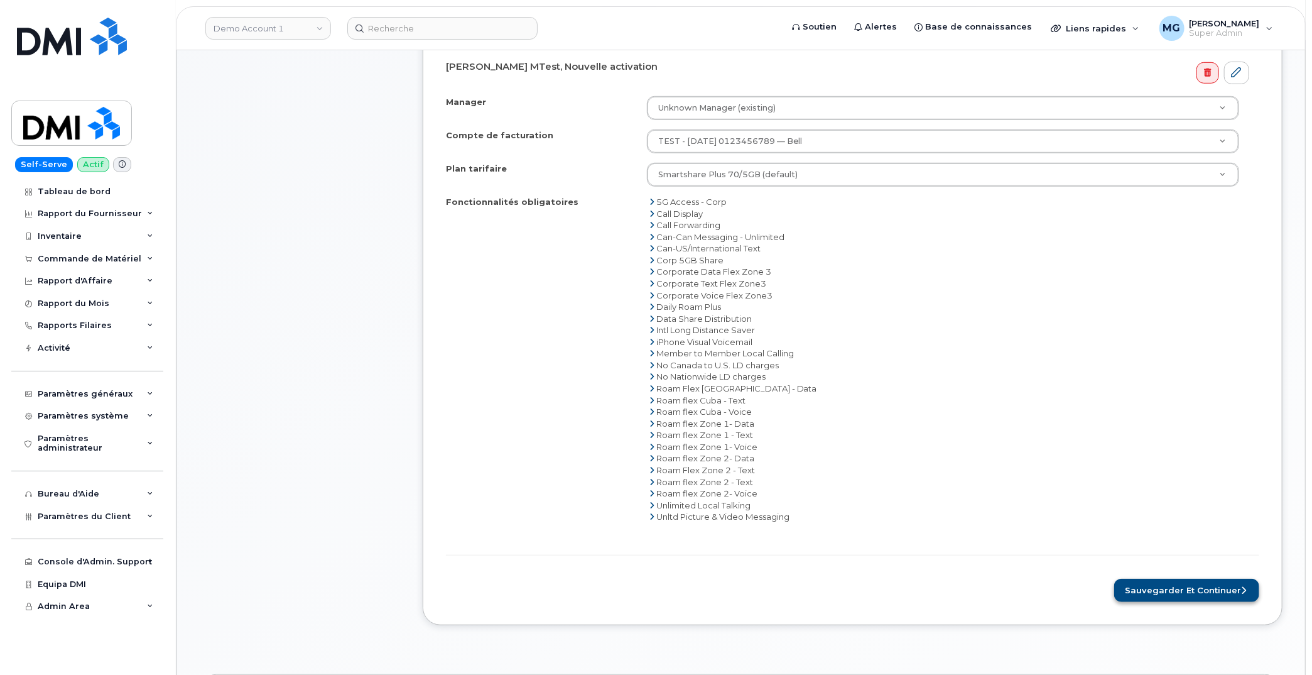
click at [1157, 579] on button "Sauvegarder et continuer" at bounding box center [1186, 590] width 145 height 23
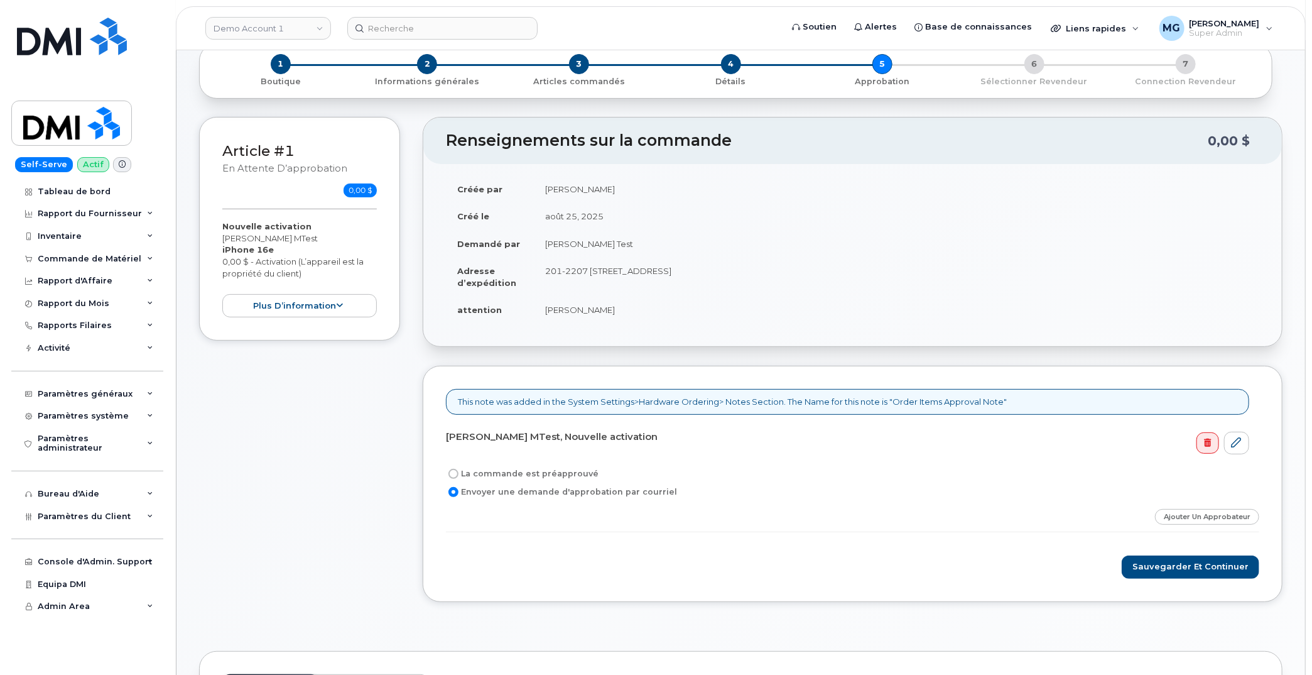
scroll to position [73, 0]
click at [493, 468] on label "La commande est préapprouvé" at bounding box center [522, 472] width 153 height 15
click at [459, 468] on input "La commande est préapprouvé" at bounding box center [454, 472] width 10 height 10
radio input "true"
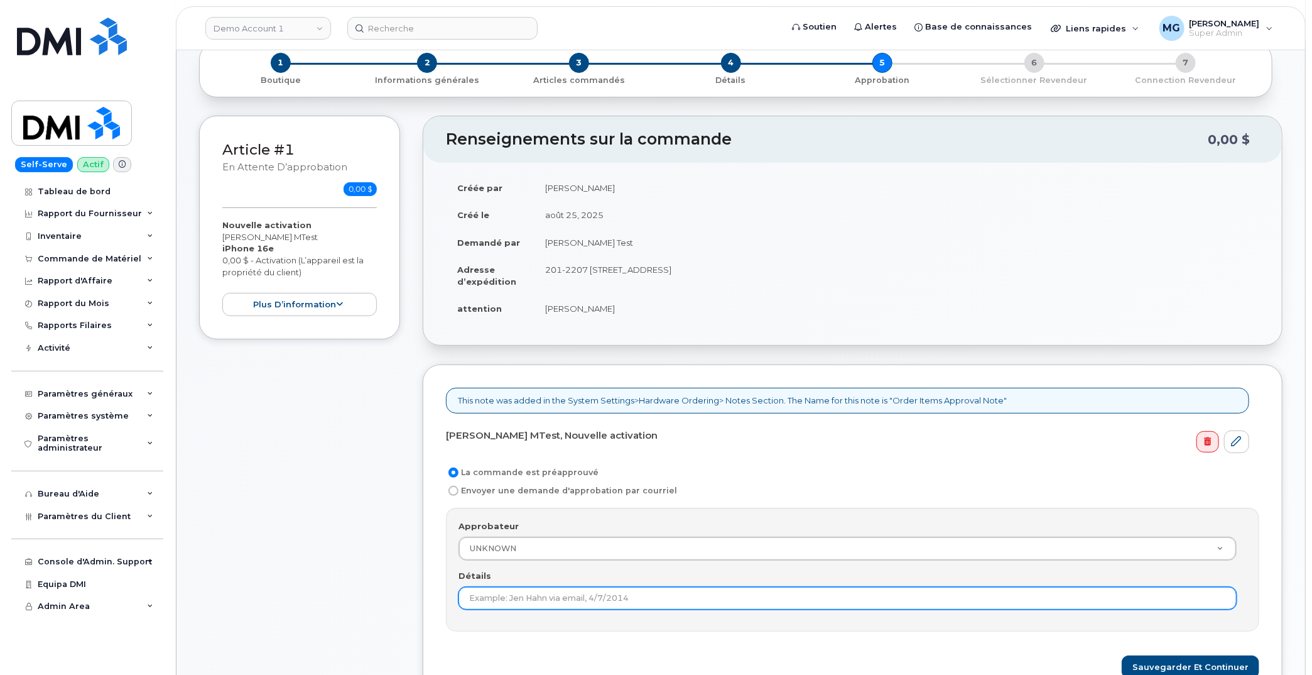
click at [588, 591] on input "Détails" at bounding box center [848, 598] width 778 height 23
type input "mgarlington@dminc.com"
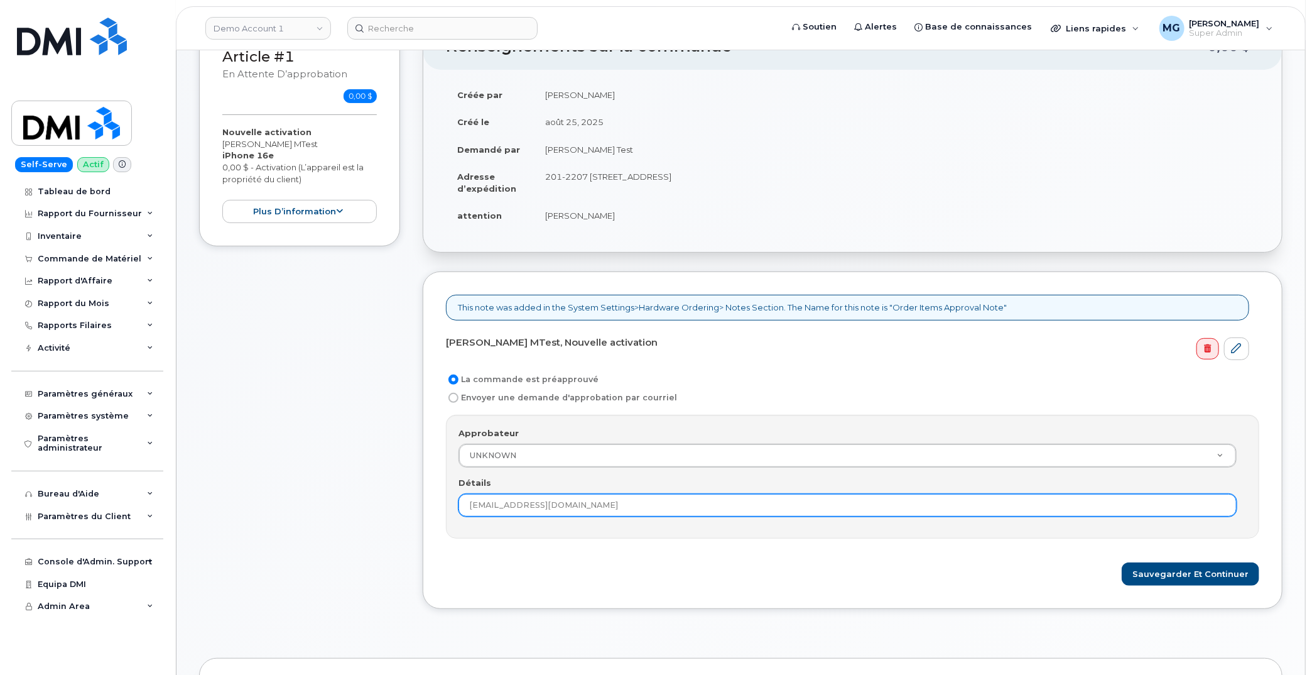
scroll to position [170, 0]
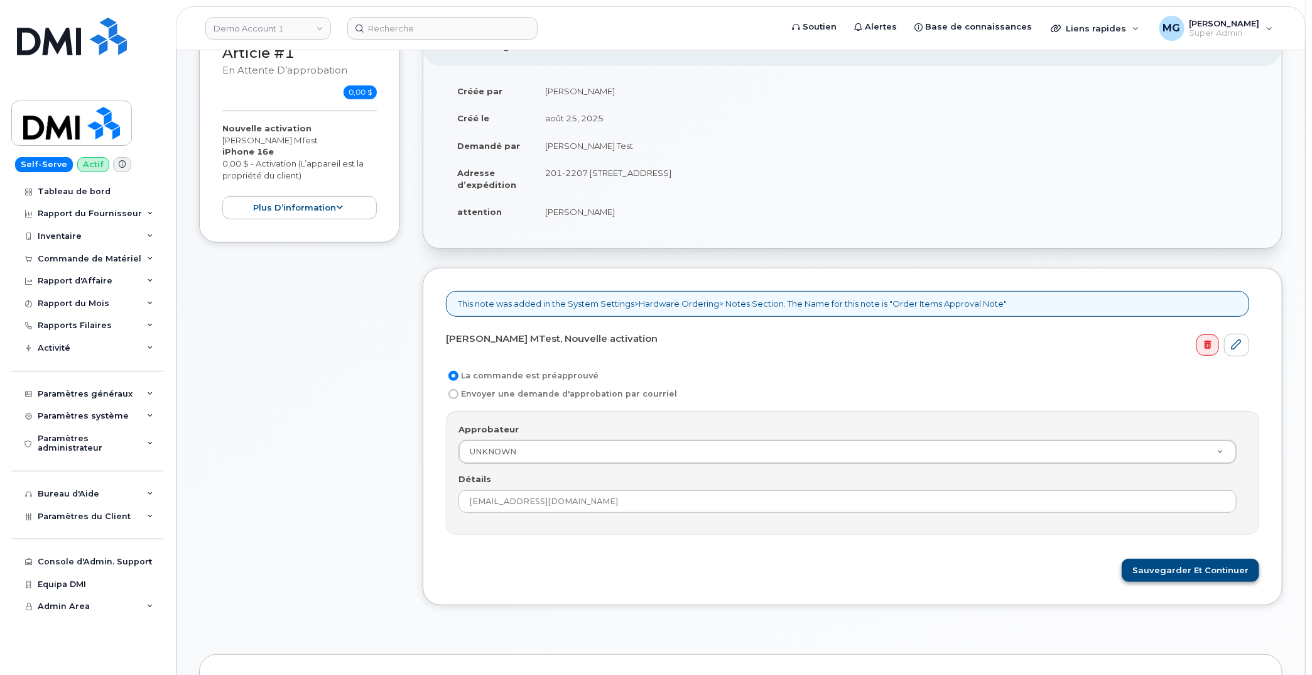
click at [1179, 562] on button "Sauvegarder et continuer" at bounding box center [1191, 569] width 138 height 23
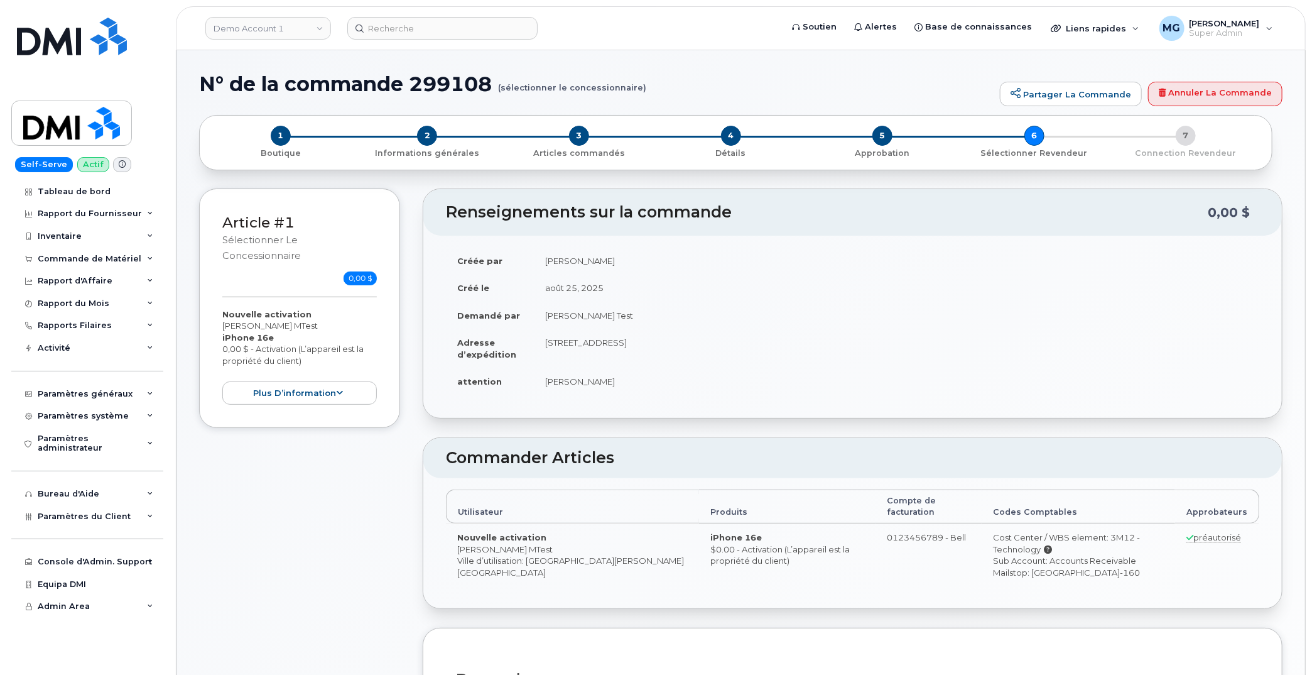
radio input "true"
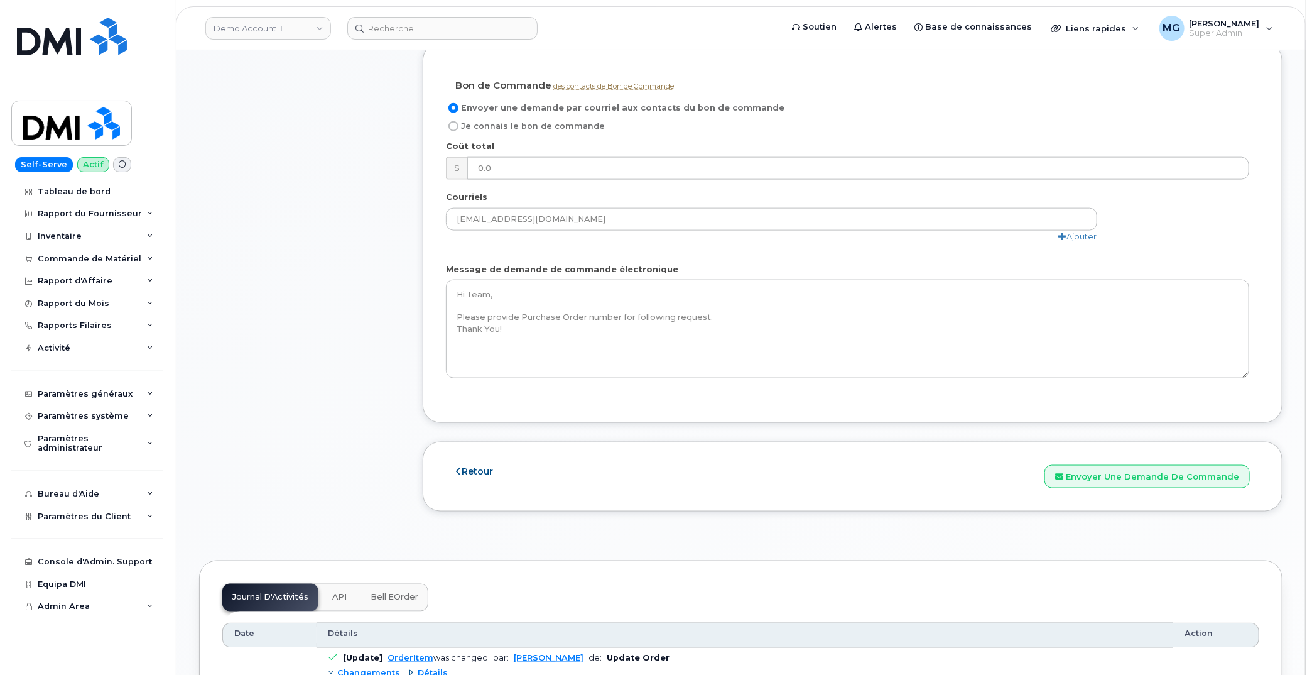
scroll to position [1016, 0]
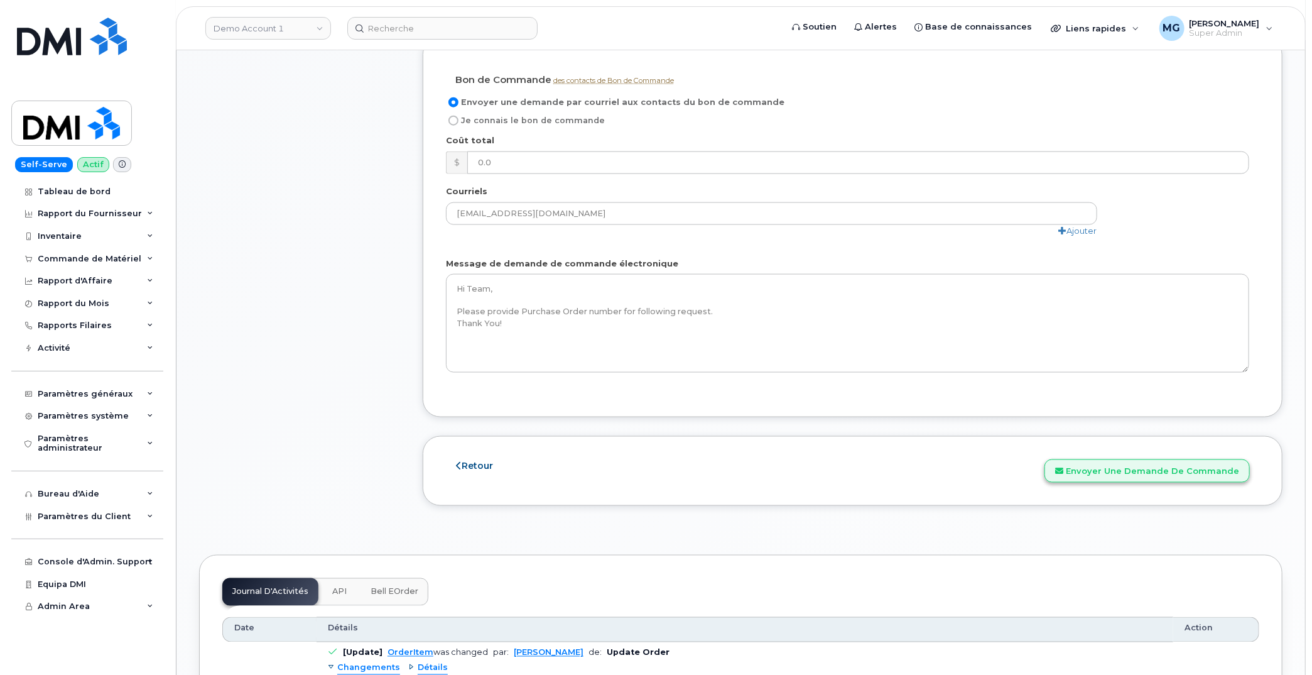
click at [1108, 459] on button "Envoyer une demande de commande" at bounding box center [1147, 470] width 205 height 23
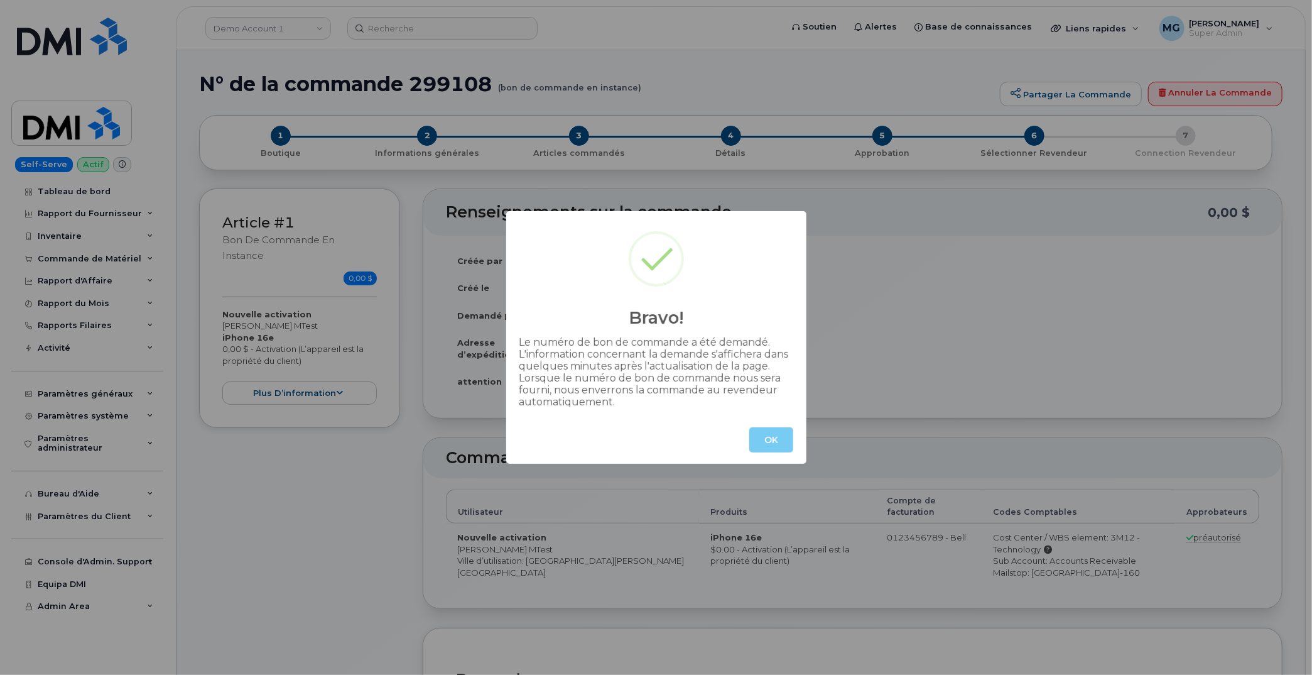
click at [778, 441] on button "OK" at bounding box center [771, 439] width 44 height 25
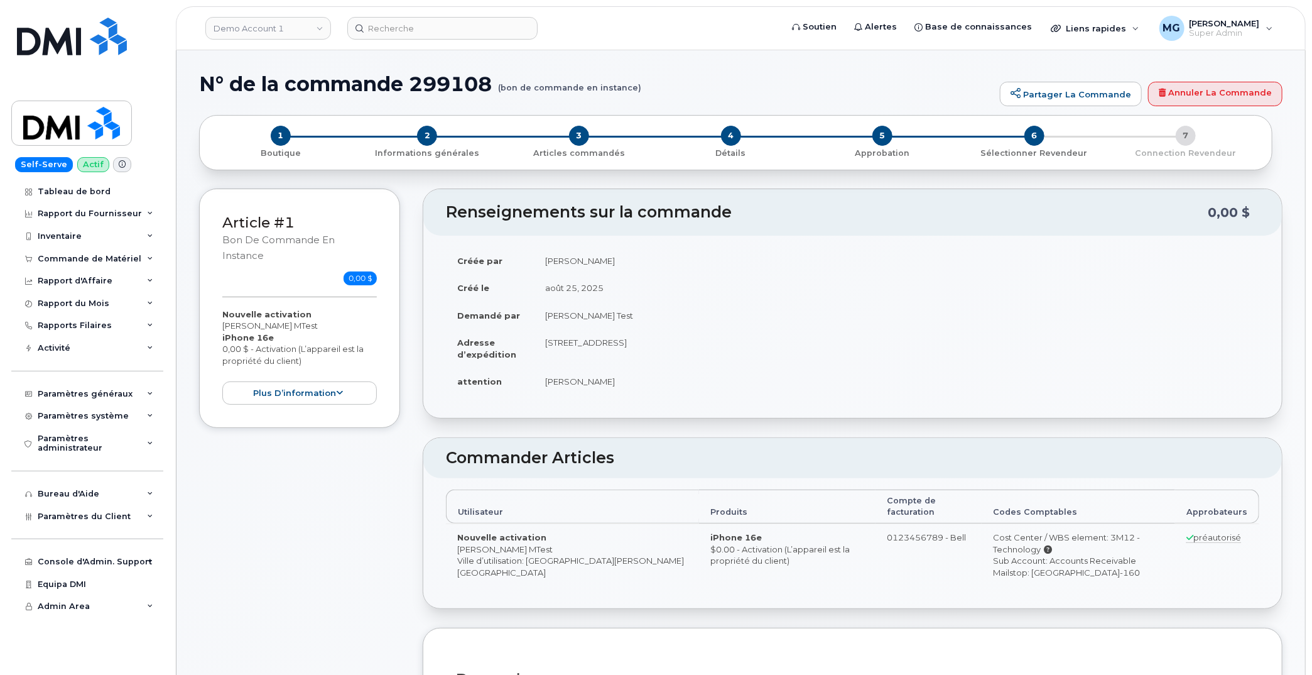
click at [1185, 136] on div "1 Boutique 2 Informations générales 3 Articles commandés 4 [GEOGRAPHIC_DATA] 5 …" at bounding box center [736, 142] width 1052 height 33
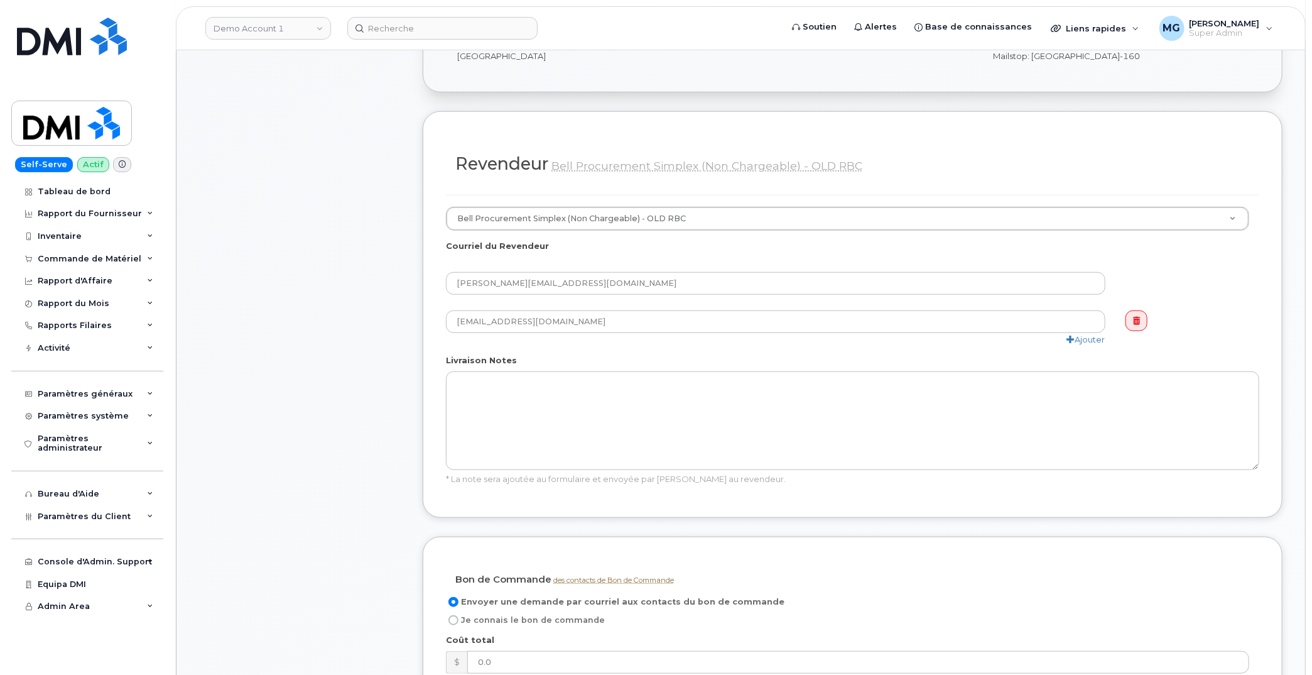
scroll to position [619, 0]
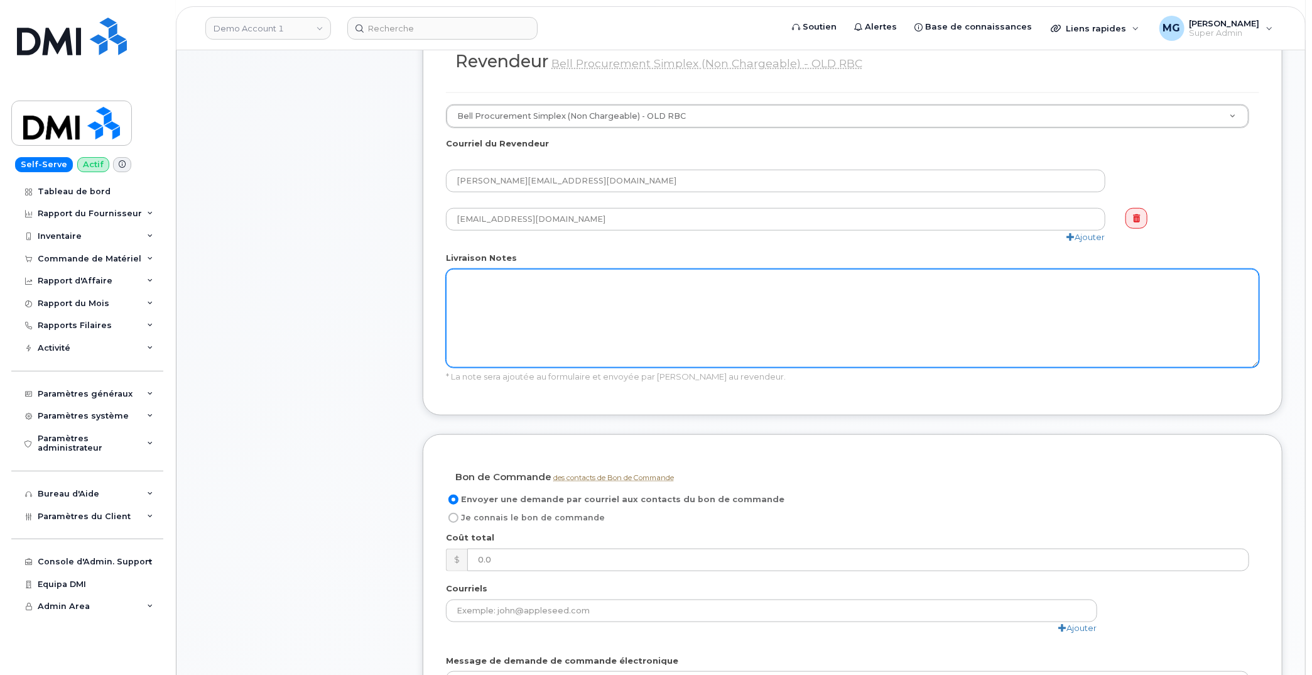
click at [484, 287] on textarea "Livraison Notes" at bounding box center [853, 318] width 814 height 99
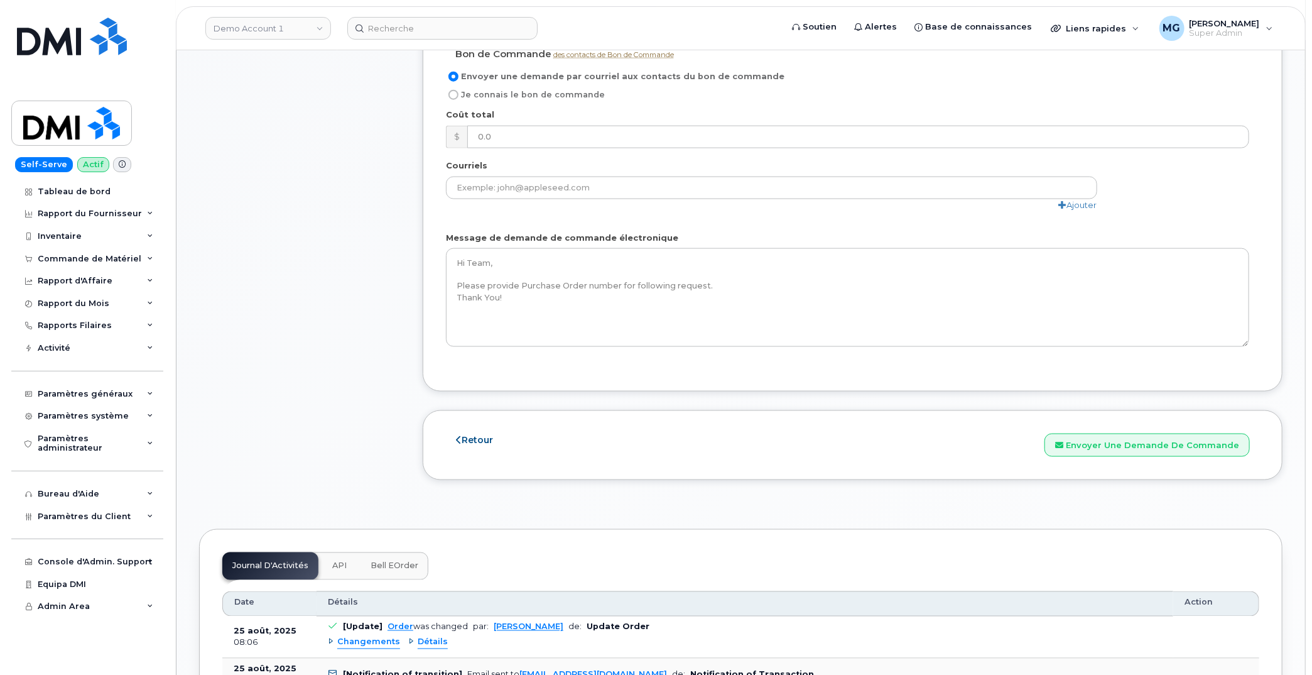
scroll to position [1045, 0]
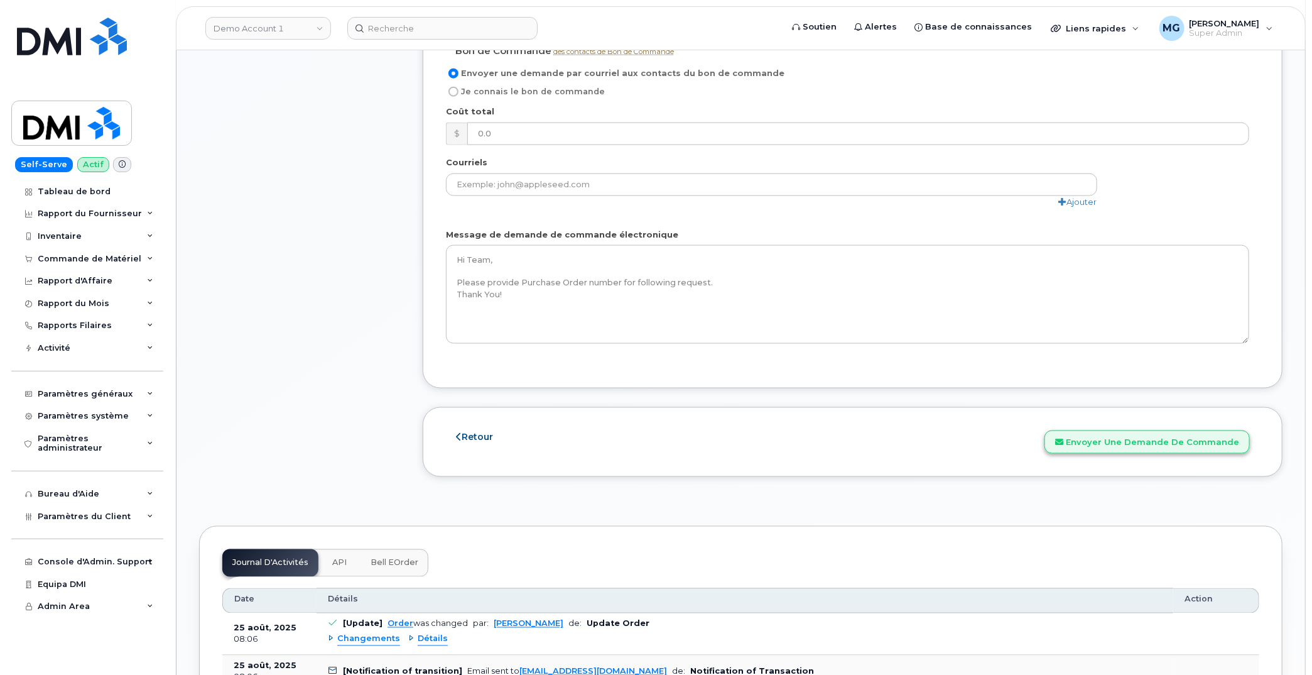
type textarea "Place notes here."
click at [1091, 430] on button "Envoyer une demande de commande" at bounding box center [1147, 441] width 205 height 23
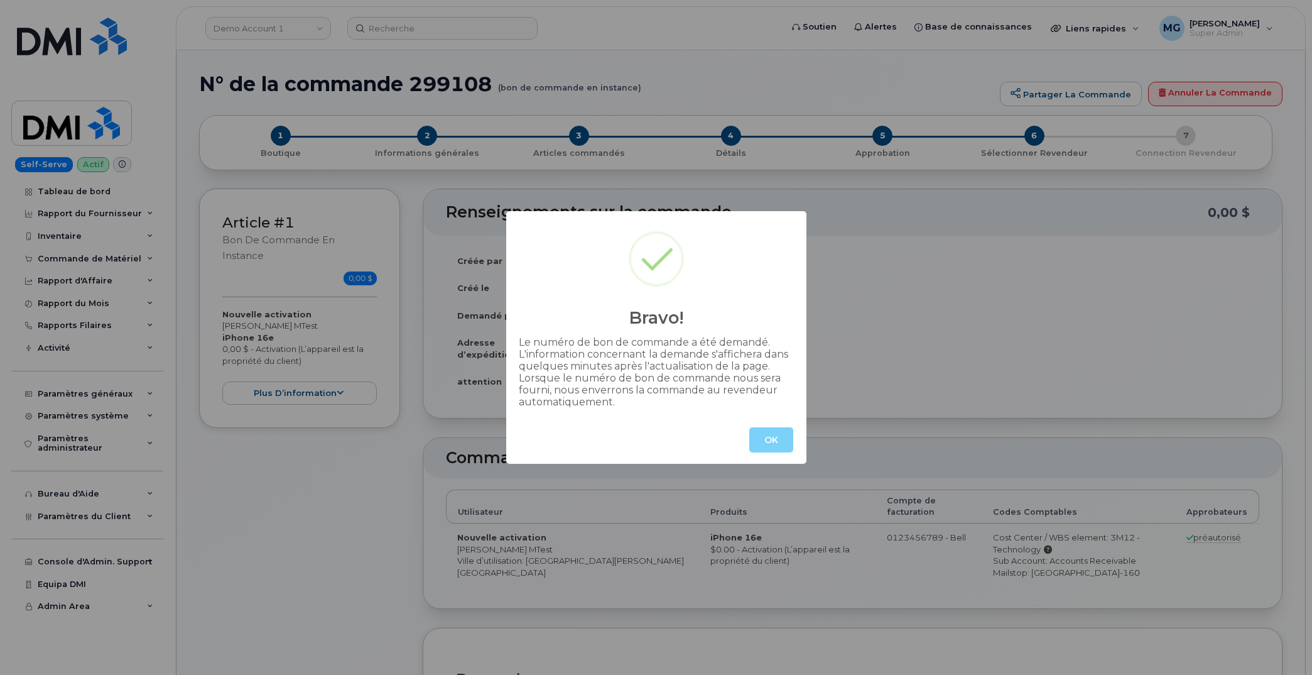
radio input "true"
click at [781, 441] on button "OK" at bounding box center [771, 439] width 44 height 25
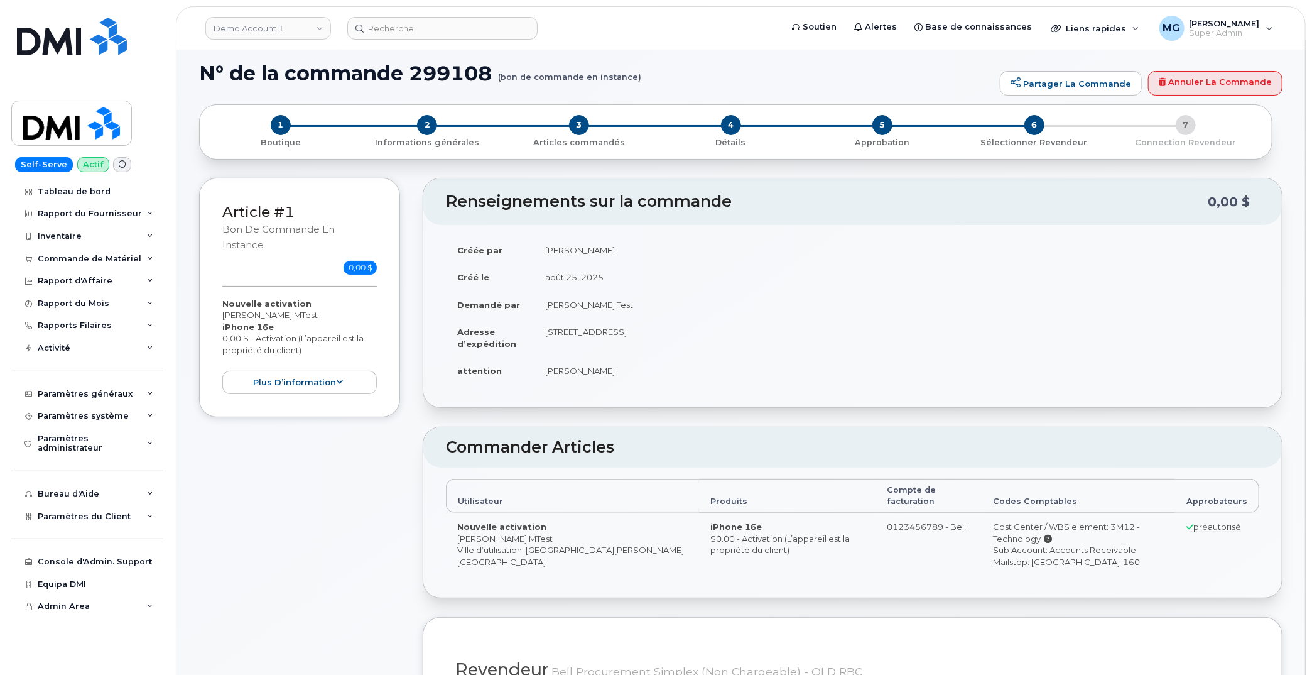
scroll to position [4, 0]
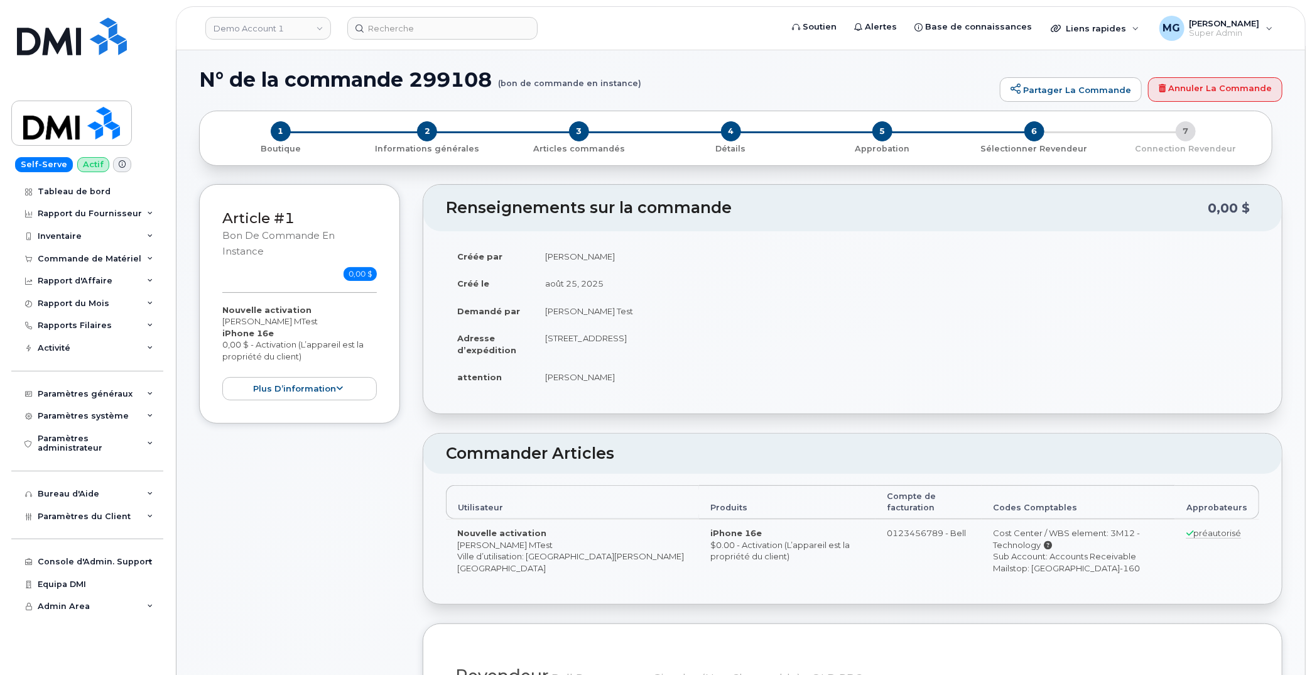
click at [442, 78] on h1 "N° de la commande 299108 (bon de commande en instance)" at bounding box center [596, 79] width 795 height 22
copy h1 "299108"
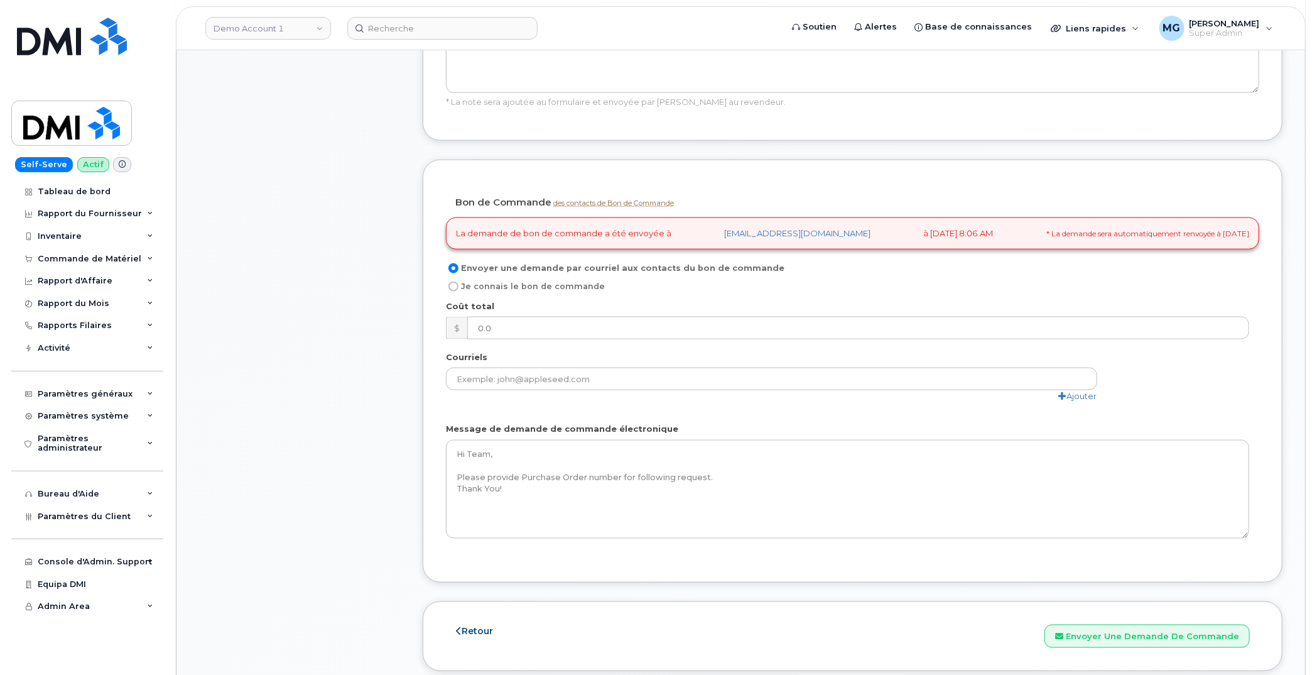
scroll to position [876, 0]
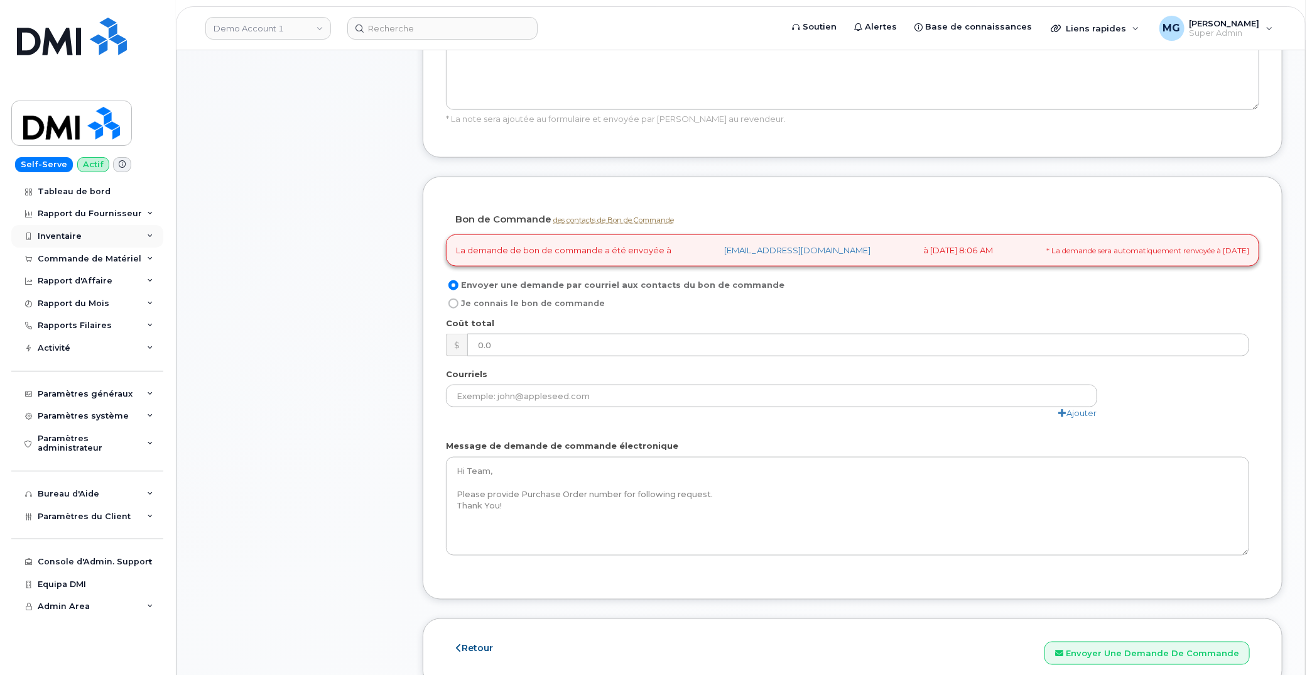
click at [72, 237] on div "Inventaire" at bounding box center [60, 236] width 44 height 10
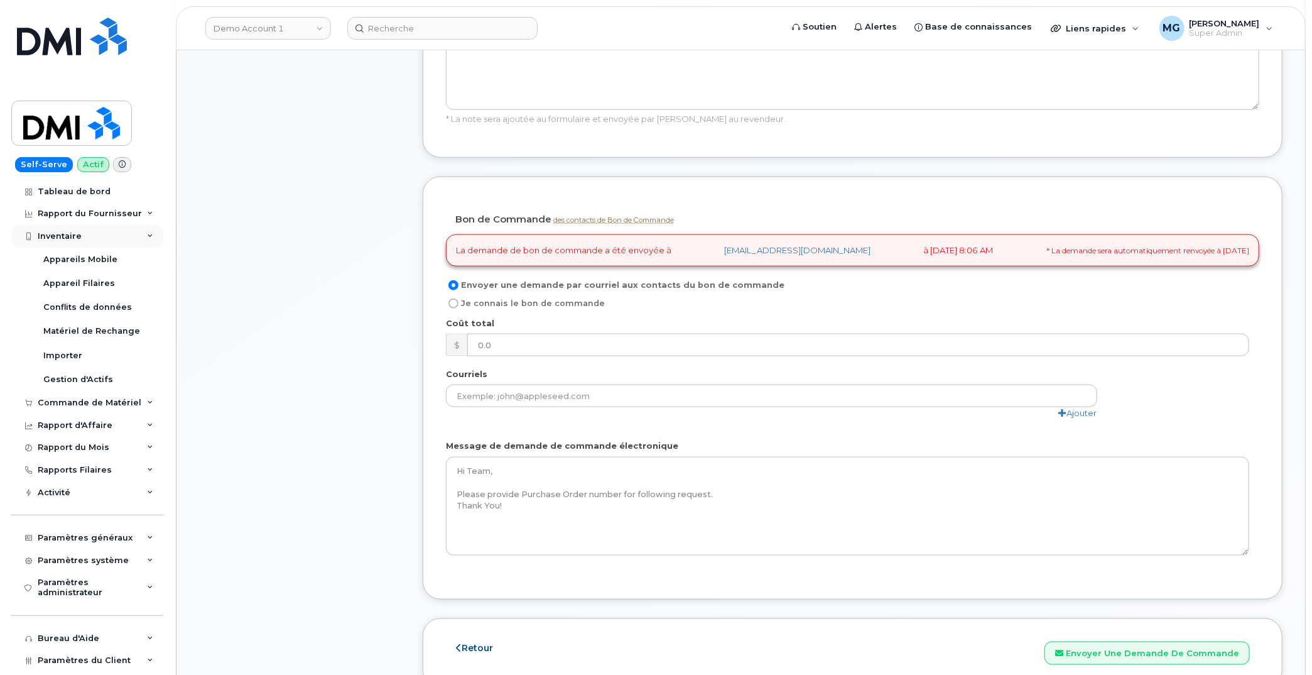
click at [62, 232] on div "Inventaire" at bounding box center [60, 236] width 44 height 10
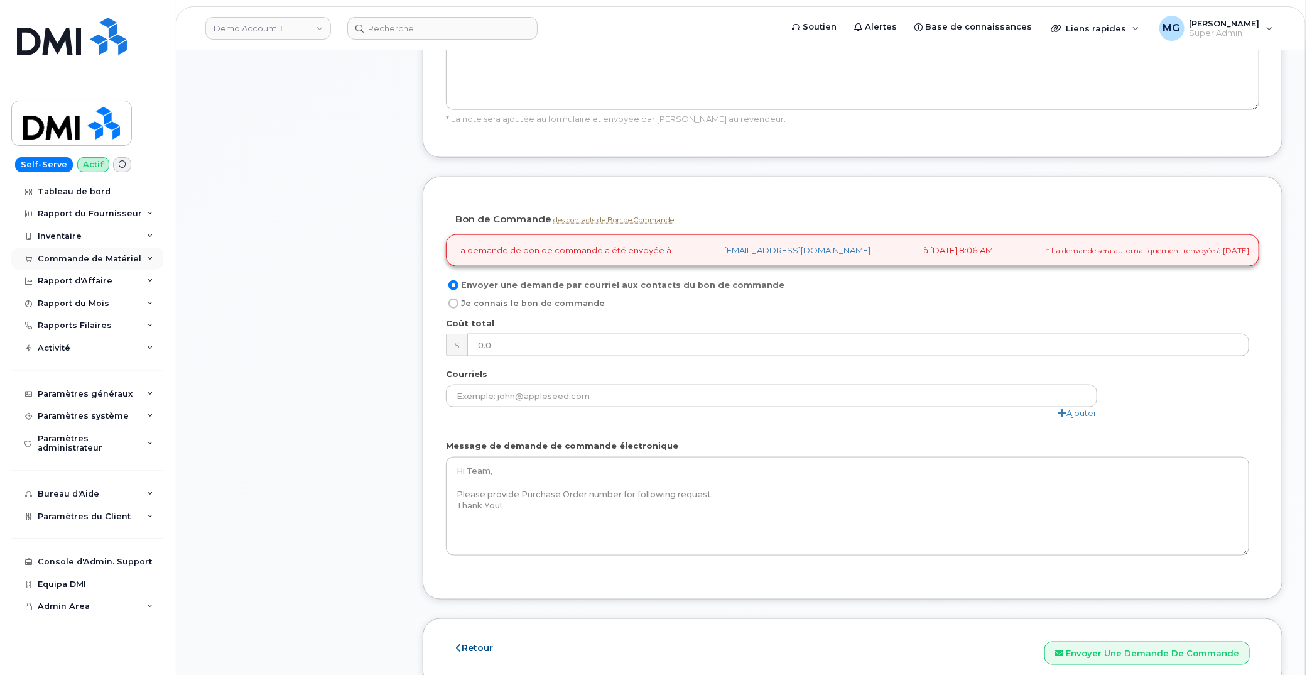
click at [95, 260] on div "Commande de Matériel" at bounding box center [90, 259] width 104 height 10
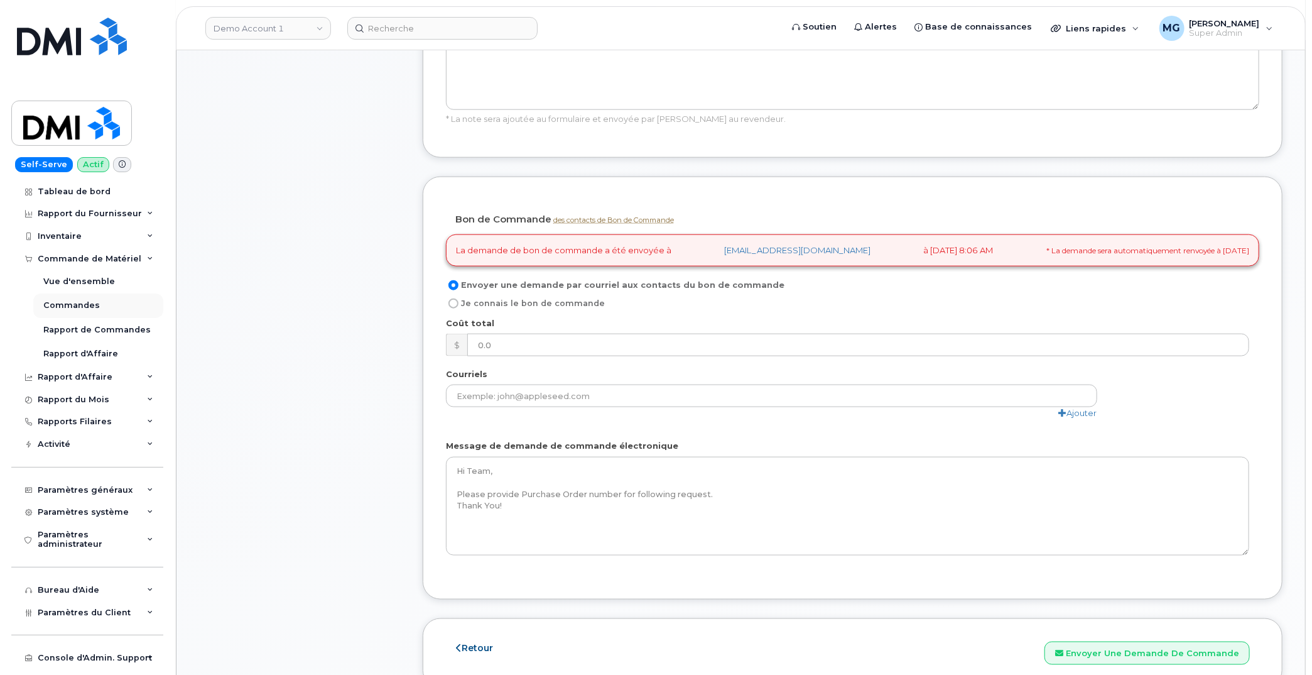
click at [75, 306] on div "Commandes" at bounding box center [71, 305] width 57 height 11
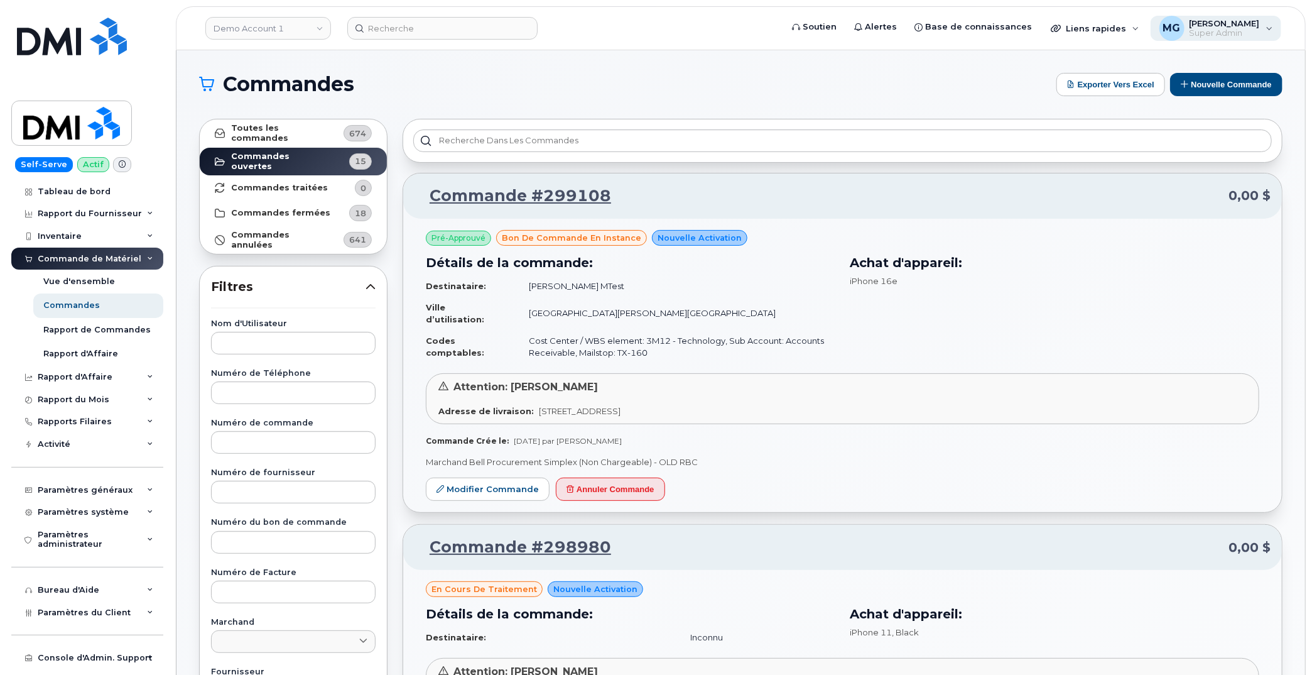
click at [1222, 28] on span "Super Admin" at bounding box center [1225, 33] width 70 height 10
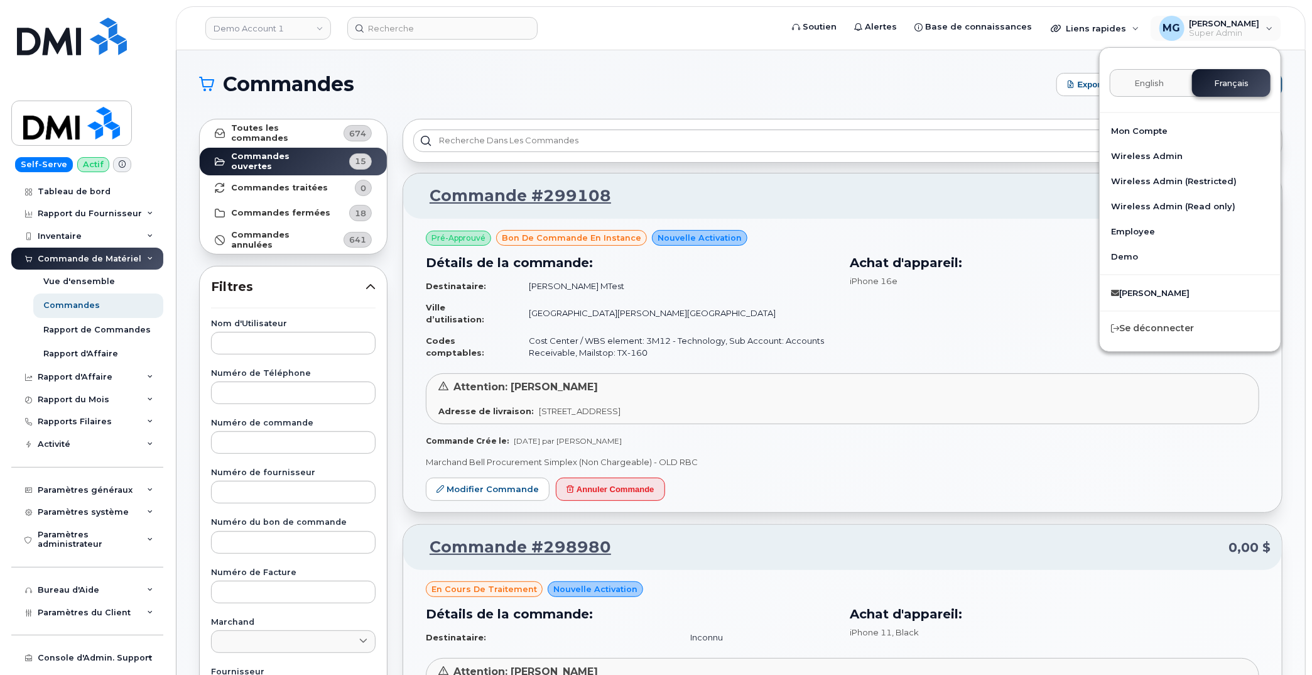
click at [1137, 85] on span "English" at bounding box center [1150, 84] width 30 height 10
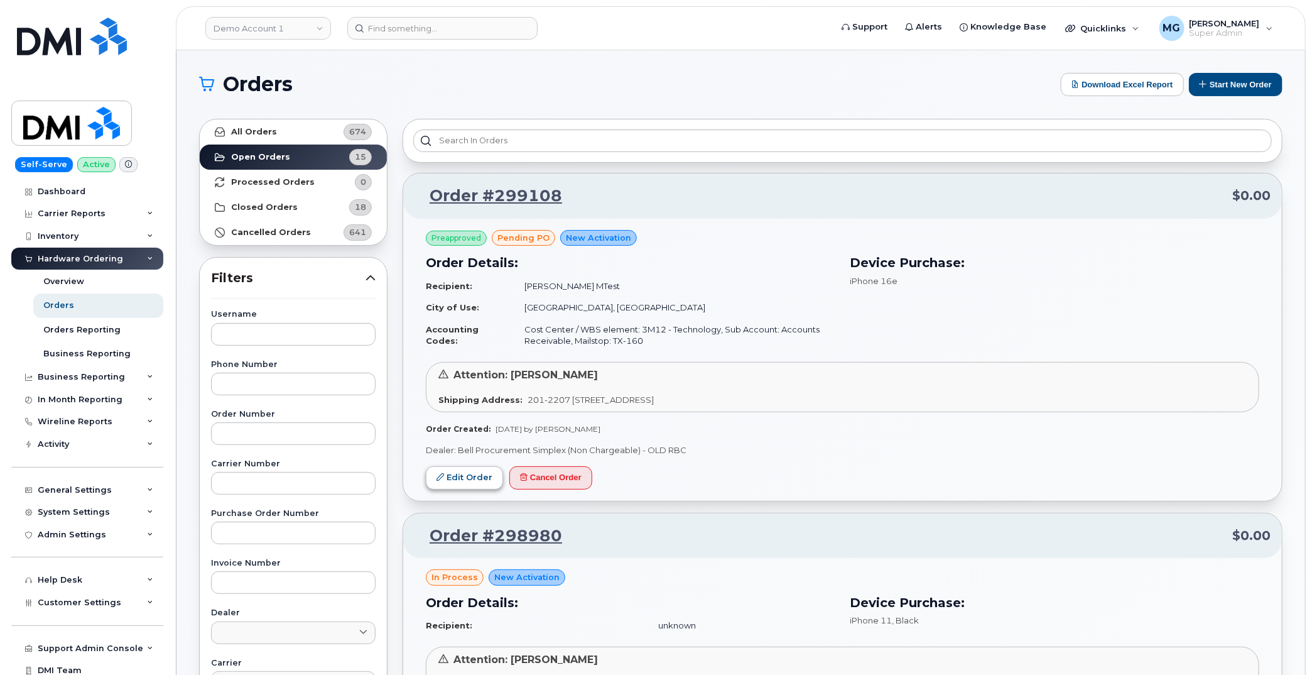
click at [469, 474] on link "Edit Order" at bounding box center [464, 477] width 77 height 23
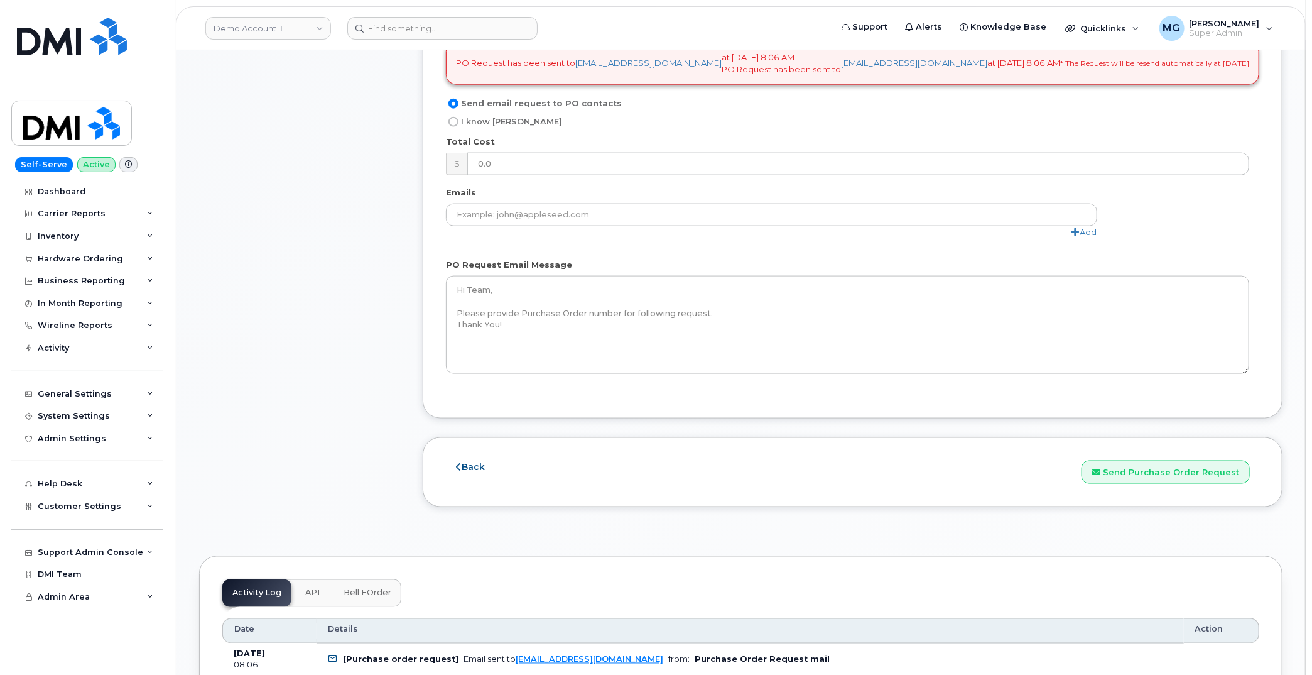
scroll to position [1075, 0]
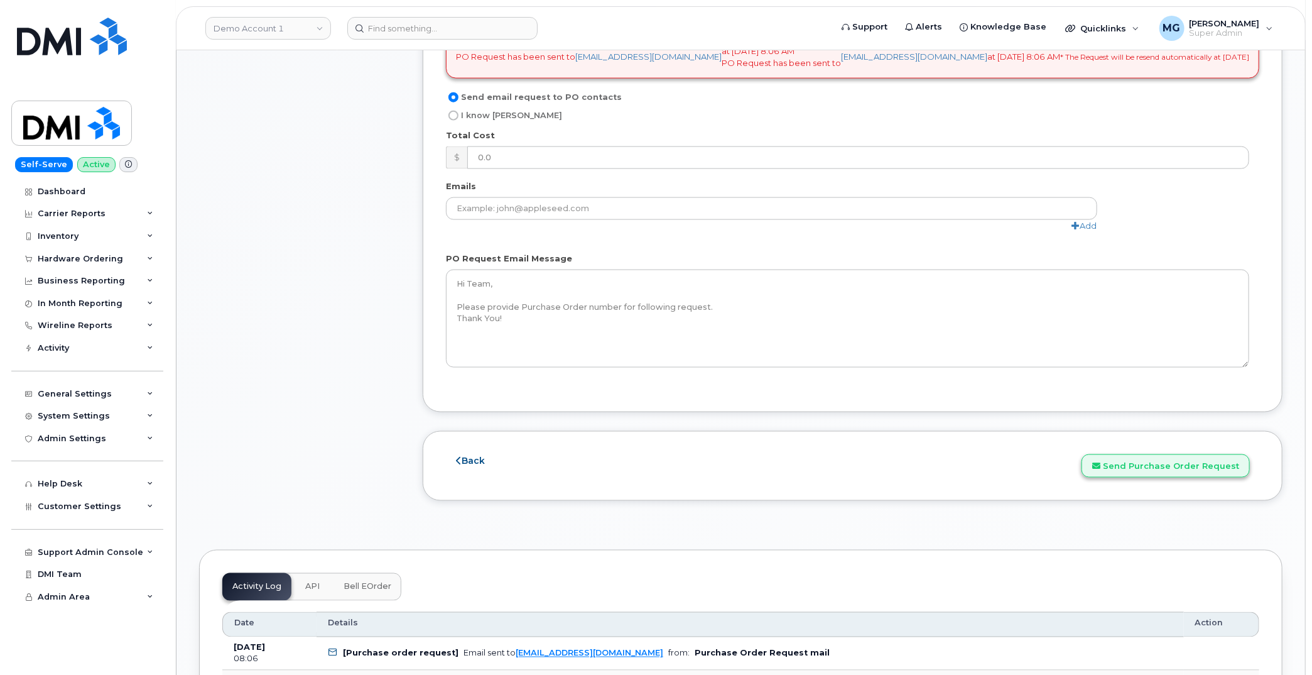
click at [1158, 454] on button "Send Purchase Order Request" at bounding box center [1166, 465] width 168 height 23
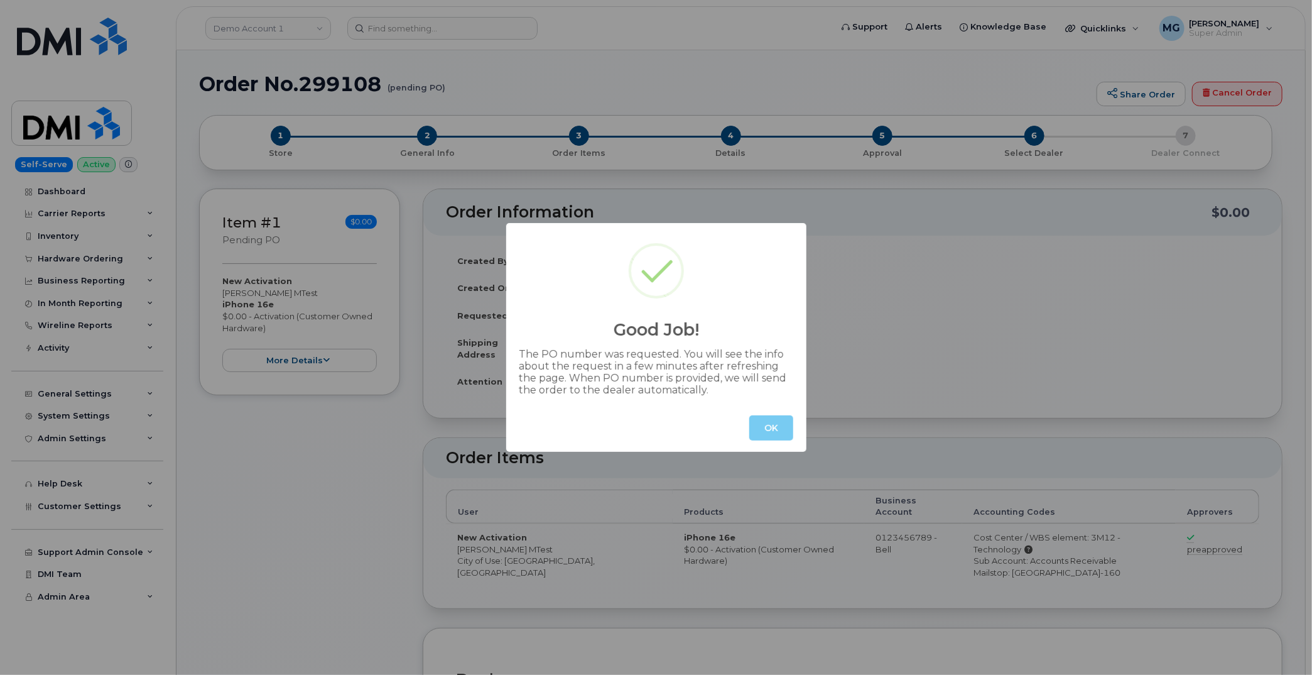
click at [774, 430] on button "OK" at bounding box center [771, 427] width 44 height 25
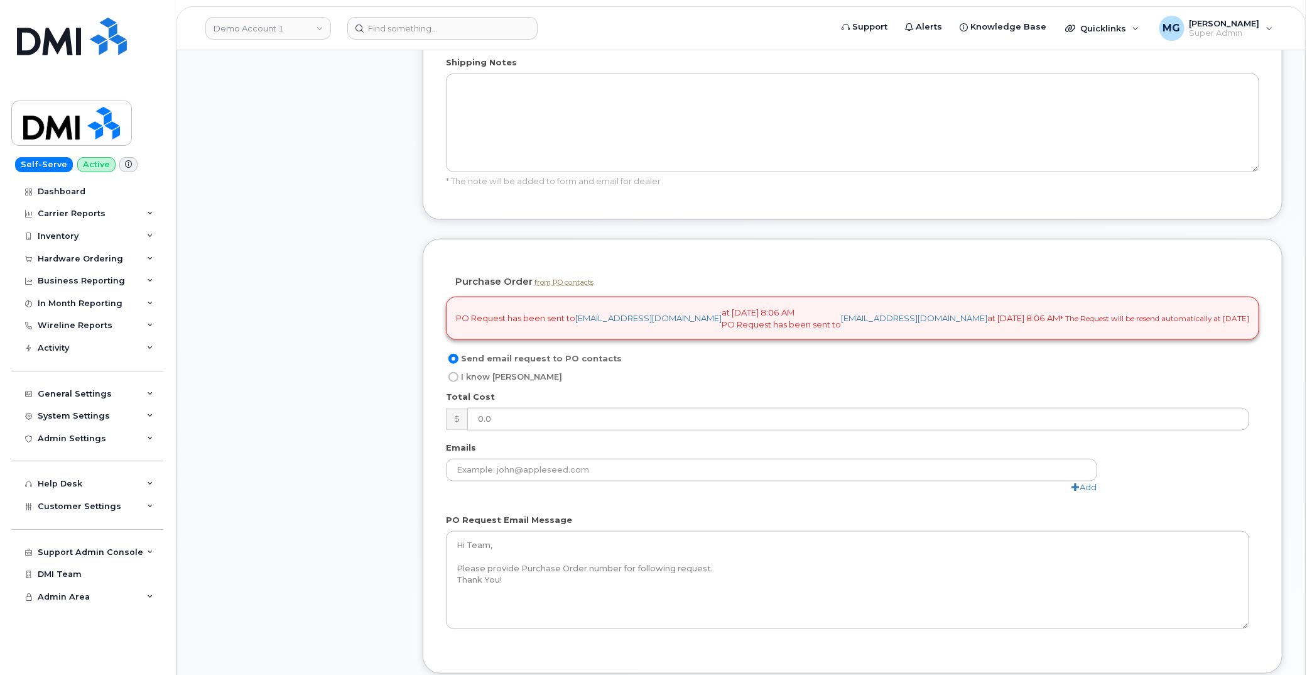
scroll to position [852, 0]
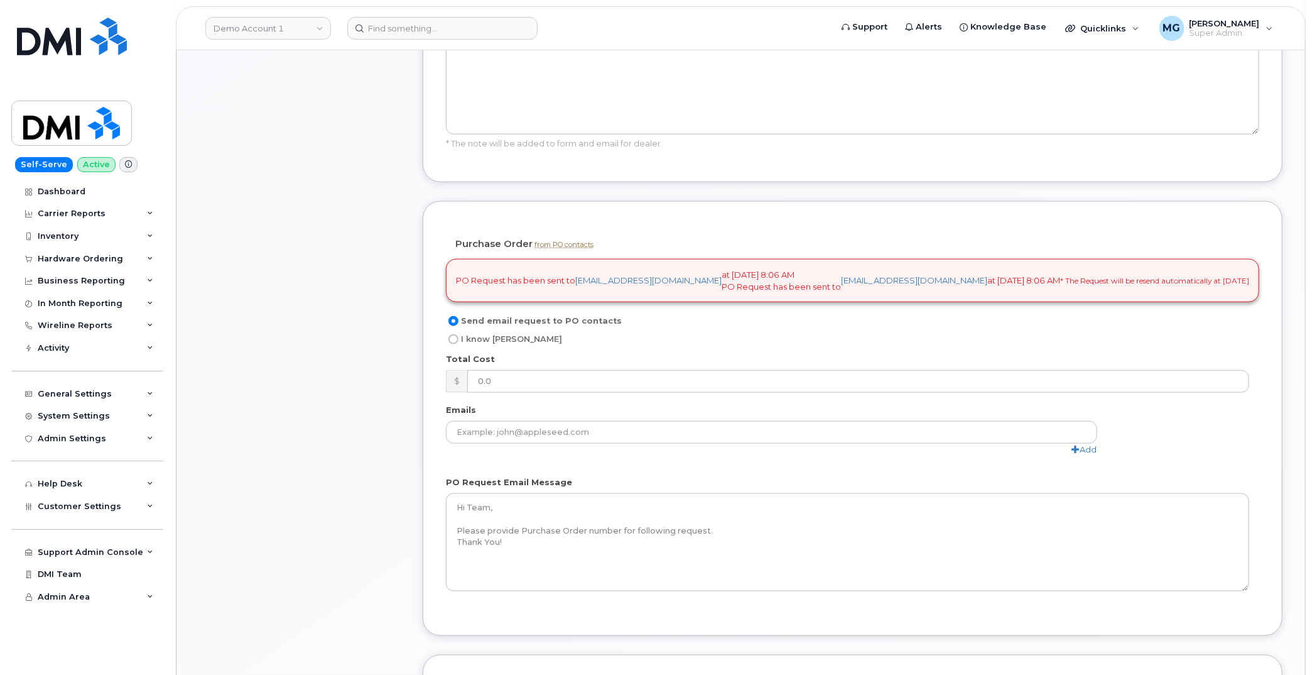
click at [452, 334] on input "I know [PERSON_NAME]" at bounding box center [454, 339] width 10 height 10
radio input "true"
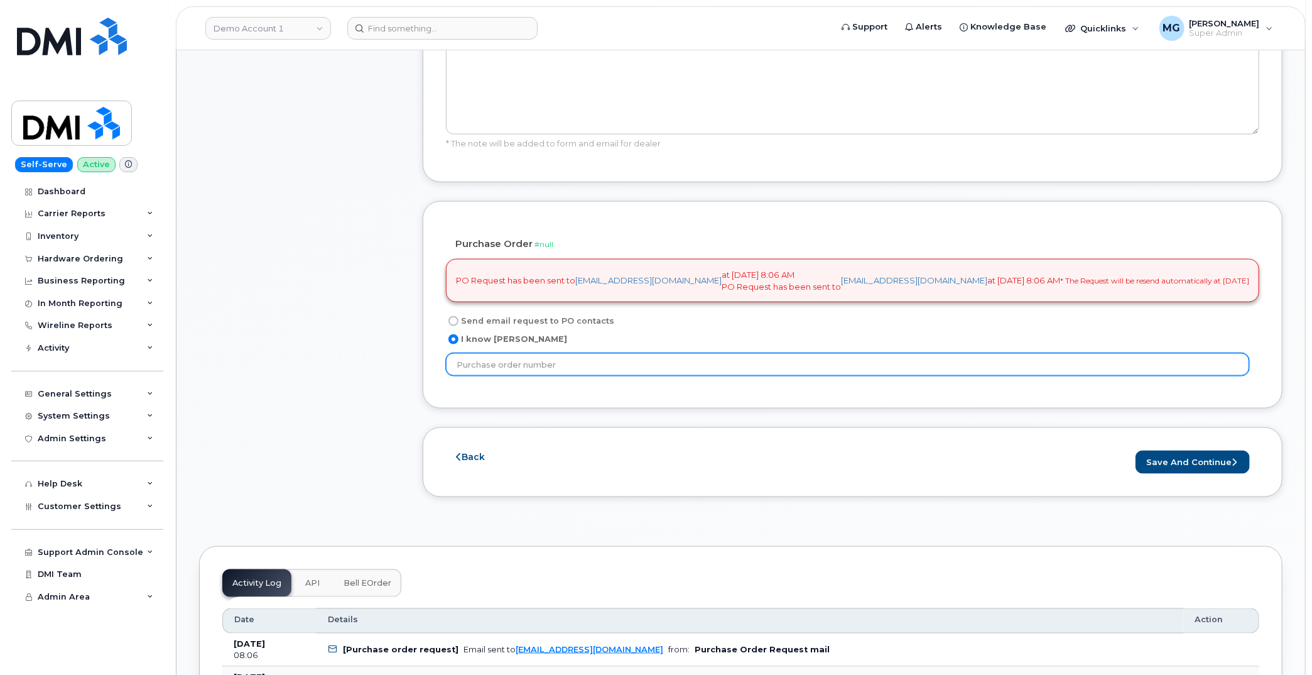
click at [499, 353] on input "text" at bounding box center [847, 364] width 803 height 23
type input "PO85555555"
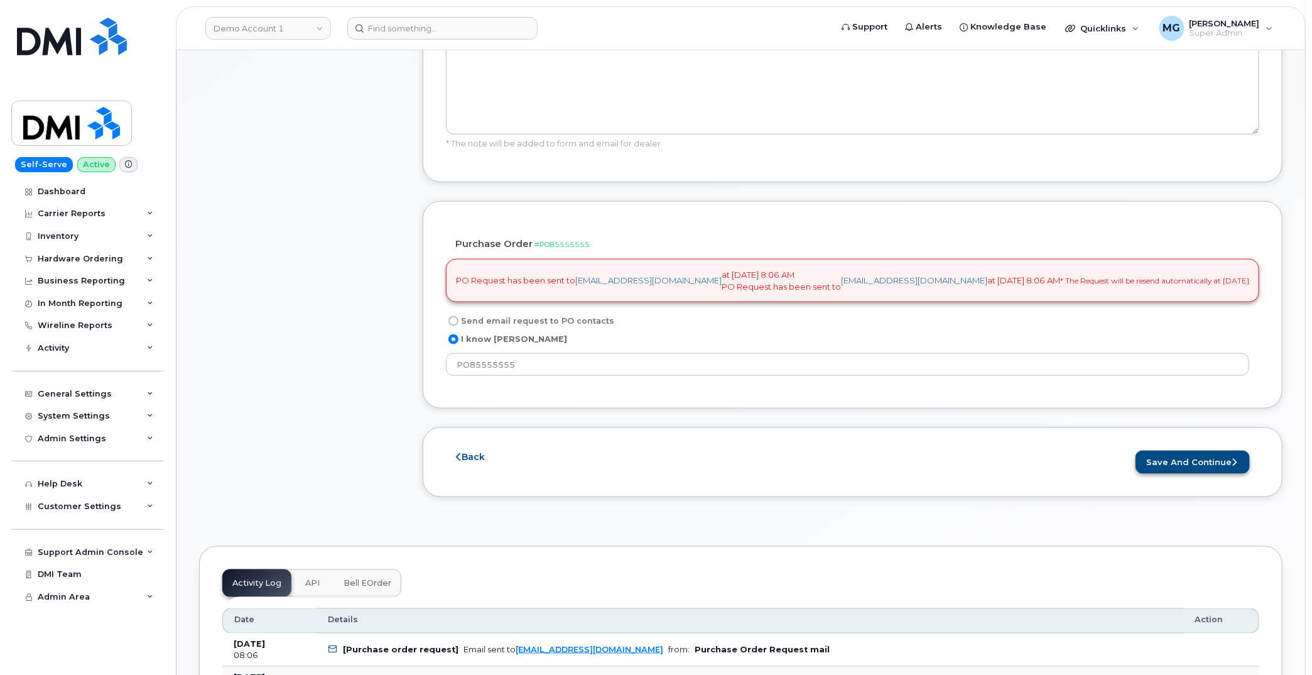
click at [1195, 450] on button "Save and Continue" at bounding box center [1193, 461] width 114 height 23
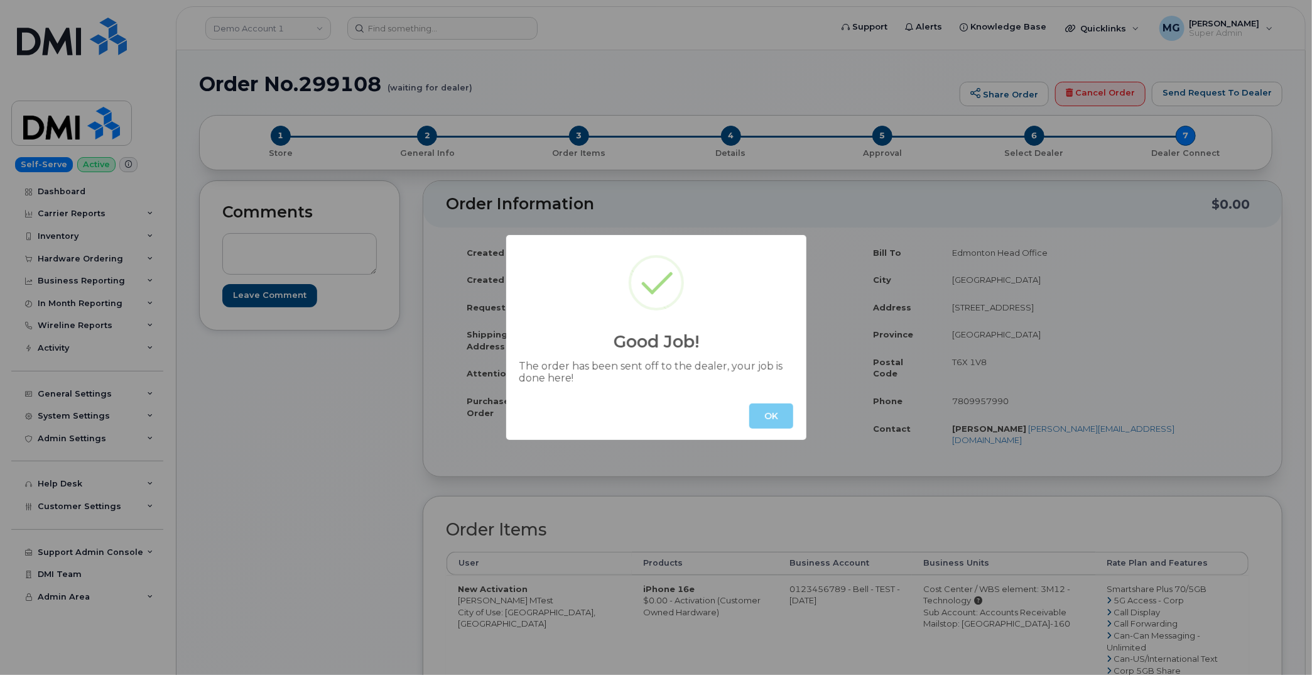
click at [766, 413] on button "OK" at bounding box center [771, 415] width 44 height 25
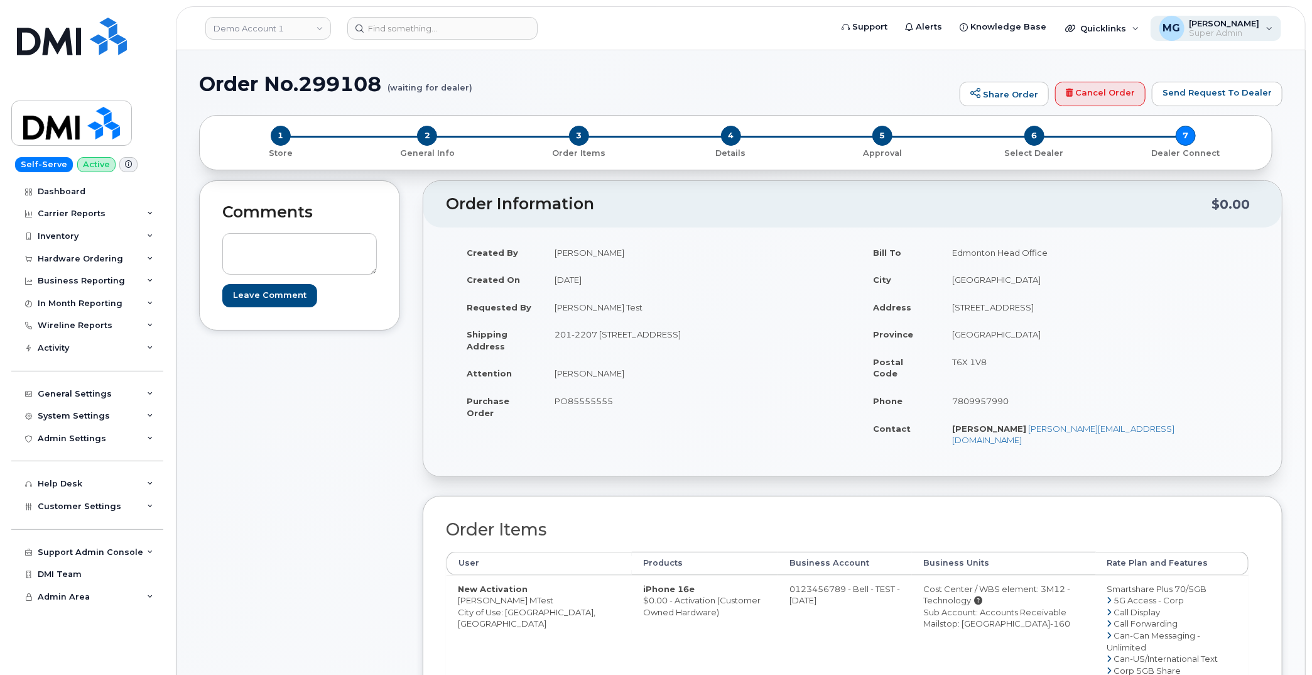
click at [1226, 28] on span "Super Admin" at bounding box center [1225, 33] width 70 height 10
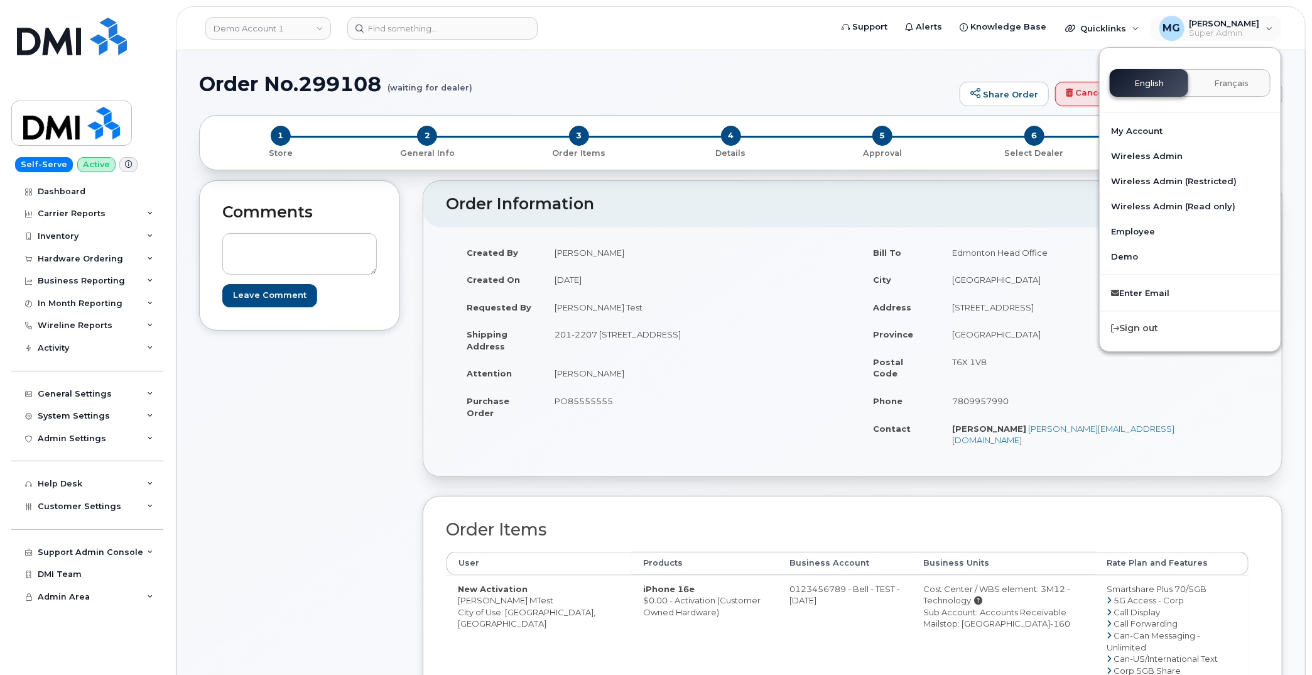
click at [900, 77] on h1 "Order No.299108 (waiting for dealer)" at bounding box center [576, 84] width 754 height 22
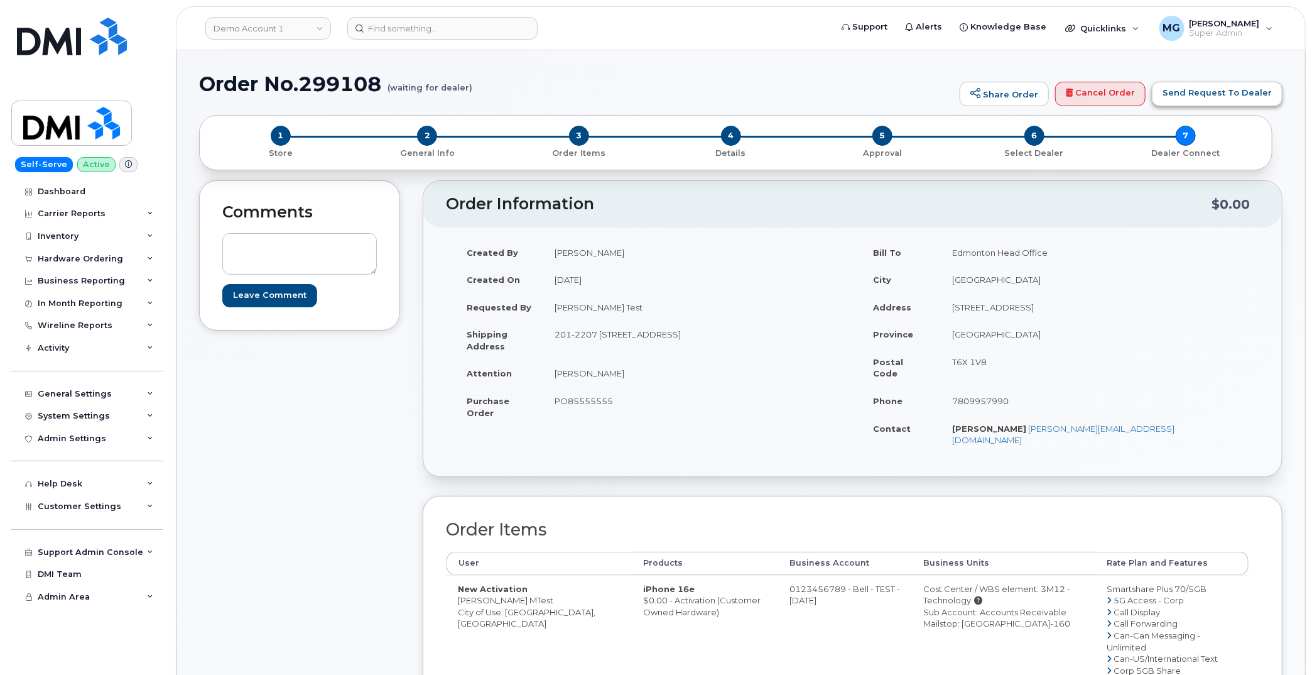
click at [1214, 89] on link "Send Request To Dealer" at bounding box center [1217, 94] width 131 height 25
click at [1211, 93] on link "Send Request To Dealer" at bounding box center [1217, 94] width 131 height 25
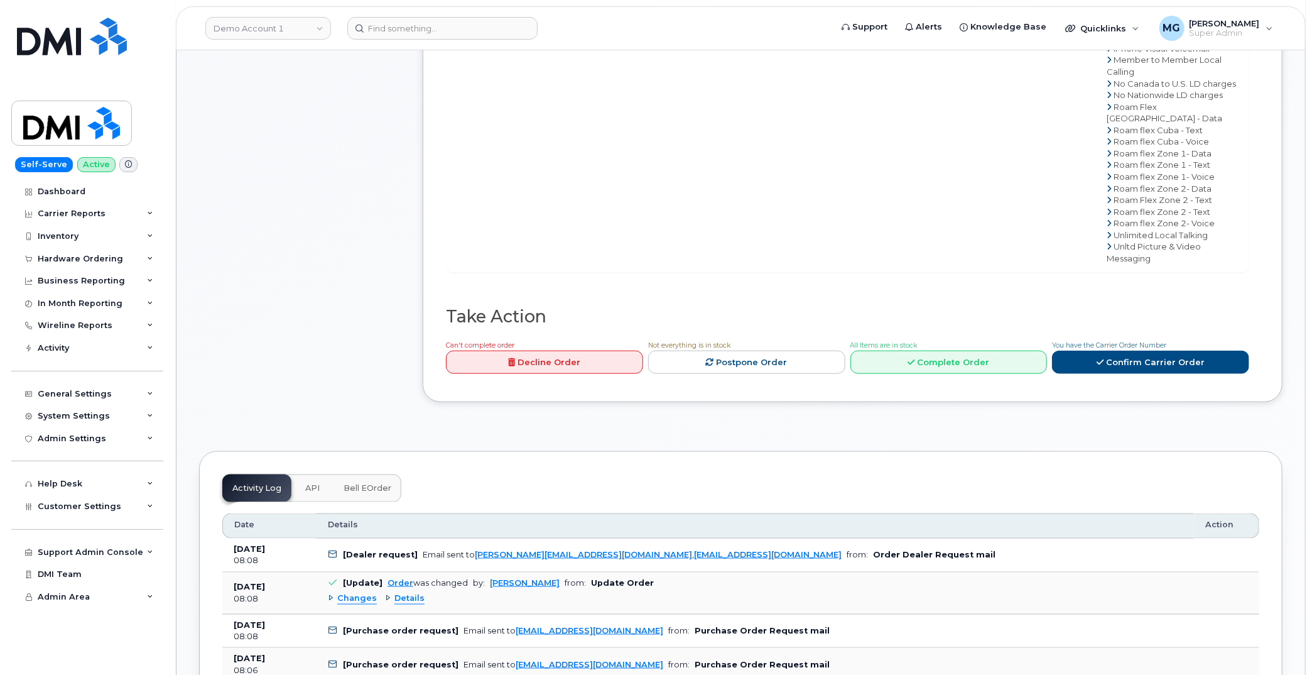
scroll to position [803, 0]
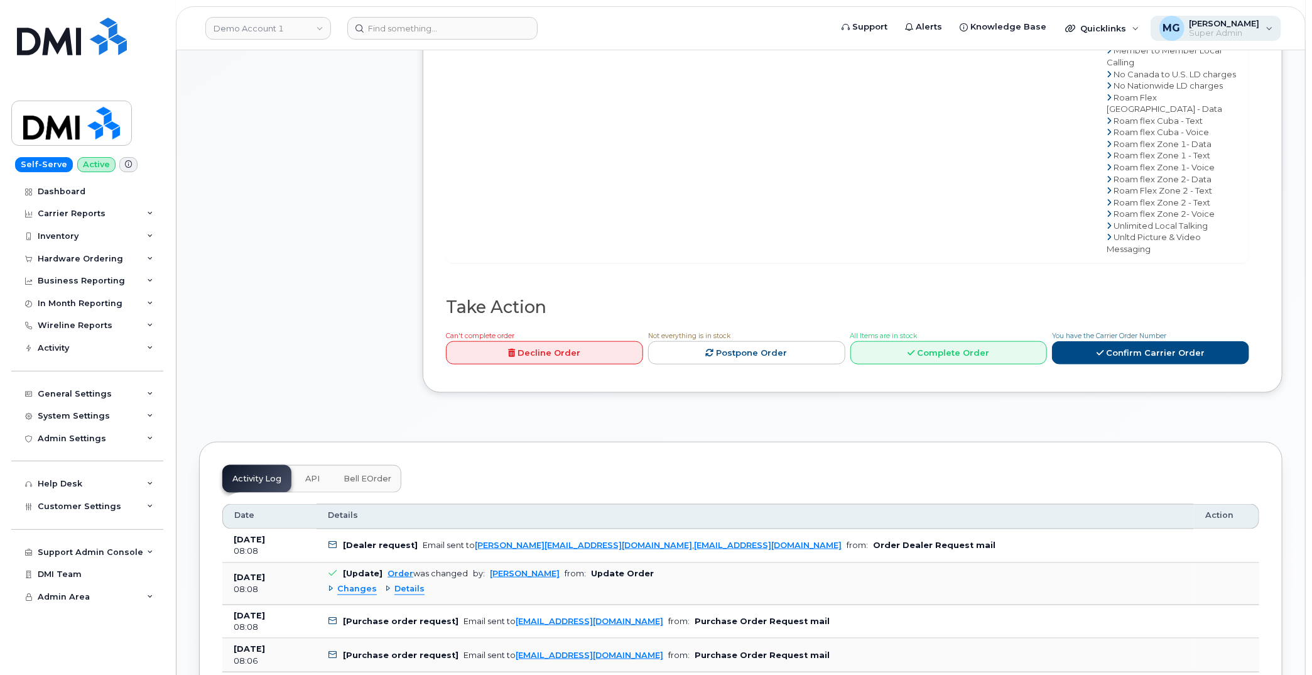
click at [1275, 28] on div "MG Monique Garlington Super Admin" at bounding box center [1216, 28] width 131 height 25
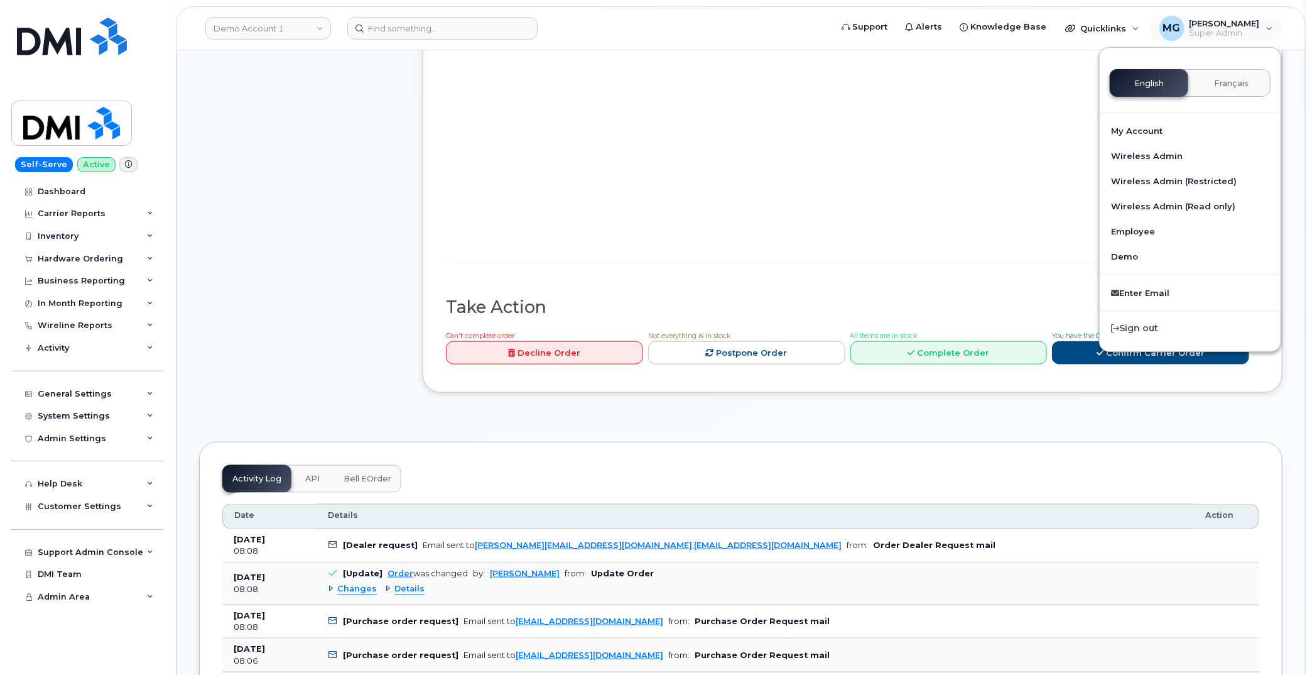
click at [1226, 80] on span "Français" at bounding box center [1231, 84] width 35 height 10
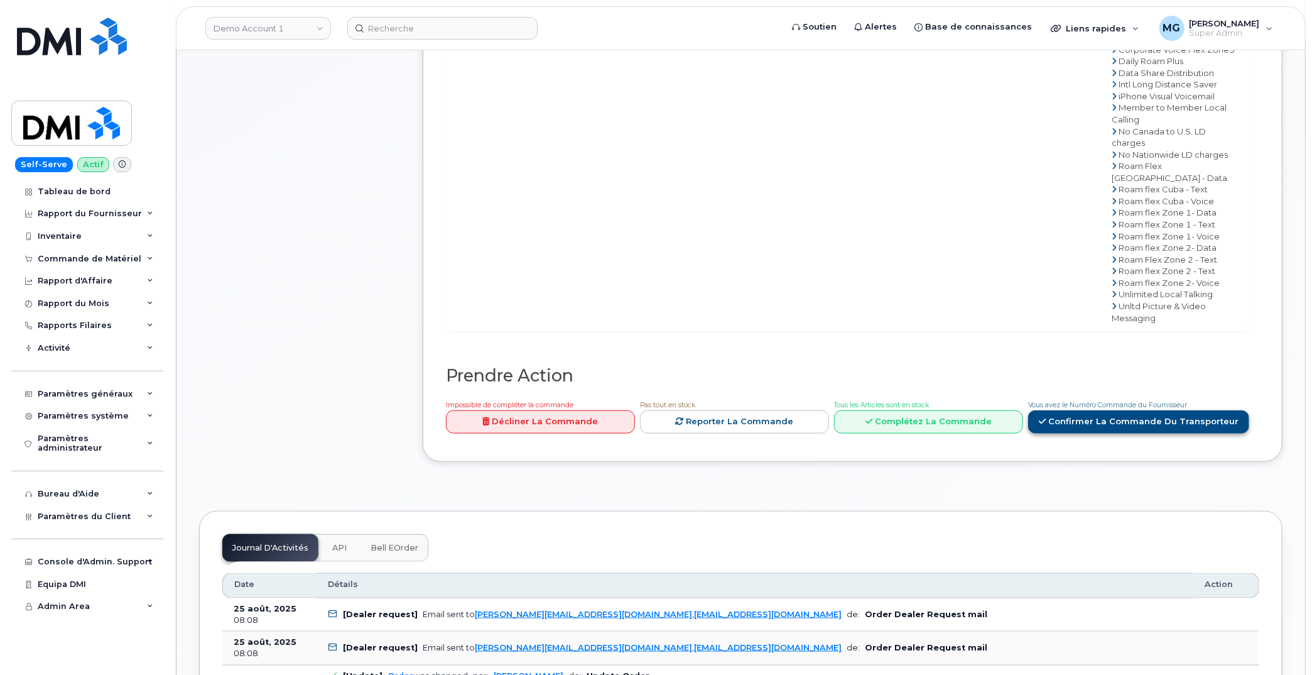
scroll to position [733, 0]
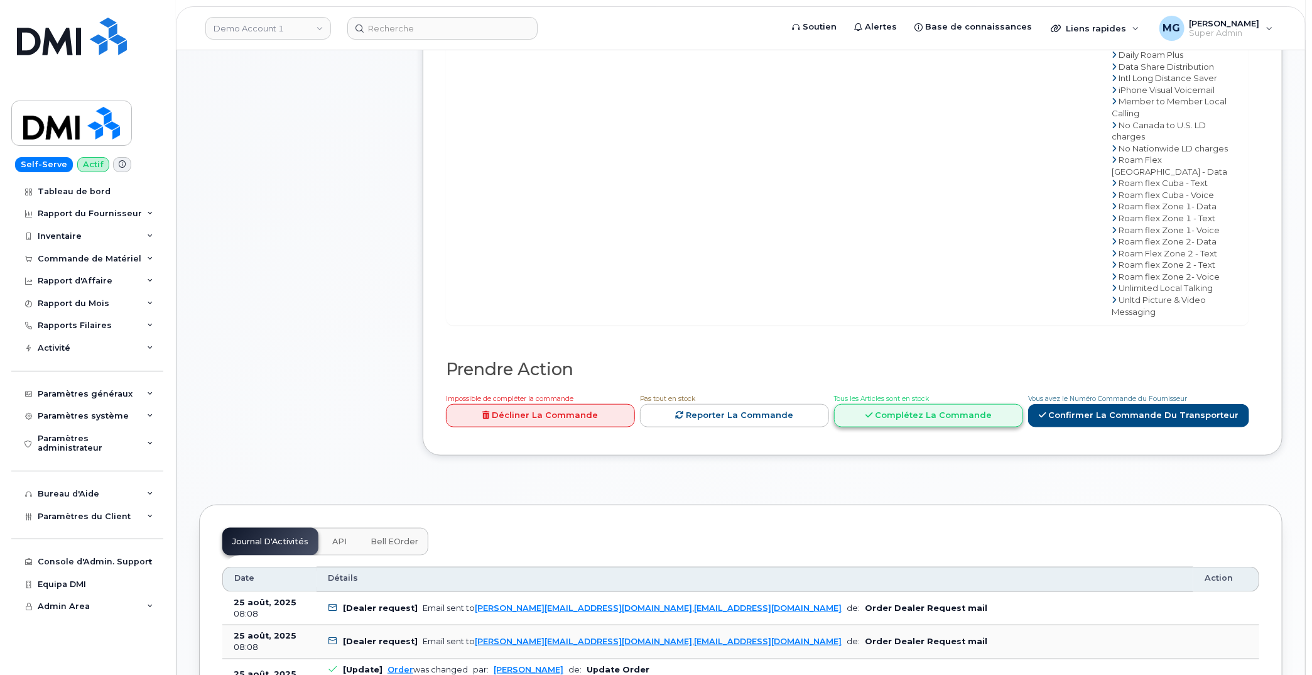
click at [931, 411] on link "Complétez la commande" at bounding box center [928, 415] width 189 height 23
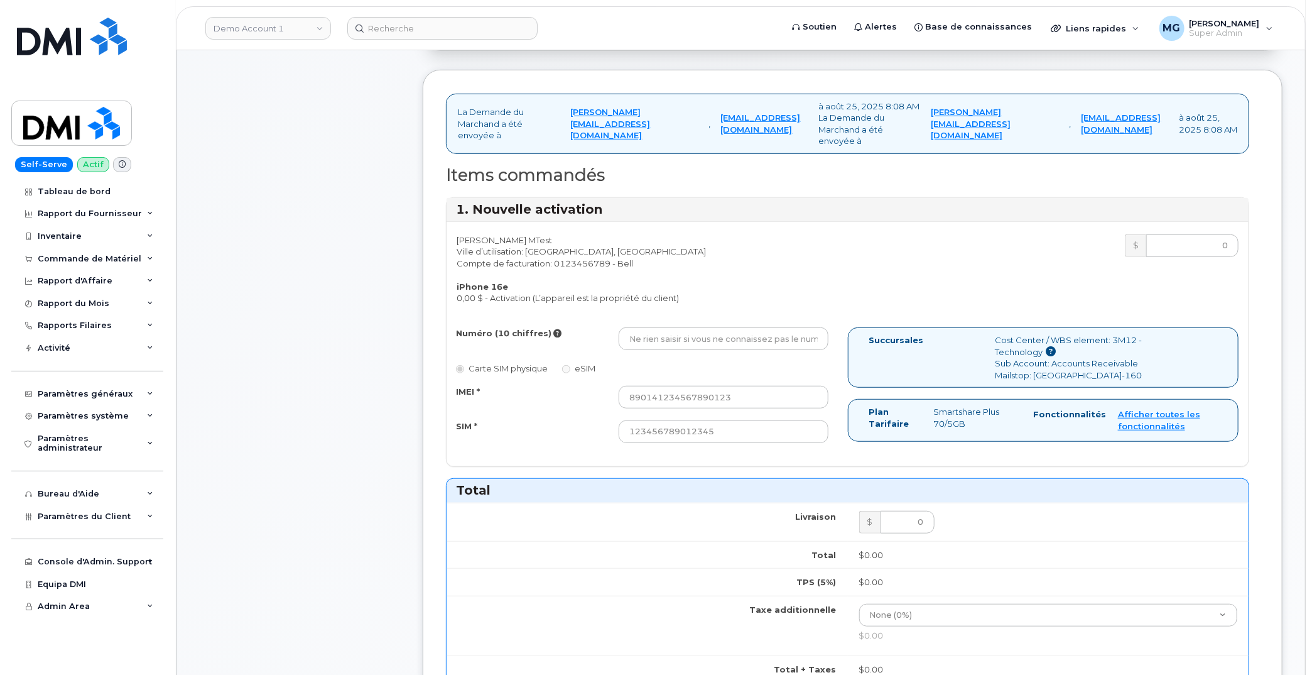
scroll to position [426, 0]
